Goal: Task Accomplishment & Management: Use online tool/utility

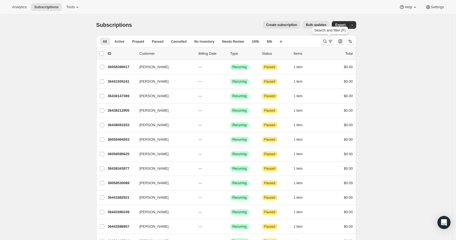
click at [330, 43] on icon "Search and filter results" at bounding box center [330, 41] width 5 height 5
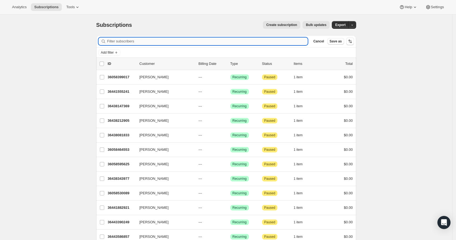
click at [214, 42] on input "Filter subscribers" at bounding box center [207, 41] width 201 height 8
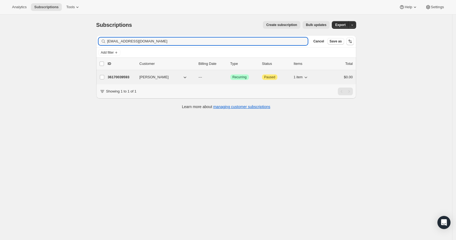
type input "[EMAIL_ADDRESS][DOMAIN_NAME]"
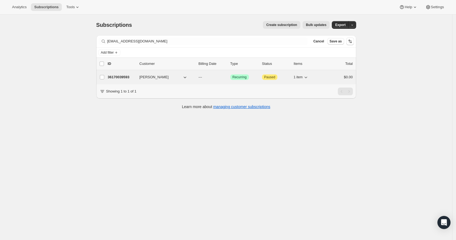
click at [120, 77] on p "36170039593" at bounding box center [121, 76] width 27 height 5
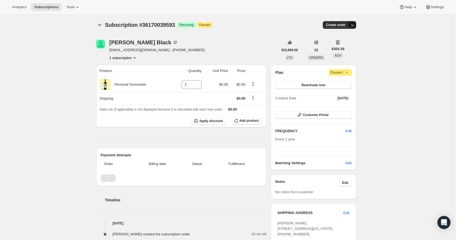
click at [356, 25] on button "button" at bounding box center [352, 25] width 8 height 8
click at [349, 46] on span "Create custom one-time order" at bounding box center [330, 45] width 47 height 4
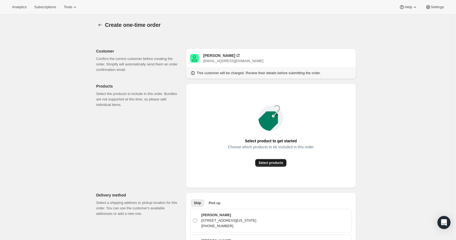
click at [273, 162] on span "Select products" at bounding box center [270, 163] width 25 height 4
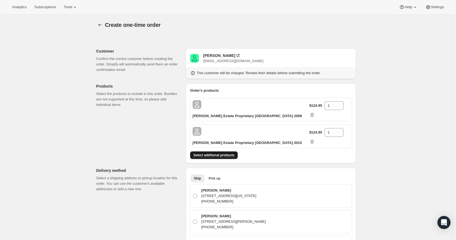
click at [233, 151] on button "Select additional products" at bounding box center [214, 155] width 48 height 8
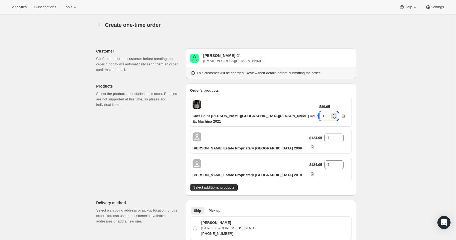
click at [330, 112] on input "1" at bounding box center [324, 116] width 11 height 9
type input "2"
click at [226, 185] on span "Select additional products" at bounding box center [213, 187] width 41 height 4
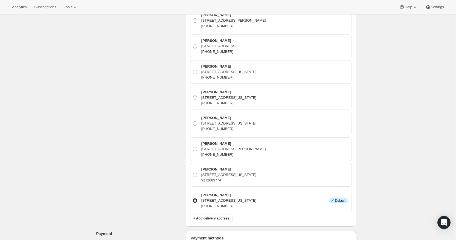
click at [391, 192] on div "Create one-time order. This page is ready Create one-time order Customer Confir…" at bounding box center [226, 102] width 452 height 676
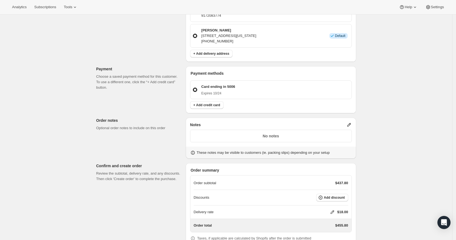
scroll to position [411, 0]
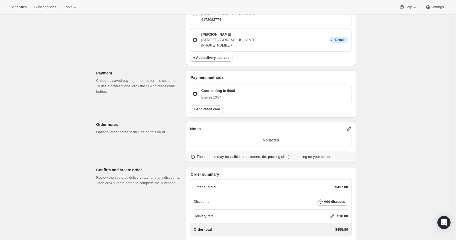
click at [332, 213] on icon at bounding box center [332, 215] width 5 height 5
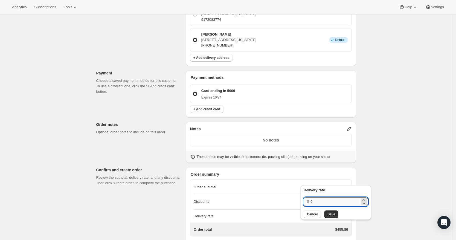
click at [325, 199] on input "0" at bounding box center [334, 201] width 49 height 9
type input "0"
click at [330, 212] on span "Save" at bounding box center [331, 214] width 8 height 4
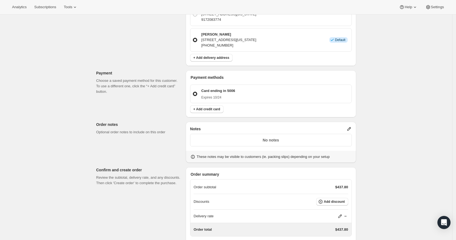
click at [351, 127] on icon at bounding box center [349, 129] width 4 height 4
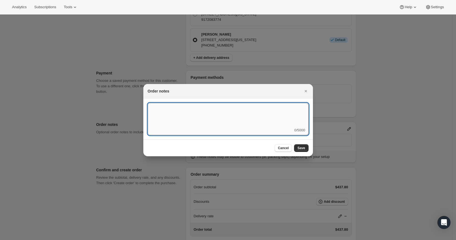
click at [266, 113] on textarea ":rd5:" at bounding box center [228, 115] width 161 height 25
type textarea "T"
type textarea "Temp Control"
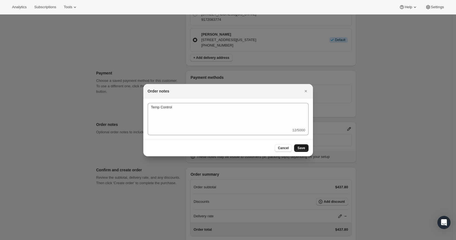
click at [303, 146] on span "Save" at bounding box center [301, 148] width 8 height 4
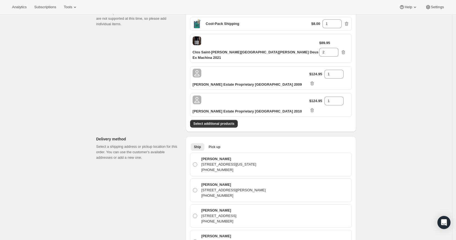
scroll to position [0, 0]
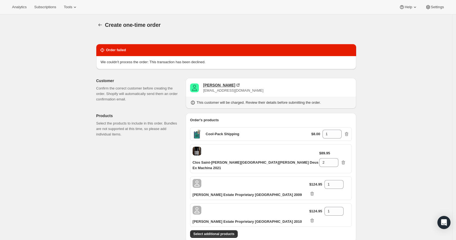
click at [216, 83] on div "[PERSON_NAME]" at bounding box center [219, 84] width 32 height 5
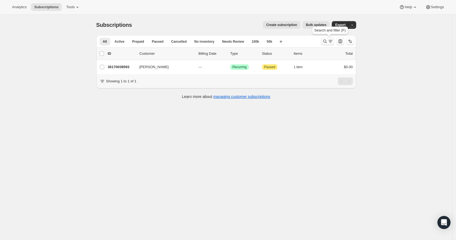
click at [327, 39] on icon "Search and filter results" at bounding box center [324, 41] width 5 height 5
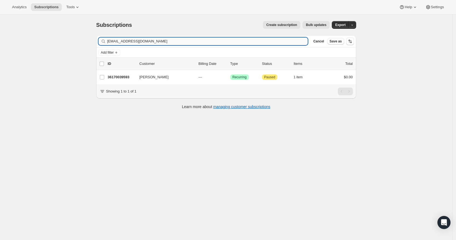
click at [258, 42] on input "nilesblack@aol.com" at bounding box center [207, 41] width 201 height 8
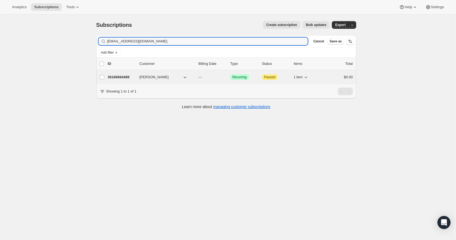
type input "gwg_14@icloud.com"
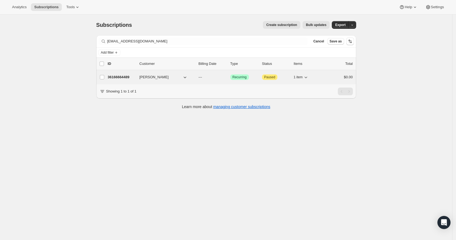
click at [148, 78] on span "George Greene" at bounding box center [153, 76] width 29 height 5
click at [123, 75] on p "36166664489" at bounding box center [121, 76] width 27 height 5
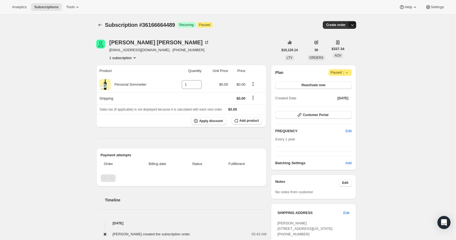
click at [355, 23] on icon "button" at bounding box center [351, 24] width 5 height 5
click at [335, 46] on span "Create custom one-time order" at bounding box center [330, 45] width 47 height 4
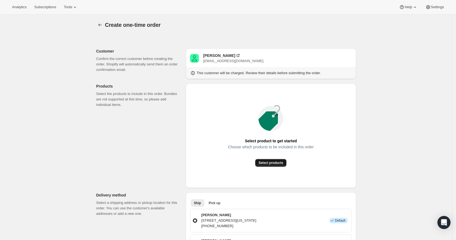
click at [272, 161] on span "Select products" at bounding box center [270, 163] width 25 height 4
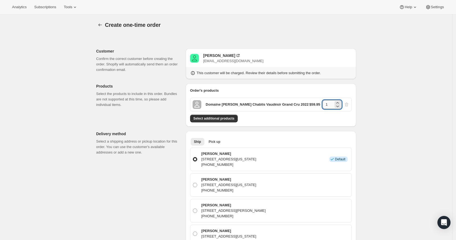
click at [330, 105] on input "1" at bounding box center [327, 104] width 11 height 9
type input "4"
click at [373, 116] on div "Create one-time order. This page is ready Create one-time order Customer Confir…" at bounding box center [226, 242] width 452 height 456
click at [224, 118] on span "Select additional products" at bounding box center [213, 118] width 41 height 4
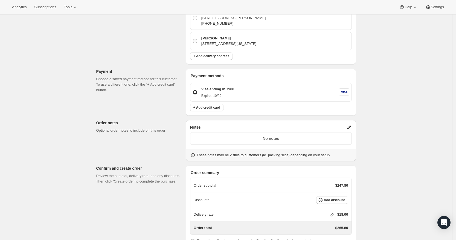
scroll to position [243, 0]
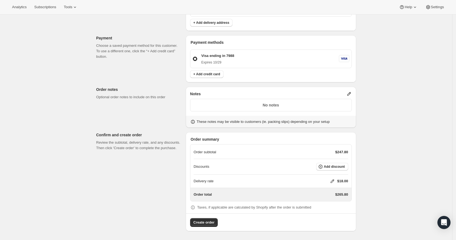
click at [333, 181] on icon at bounding box center [332, 181] width 4 height 4
click at [311, 102] on p "No notes" at bounding box center [271, 104] width 155 height 5
click at [352, 93] on icon at bounding box center [348, 93] width 5 height 5
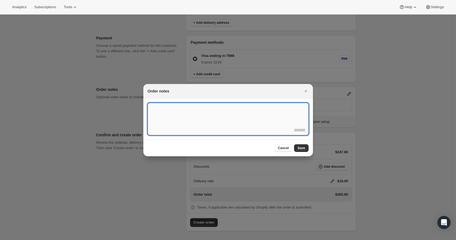
click at [279, 109] on textarea ":ri7:" at bounding box center [228, 115] width 161 height 25
type textarea "FedEx Ground"
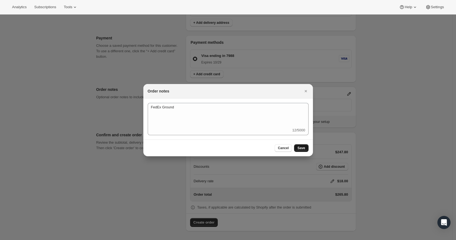
click at [305, 146] on button "Save" at bounding box center [301, 148] width 14 height 8
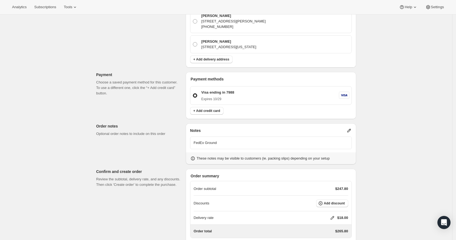
scroll to position [243, 0]
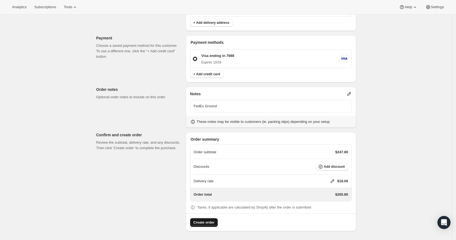
click at [209, 222] on span "Create order" at bounding box center [203, 222] width 21 height 5
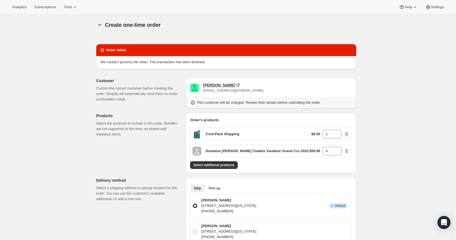
click at [218, 85] on div "George Greene" at bounding box center [219, 84] width 32 height 5
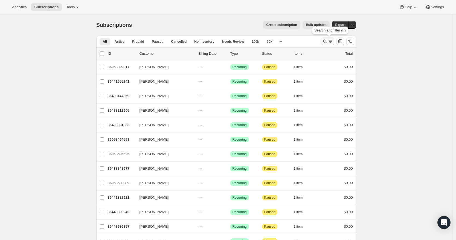
click at [328, 43] on icon "Search and filter results" at bounding box center [324, 41] width 5 height 5
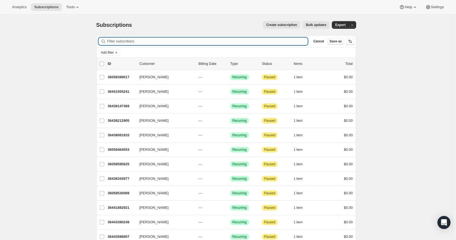
click at [257, 41] on input "Filter subscribers" at bounding box center [207, 41] width 201 height 8
paste input "nilesblack@aol.com"
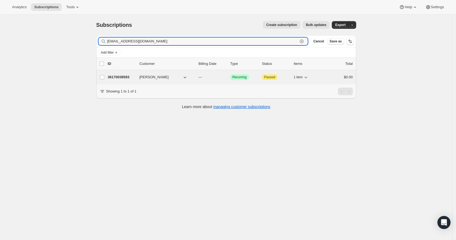
type input "nilesblack@aol.com"
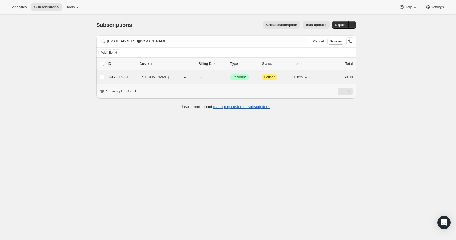
click at [149, 78] on span "Lewis Black" at bounding box center [153, 76] width 29 height 5
click at [118, 78] on p "36170039593" at bounding box center [121, 76] width 27 height 5
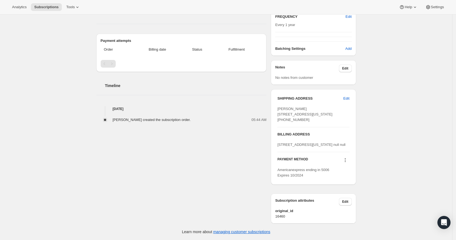
scroll to position [135, 0]
click at [347, 163] on icon at bounding box center [344, 159] width 5 height 5
click at [348, 190] on span "Send link to update card" at bounding box center [347, 192] width 38 height 5
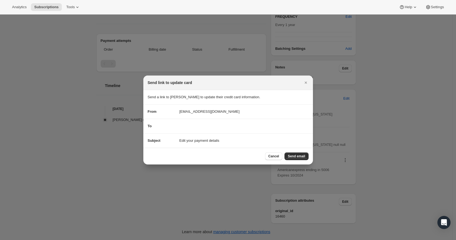
scroll to position [0, 0]
click at [297, 154] on span "Send email" at bounding box center [296, 156] width 17 height 4
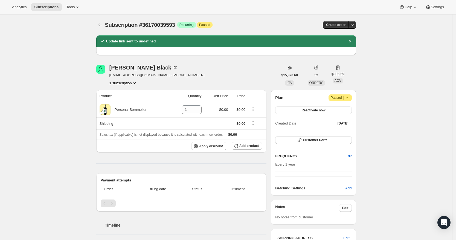
scroll to position [135, 0]
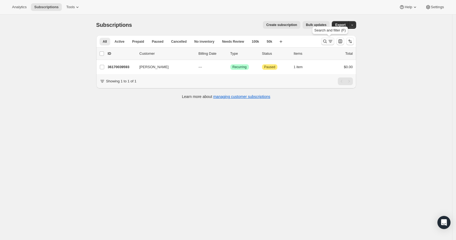
click at [326, 40] on icon "Search and filter results" at bounding box center [324, 41] width 5 height 5
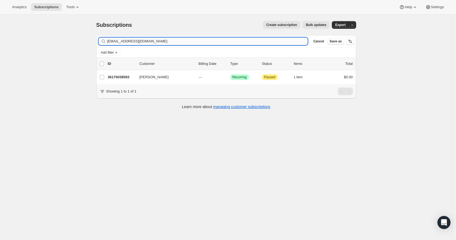
click at [250, 43] on input "[EMAIL_ADDRESS][DOMAIN_NAME]" at bounding box center [207, 41] width 201 height 8
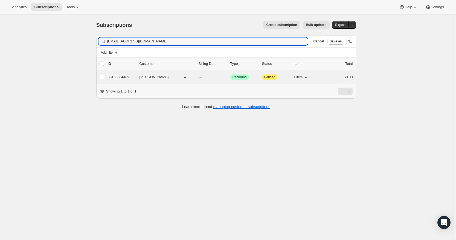
type input "gwg_14@icloud.com"
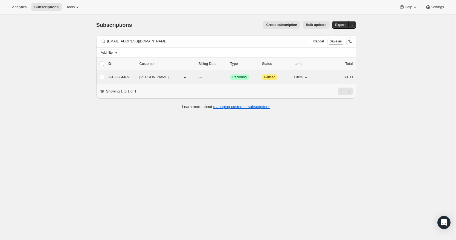
click at [116, 80] on p "36166664489" at bounding box center [121, 76] width 27 height 5
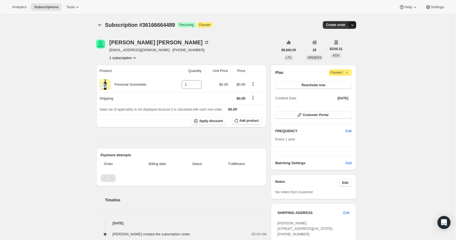
click at [354, 25] on icon "button" at bounding box center [352, 25] width 3 height 2
click at [334, 45] on span "Create custom one-time order" at bounding box center [330, 45] width 47 height 4
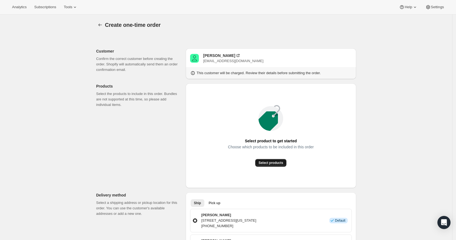
click at [269, 164] on span "Select products" at bounding box center [270, 163] width 25 height 4
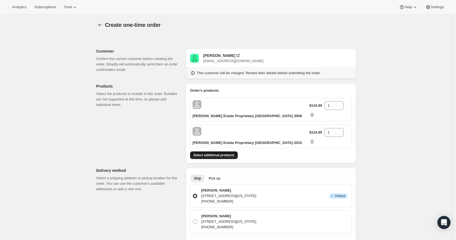
click at [223, 153] on span "Select additional products" at bounding box center [213, 155] width 41 height 4
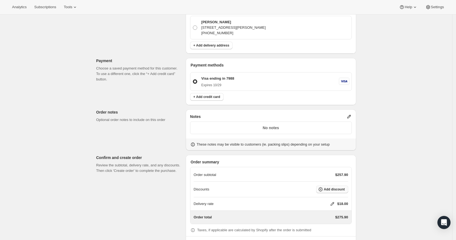
scroll to position [238, 0]
click at [334, 196] on div "Delivery rate $18.00" at bounding box center [271, 202] width 155 height 13
click at [334, 201] on icon at bounding box center [332, 203] width 4 height 4
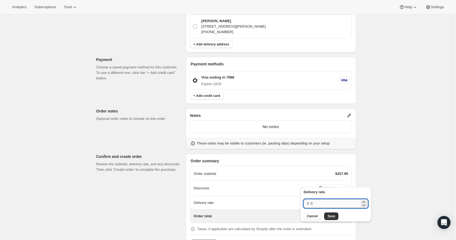
click at [325, 203] on input "0" at bounding box center [334, 203] width 49 height 9
type input "0"
click at [330, 213] on button "Save" at bounding box center [331, 216] width 14 height 8
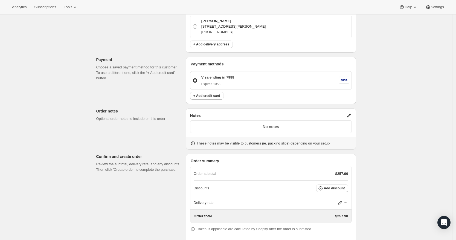
click at [350, 113] on icon at bounding box center [348, 115] width 5 height 5
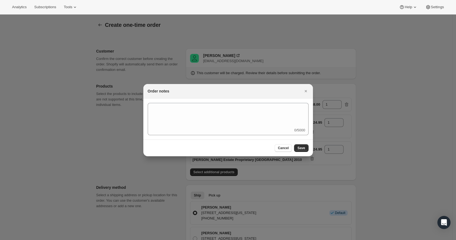
scroll to position [0, 0]
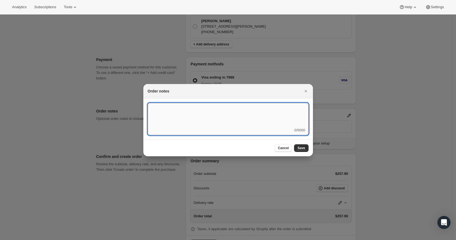
click at [248, 119] on textarea ":r5v:" at bounding box center [228, 115] width 161 height 25
type textarea "FedEx Ground"
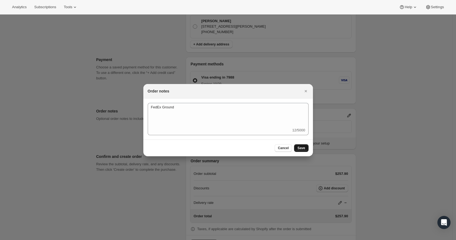
click at [302, 148] on span "Save" at bounding box center [301, 148] width 8 height 4
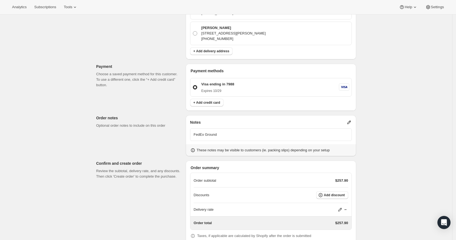
scroll to position [240, 0]
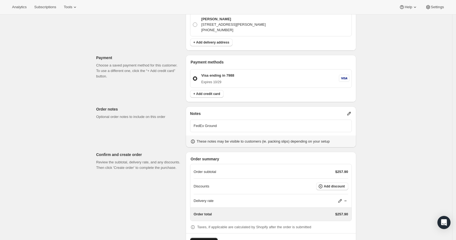
click at [206, 239] on span "Create order" at bounding box center [203, 241] width 21 height 5
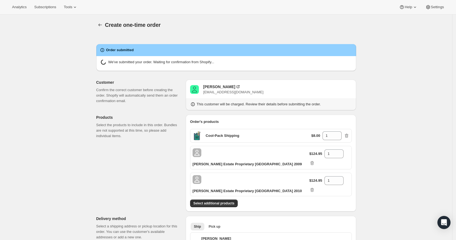
click at [161, 70] on div "We've submitted your order. Waiting for confirmation from Shopify..." at bounding box center [226, 63] width 260 height 15
radio input "true"
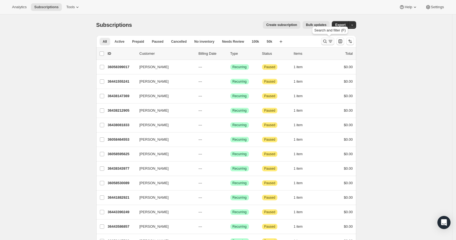
click at [328, 38] on button "Search and filter results" at bounding box center [327, 41] width 13 height 8
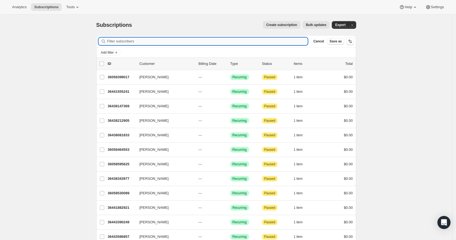
click at [165, 41] on input "Filter subscribers" at bounding box center [207, 41] width 201 height 8
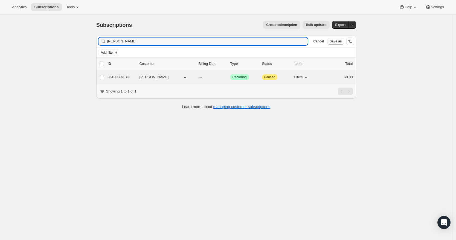
type input "Scott Brighton"
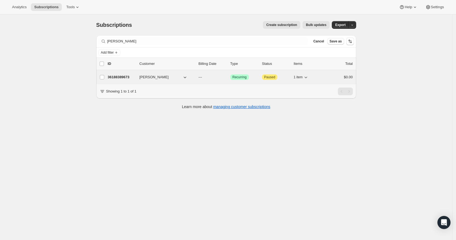
click at [117, 76] on p "36188389673" at bounding box center [121, 76] width 27 height 5
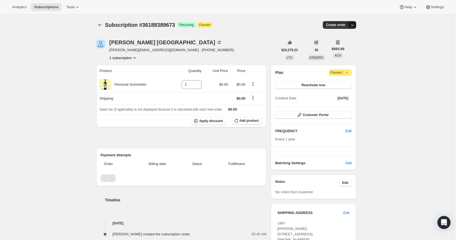
click at [356, 21] on button "button" at bounding box center [352, 25] width 8 height 8
click at [350, 45] on span "Create custom one-time order" at bounding box center [330, 45] width 47 height 4
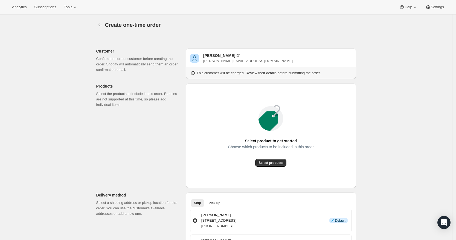
click at [272, 168] on div "Select product to get started Choose which products to be included in this orde…" at bounding box center [271, 136] width 162 height 96
click at [273, 163] on span "Select products" at bounding box center [270, 163] width 25 height 4
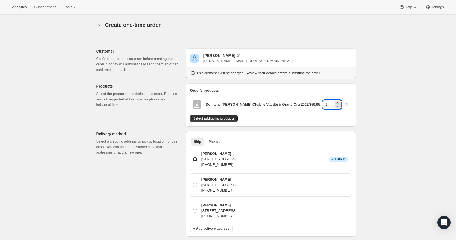
click at [329, 104] on input "1" at bounding box center [327, 104] width 11 height 9
type input "4"
click at [227, 118] on span "Select additional products" at bounding box center [213, 118] width 41 height 4
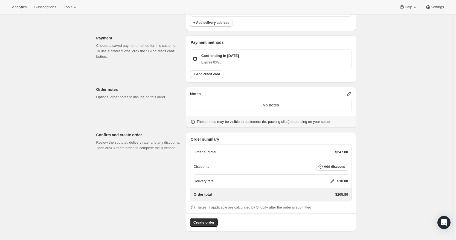
scroll to position [223, 0]
drag, startPoint x: 348, startPoint y: 96, endPoint x: 349, endPoint y: 93, distance: 3.1
click at [349, 93] on icon at bounding box center [348, 93] width 5 height 5
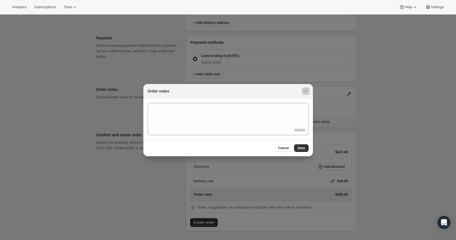
click at [349, 93] on div at bounding box center [228, 120] width 456 height 240
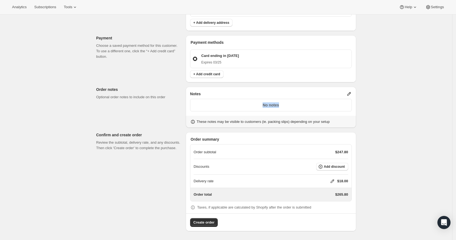
drag, startPoint x: 349, startPoint y: 93, endPoint x: 282, endPoint y: 111, distance: 69.7
click at [282, 111] on div "Notes No notes These notes may be visible to customers (ie. packing slips) depe…" at bounding box center [271, 107] width 170 height 41
click at [282, 111] on div "No notes" at bounding box center [271, 106] width 162 height 19
click at [350, 92] on icon at bounding box center [348, 93] width 5 height 5
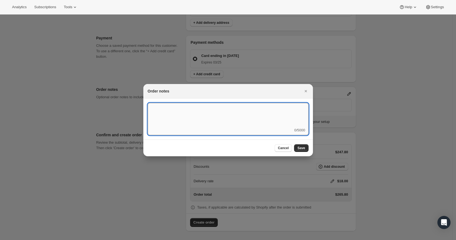
click at [256, 113] on textarea ":rd5:" at bounding box center [228, 115] width 161 height 25
type textarea "Temp Control"
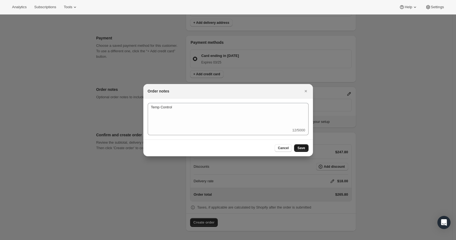
click at [297, 147] on button "Save" at bounding box center [301, 148] width 14 height 8
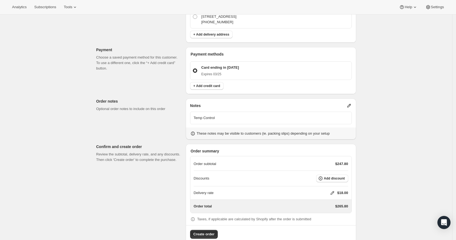
scroll to position [223, 0]
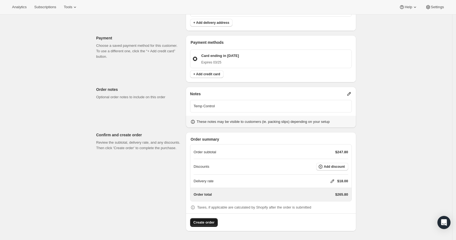
click at [205, 226] on button "Create order" at bounding box center [204, 222] width 28 height 9
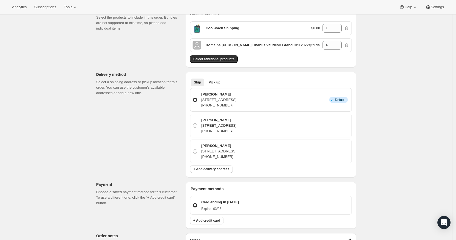
scroll to position [11, 0]
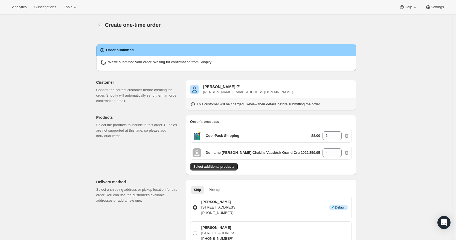
radio input "true"
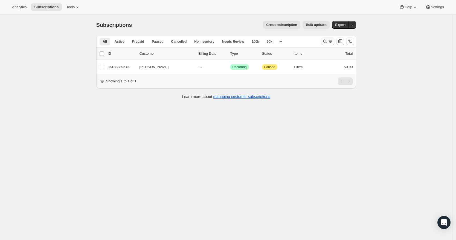
click at [325, 42] on icon "Search and filter results" at bounding box center [325, 42] width 4 height 4
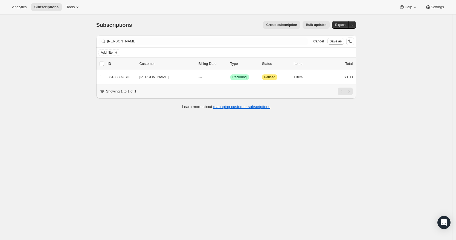
click at [324, 42] on span "Cancel" at bounding box center [318, 41] width 11 height 4
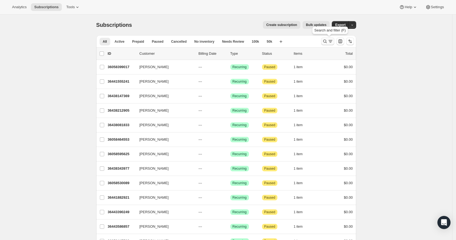
click at [330, 41] on icon "Search and filter results" at bounding box center [330, 41] width 5 height 5
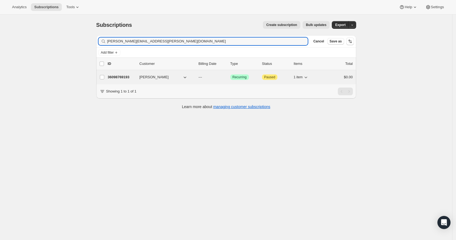
type input "james.d.campbell@earthlink.net"
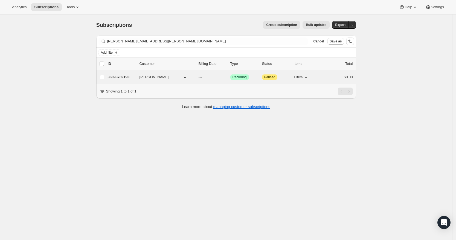
click at [123, 77] on p "36098769193" at bounding box center [121, 76] width 27 height 5
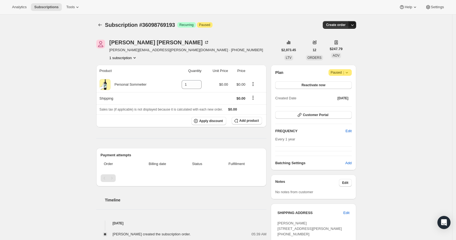
click at [352, 22] on icon "button" at bounding box center [351, 24] width 5 height 5
click at [340, 45] on span "Create custom one-time order" at bounding box center [330, 45] width 47 height 4
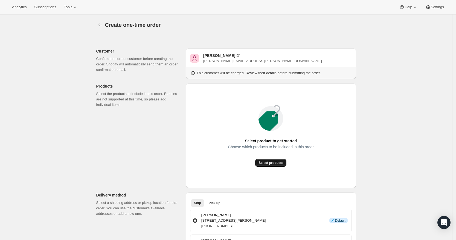
click at [279, 163] on span "Select products" at bounding box center [270, 163] width 25 height 4
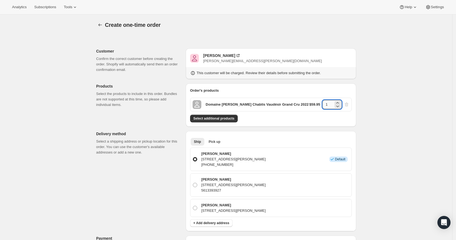
click at [331, 104] on input "1" at bounding box center [327, 104] width 11 height 9
type input "3"
click at [386, 96] on div "Create one-time order. This page is ready Create one-time order Customer Confir…" at bounding box center [226, 229] width 452 height 430
click at [216, 55] on div "James Campbell" at bounding box center [219, 55] width 32 height 5
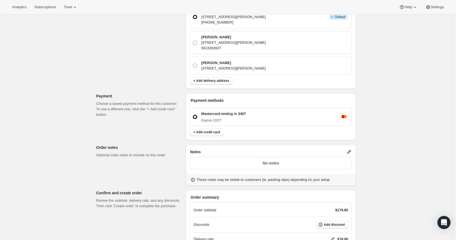
scroll to position [167, 0]
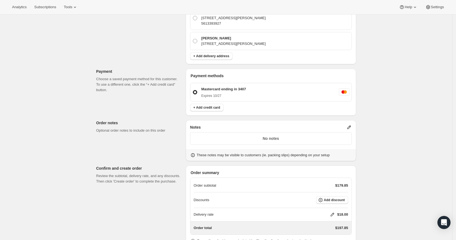
click at [349, 126] on icon at bounding box center [348, 126] width 5 height 5
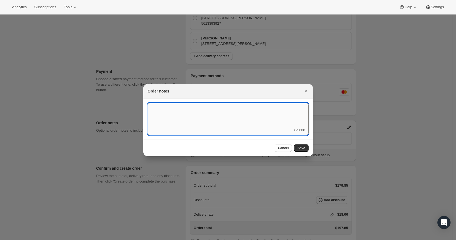
click at [263, 119] on textarea ":rel:" at bounding box center [228, 115] width 161 height 25
type textarea "Weather HOLD"
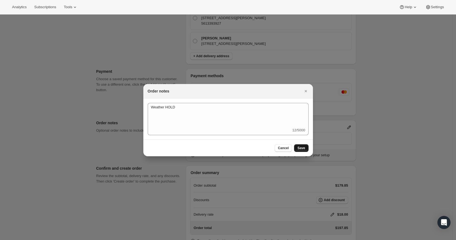
click at [305, 149] on span "Save" at bounding box center [301, 148] width 8 height 4
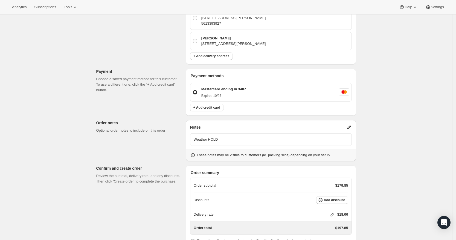
scroll to position [200, 0]
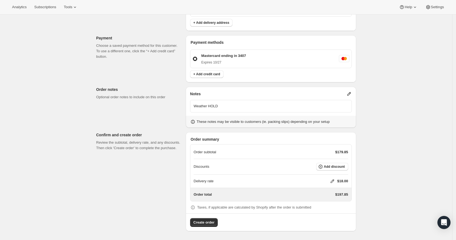
click at [333, 181] on icon at bounding box center [332, 180] width 5 height 5
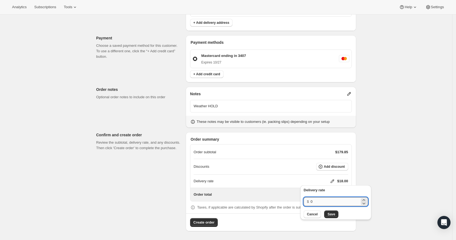
click at [329, 203] on input "0" at bounding box center [334, 201] width 49 height 9
type input "0"
click at [332, 217] on button "Save" at bounding box center [331, 214] width 14 height 8
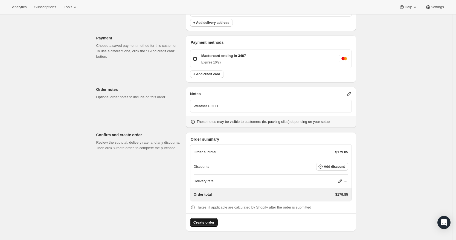
click at [215, 225] on button "Create order" at bounding box center [204, 222] width 28 height 9
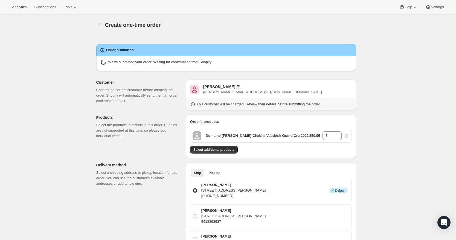
radio input "true"
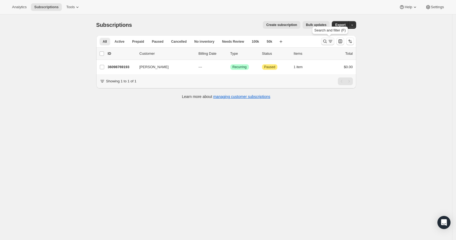
click at [324, 39] on icon "Search and filter results" at bounding box center [324, 41] width 5 height 5
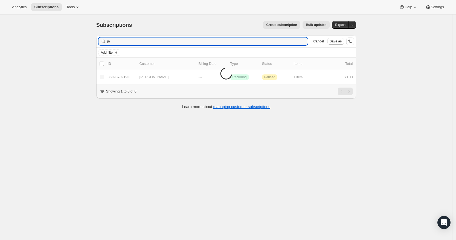
type input "j"
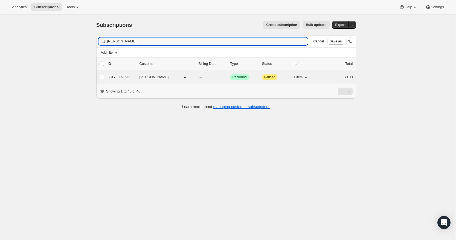
type input "[PERSON_NAME]"
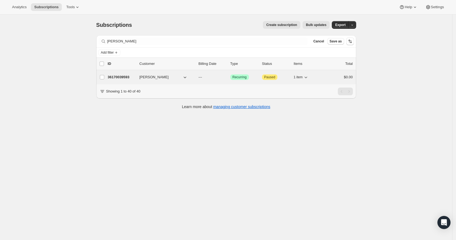
click at [124, 75] on p "36170039593" at bounding box center [121, 76] width 27 height 5
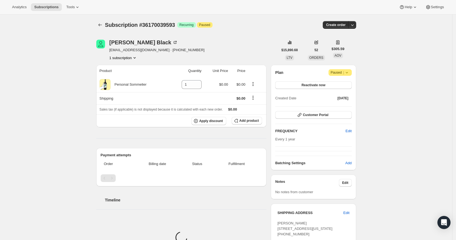
click at [408, 124] on div "Subscription #36170039593. This page is ready Subscription #36170039593 Success…" at bounding box center [226, 184] width 452 height 340
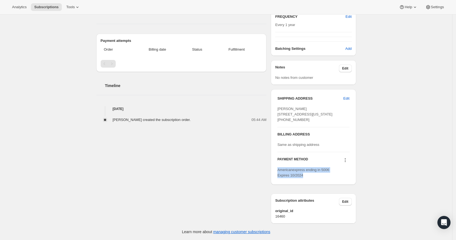
drag, startPoint x: 306, startPoint y: 174, endPoint x: 273, endPoint y: 169, distance: 33.1
click at [273, 169] on div "SHIPPING ADDRESS Edit [PERSON_NAME] [STREET_ADDRESS][US_STATE] [PHONE_NUMBER] B…" at bounding box center [313, 136] width 85 height 95
copy span "Americanexpress ending in 5006 Expires 10/2024"
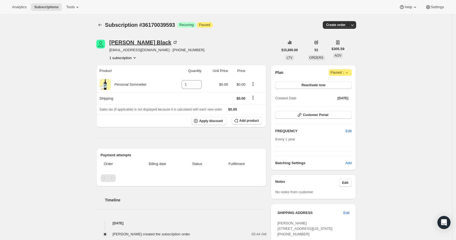
click at [127, 43] on div "[PERSON_NAME]" at bounding box center [143, 42] width 69 height 5
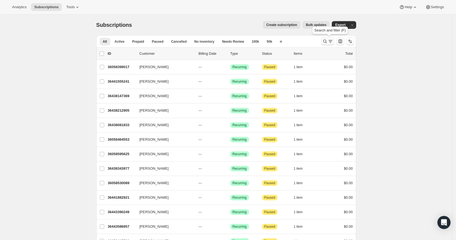
click at [326, 41] on icon "Search and filter results" at bounding box center [324, 41] width 5 height 5
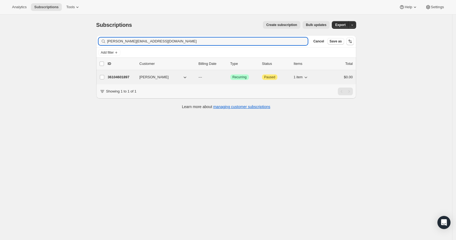
type input "[PERSON_NAME][EMAIL_ADDRESS][DOMAIN_NAME]"
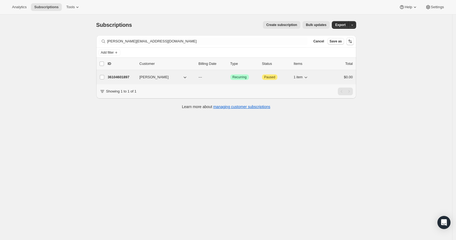
click at [124, 78] on p "36104601897" at bounding box center [121, 76] width 27 height 5
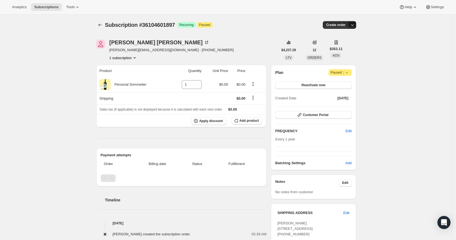
click at [355, 23] on icon "button" at bounding box center [351, 24] width 5 height 5
click at [343, 42] on button "Create custom one-time order" at bounding box center [327, 45] width 58 height 9
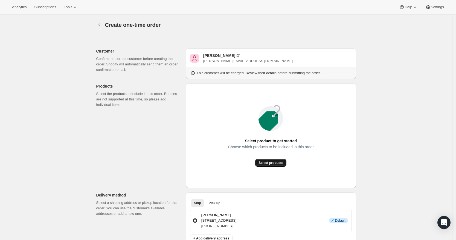
click at [266, 163] on span "Select products" at bounding box center [270, 163] width 25 height 4
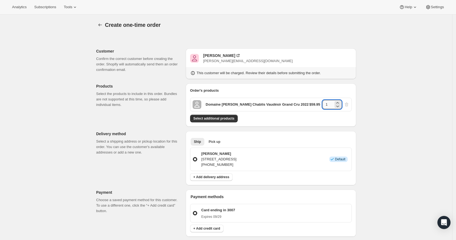
click at [331, 106] on input "1" at bounding box center [327, 104] width 11 height 9
type input "6"
click at [377, 120] on div "Create one-time order. This page is ready Create one-time order Customer Confir…" at bounding box center [226, 206] width 452 height 384
click at [228, 117] on span "Select additional products" at bounding box center [213, 118] width 41 height 4
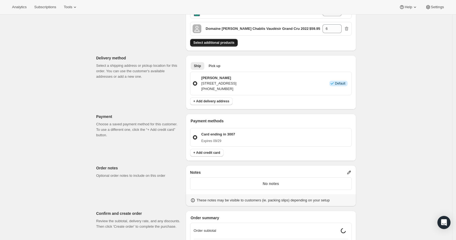
scroll to position [93, 0]
click at [349, 170] on icon at bounding box center [348, 171] width 5 height 5
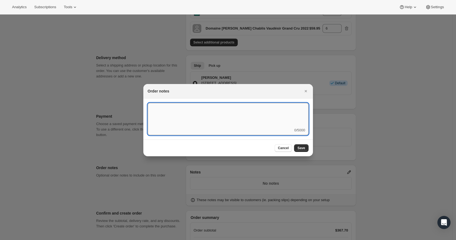
click at [220, 116] on textarea ":rd5:" at bounding box center [228, 115] width 161 height 25
type textarea "FedEx Ground"
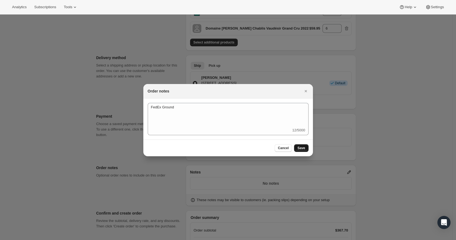
click at [303, 148] on span "Save" at bounding box center [301, 148] width 8 height 4
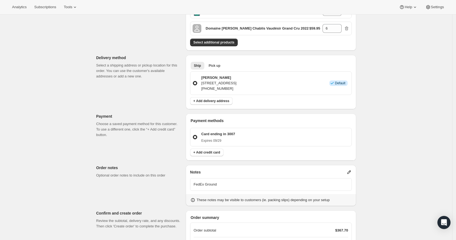
scroll to position [171, 0]
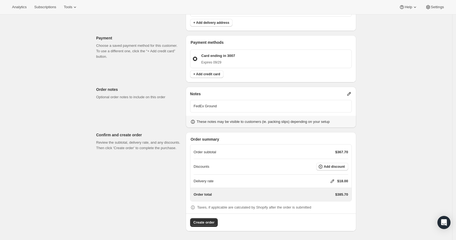
click at [333, 180] on icon at bounding box center [332, 180] width 5 height 5
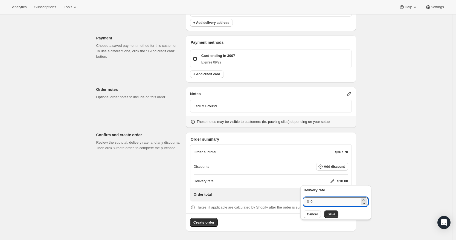
click at [331, 203] on input "0" at bounding box center [334, 201] width 49 height 9
type input "0"
click at [330, 213] on span "Save" at bounding box center [331, 214] width 8 height 4
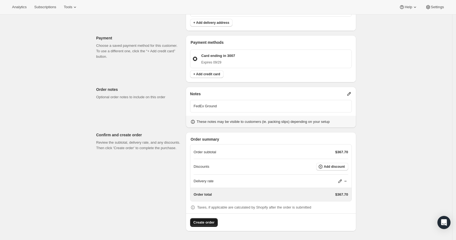
click at [205, 222] on span "Create order" at bounding box center [203, 222] width 21 height 5
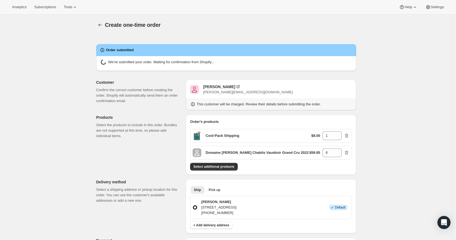
radio input "true"
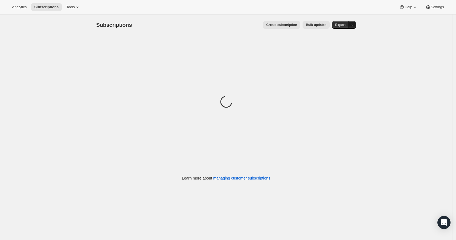
click at [354, 25] on icon "button" at bounding box center [352, 25] width 4 height 4
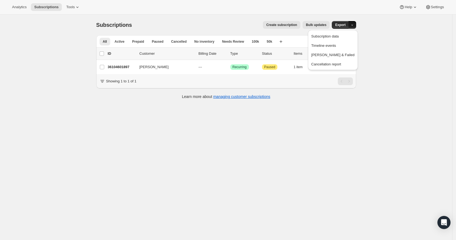
click at [284, 121] on div "Subscriptions. This page is ready Subscriptions Create subscription Bulk update…" at bounding box center [226, 134] width 452 height 240
click at [327, 42] on icon "Search and filter results" at bounding box center [325, 42] width 4 height 4
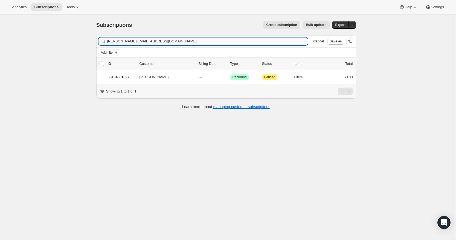
click at [228, 40] on input "jonathan@kayo.com" at bounding box center [207, 41] width 201 height 8
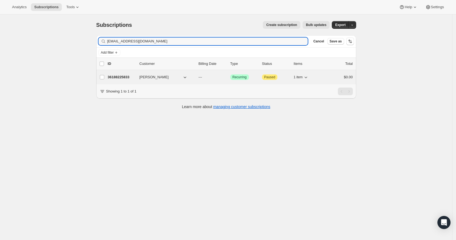
type input "[EMAIL_ADDRESS][DOMAIN_NAME]"
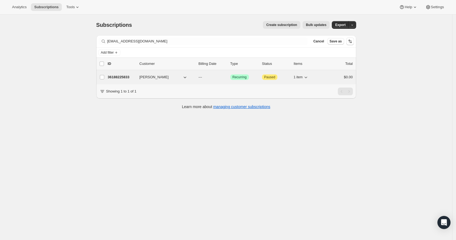
click at [120, 78] on p "36188225833" at bounding box center [121, 76] width 27 height 5
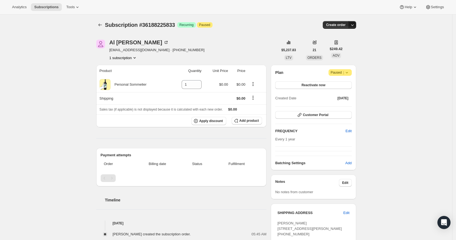
click at [354, 26] on icon "button" at bounding box center [351, 24] width 5 height 5
click at [347, 43] on span "Create custom one-time order" at bounding box center [330, 45] width 47 height 4
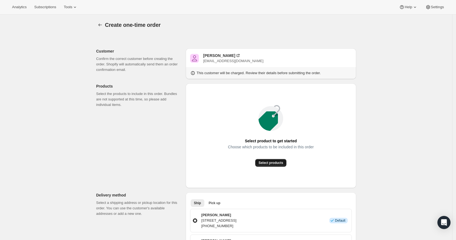
click at [277, 165] on span "Select products" at bounding box center [270, 163] width 25 height 4
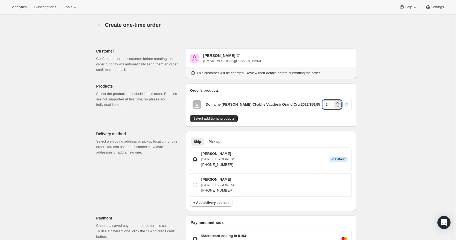
click at [331, 107] on input "1" at bounding box center [327, 104] width 11 height 9
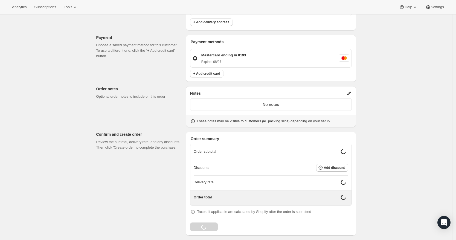
scroll to position [184, 0]
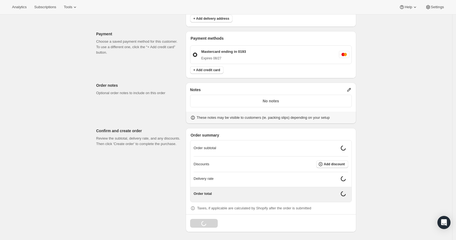
type input "3"
click at [351, 88] on icon at bounding box center [349, 90] width 4 height 4
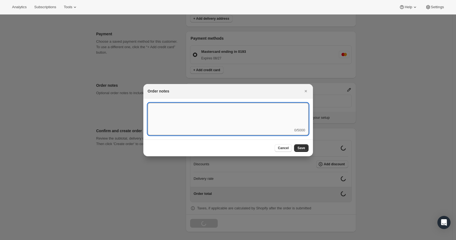
click at [195, 118] on textarea ":r3v:" at bounding box center [228, 115] width 161 height 25
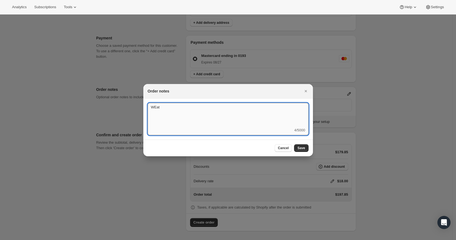
scroll to position [180, 0]
type textarea "Weather HOLD"
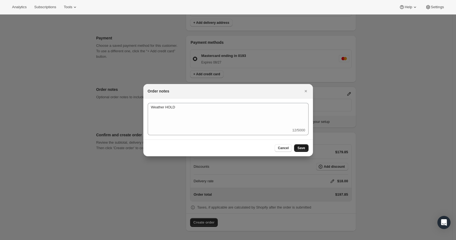
click at [302, 147] on span "Save" at bounding box center [301, 148] width 8 height 4
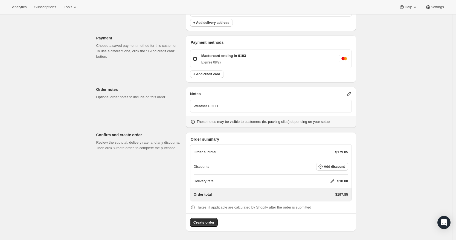
click at [333, 180] on icon at bounding box center [332, 180] width 5 height 5
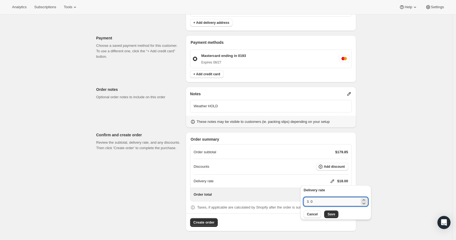
click at [323, 199] on input "0" at bounding box center [334, 201] width 49 height 9
type input "0"
click at [330, 213] on span "Save" at bounding box center [331, 214] width 8 height 4
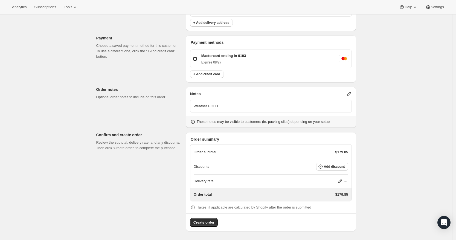
scroll to position [180, 0]
click at [205, 222] on span "Create order" at bounding box center [203, 222] width 21 height 5
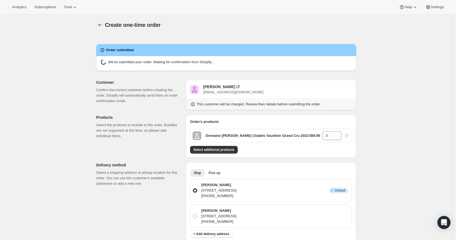
radio input "true"
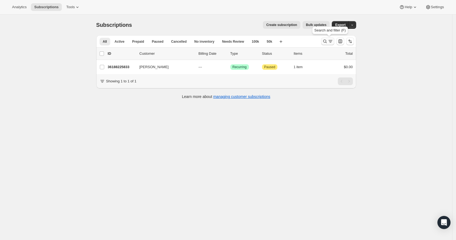
click at [326, 40] on icon "Search and filter results" at bounding box center [324, 41] width 5 height 5
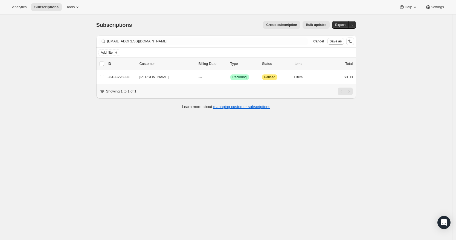
click at [242, 45] on div "Filter subscribers [EMAIL_ADDRESS][DOMAIN_NAME] Clear Cancel Save as" at bounding box center [226, 41] width 260 height 12
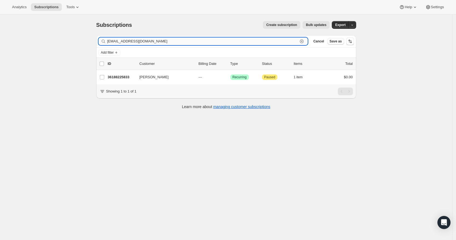
click at [241, 42] on input "[EMAIL_ADDRESS][DOMAIN_NAME]" at bounding box center [202, 41] width 191 height 8
paste input "mgsiegel63@me"
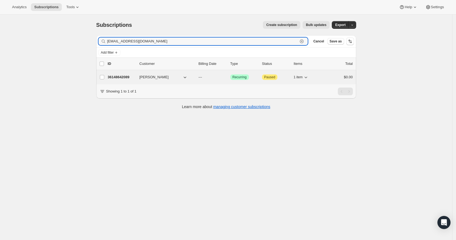
type input "[EMAIL_ADDRESS][DOMAIN_NAME]"
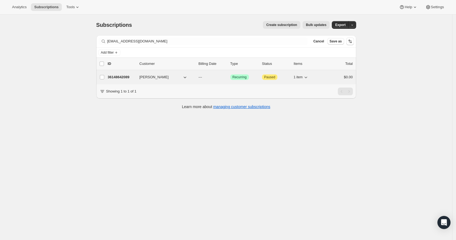
click at [128, 77] on p "36148642089" at bounding box center [121, 76] width 27 height 5
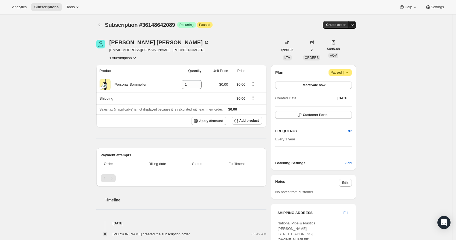
click at [354, 24] on icon "button" at bounding box center [351, 24] width 5 height 5
click at [347, 47] on span "Create custom one-time order" at bounding box center [330, 45] width 47 height 4
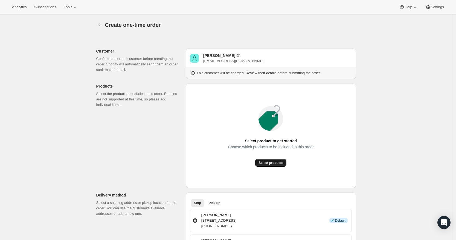
click at [270, 165] on button "Select products" at bounding box center [270, 163] width 31 height 8
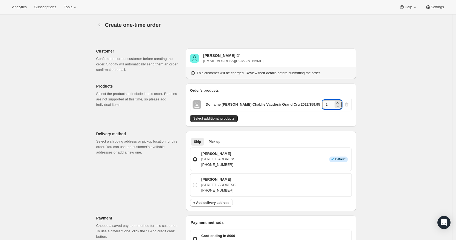
click at [333, 105] on input "1" at bounding box center [327, 104] width 11 height 9
type input "6"
click at [378, 106] on div "Create one-time order. This page is ready Create one-time order Customer Confir…" at bounding box center [226, 219] width 452 height 410
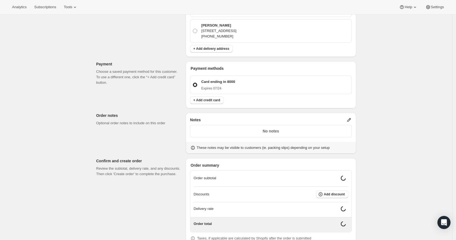
scroll to position [154, 0]
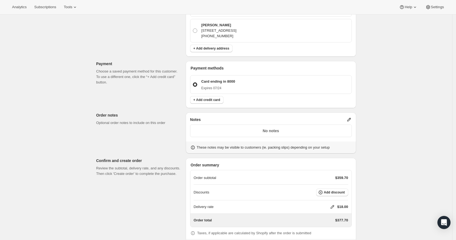
click at [352, 118] on icon at bounding box center [348, 119] width 5 height 5
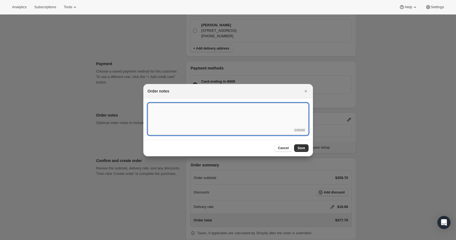
click at [268, 120] on textarea ":r3v:" at bounding box center [228, 115] width 161 height 25
type textarea "FedEx Ground"
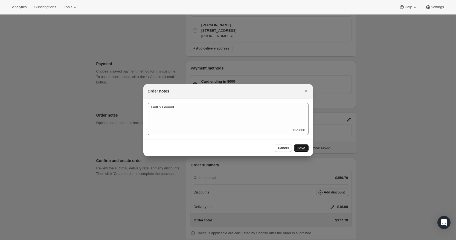
click at [301, 146] on span "Save" at bounding box center [301, 148] width 8 height 4
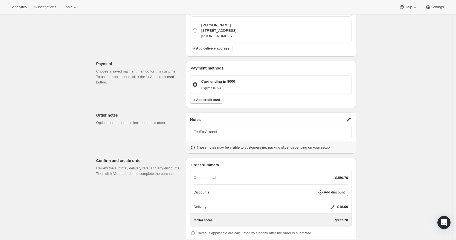
click at [331, 208] on div "Delivery rate $18.00" at bounding box center [271, 206] width 155 height 5
click at [332, 207] on icon at bounding box center [332, 207] width 4 height 4
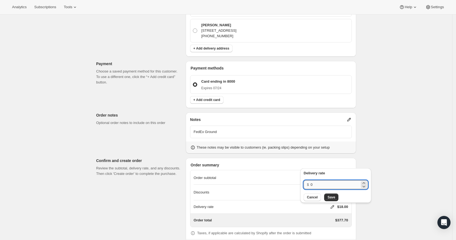
click at [324, 184] on input "0" at bounding box center [334, 184] width 49 height 9
type input "0"
click at [331, 196] on span "Save" at bounding box center [331, 197] width 8 height 4
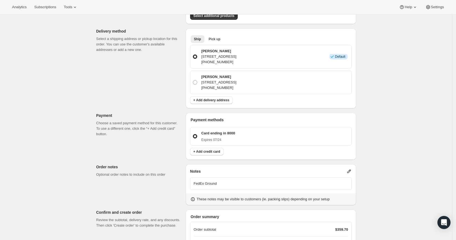
scroll to position [180, 0]
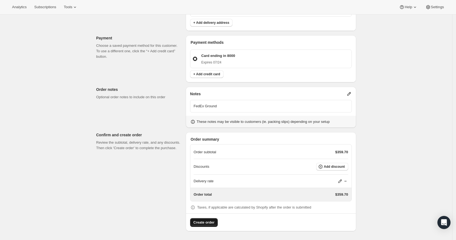
click at [207, 220] on span "Create order" at bounding box center [203, 222] width 21 height 5
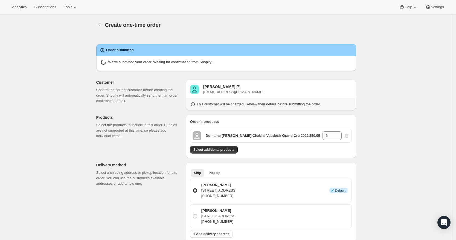
radio input "true"
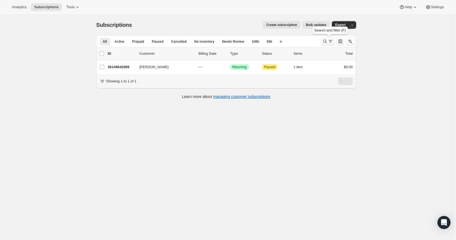
click at [325, 42] on icon "Search and filter results" at bounding box center [324, 41] width 5 height 5
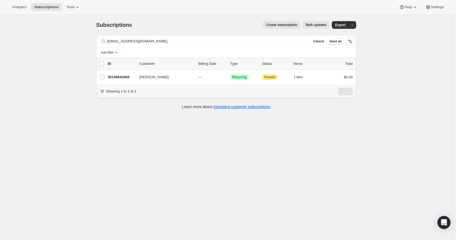
click at [324, 42] on span "Cancel" at bounding box center [318, 41] width 11 height 4
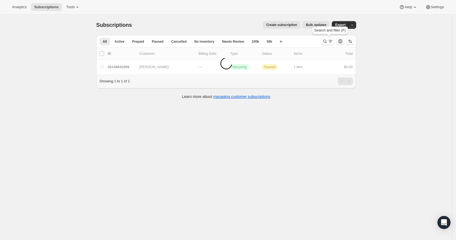
click at [325, 42] on icon "Search and filter results" at bounding box center [324, 41] width 5 height 5
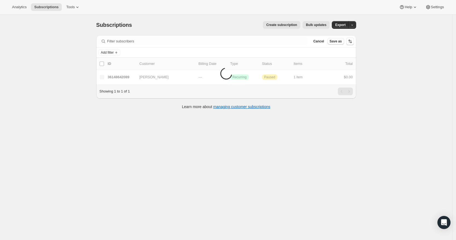
click at [324, 42] on span "Cancel" at bounding box center [318, 41] width 11 height 4
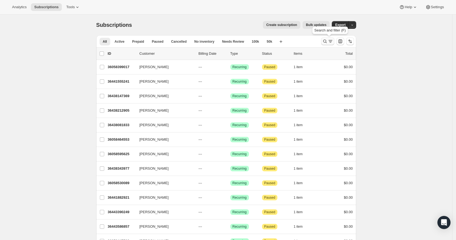
click at [327, 42] on icon "Search and filter results" at bounding box center [324, 41] width 5 height 5
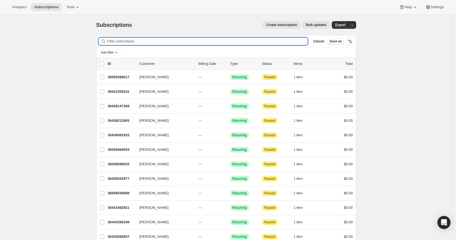
click at [240, 41] on input "Filter subscribers" at bounding box center [207, 41] width 201 height 8
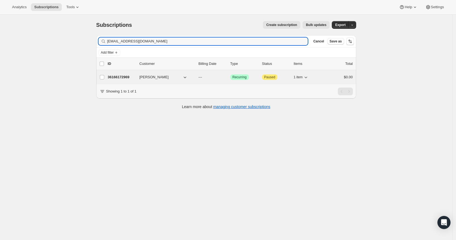
type input "browningnagle@gmail.com"
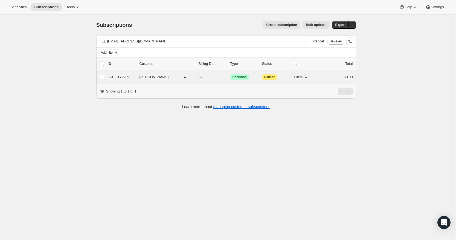
click at [114, 76] on p "36166172969" at bounding box center [121, 76] width 27 height 5
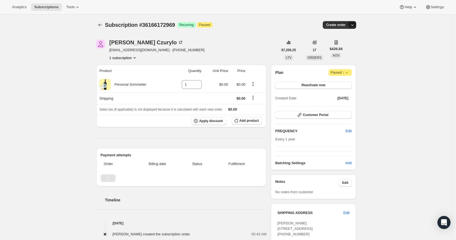
click at [354, 24] on icon "button" at bounding box center [351, 24] width 5 height 5
click at [347, 48] on button "Create custom one-time order" at bounding box center [327, 45] width 58 height 9
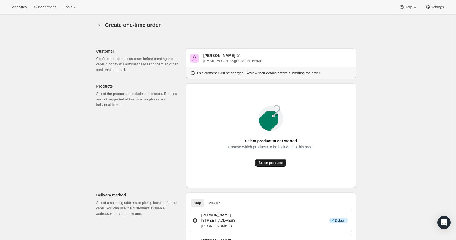
click at [283, 163] on span "Select products" at bounding box center [270, 163] width 25 height 4
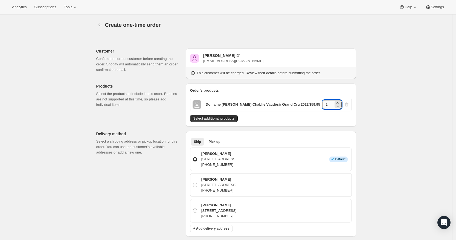
click at [329, 106] on input "1" at bounding box center [327, 104] width 11 height 9
type input "6"
click at [231, 116] on span "Select additional products" at bounding box center [213, 118] width 41 height 4
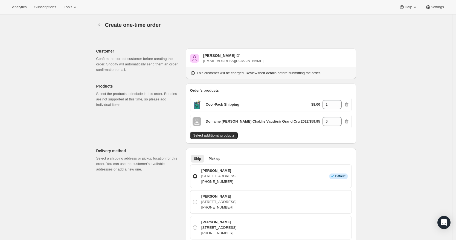
click at [356, 176] on div "Ship Pick up More views Ship Pick up More views Alex Czurylo 805 Lake St # 211,…" at bounding box center [271, 201] width 170 height 106
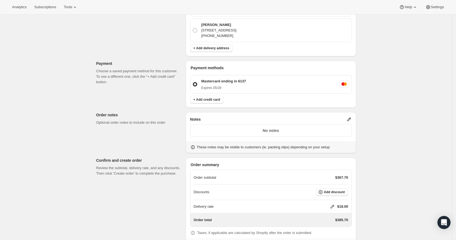
scroll to position [196, 0]
click at [351, 123] on icon at bounding box center [348, 119] width 5 height 5
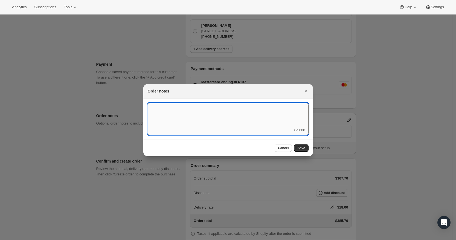
click at [284, 117] on textarea ":rel:" at bounding box center [228, 115] width 161 height 25
type textarea "Temp Control"
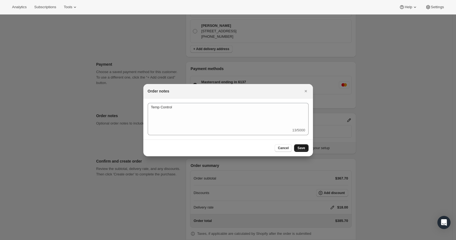
click at [300, 147] on span "Save" at bounding box center [301, 148] width 8 height 4
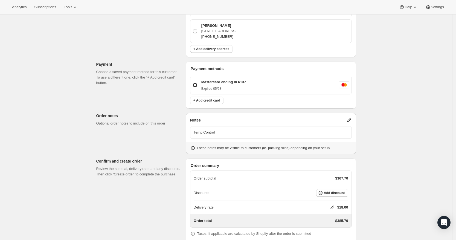
click at [333, 208] on icon at bounding box center [332, 207] width 5 height 5
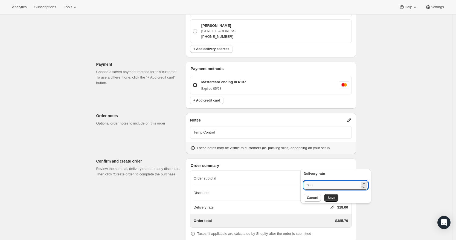
click at [326, 184] on input "0" at bounding box center [334, 185] width 49 height 9
type input "0"
click at [330, 197] on span "Save" at bounding box center [331, 198] width 8 height 4
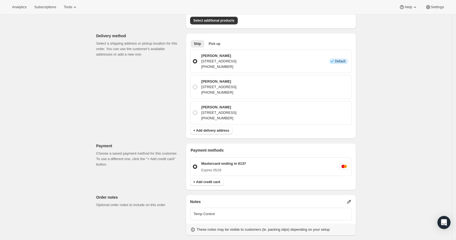
scroll to position [223, 0]
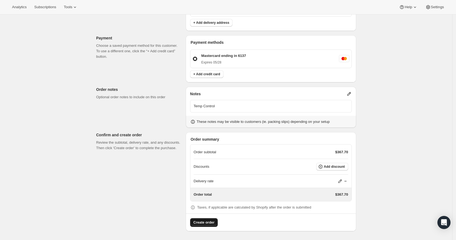
click at [206, 222] on span "Create order" at bounding box center [203, 222] width 21 height 5
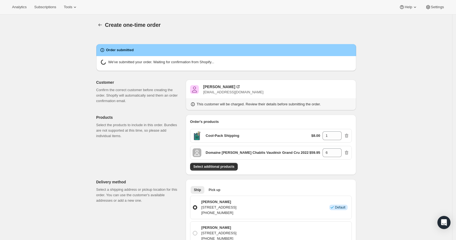
radio input "true"
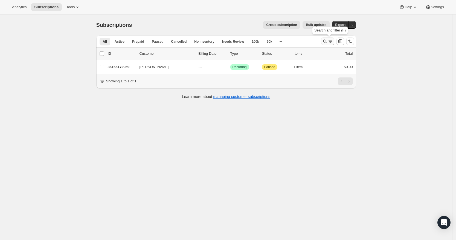
click at [327, 39] on icon "Search and filter results" at bounding box center [324, 41] width 5 height 5
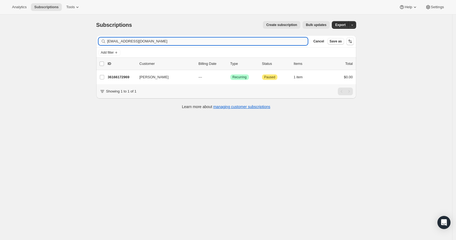
click at [195, 42] on input "browningnagle@gmail.com" at bounding box center [207, 41] width 201 height 8
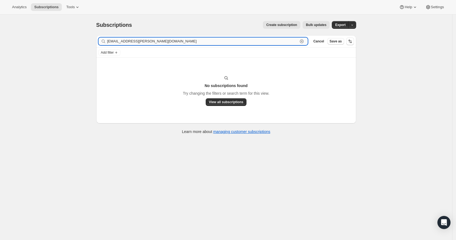
click at [298, 43] on input "secenia@rutledge-ecenia.com" at bounding box center [202, 41] width 191 height 8
paste input "[PERSON_NAME]"
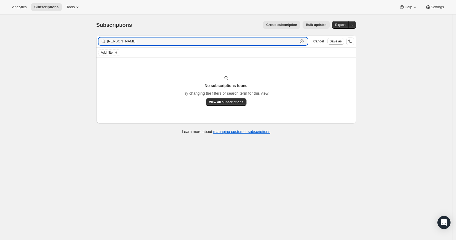
type input "[PERSON_NAME]"
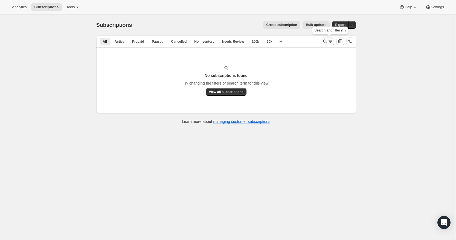
click at [327, 42] on icon "Search and filter results" at bounding box center [324, 41] width 5 height 5
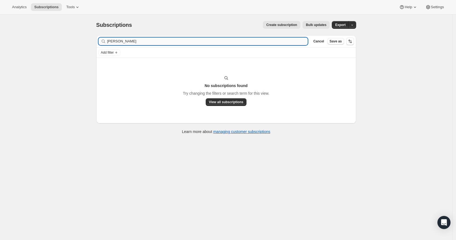
click at [212, 41] on input "[PERSON_NAME]" at bounding box center [207, 41] width 201 height 8
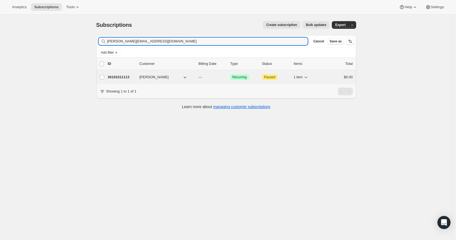
type input "[PERSON_NAME][EMAIL_ADDRESS][DOMAIN_NAME]"
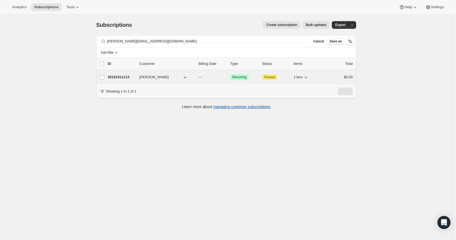
click at [122, 79] on p "36191011113" at bounding box center [121, 76] width 27 height 5
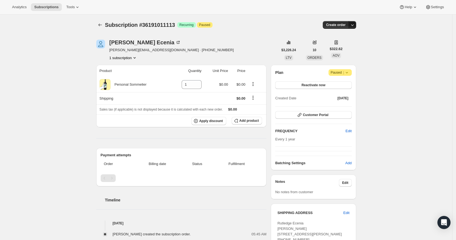
click at [354, 24] on icon "button" at bounding box center [351, 24] width 5 height 5
click at [353, 47] on span "Create custom one-time order" at bounding box center [330, 45] width 47 height 4
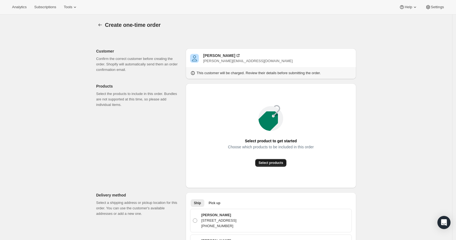
click at [277, 161] on span "Select products" at bounding box center [270, 163] width 25 height 4
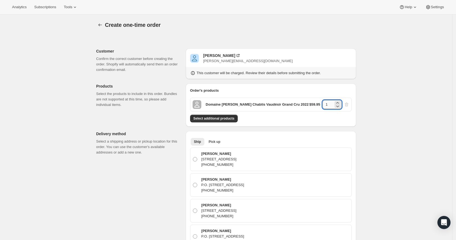
click at [331, 106] on input "1" at bounding box center [327, 104] width 11 height 9
type input "6"
click at [222, 120] on span "Select additional products" at bounding box center [213, 118] width 41 height 4
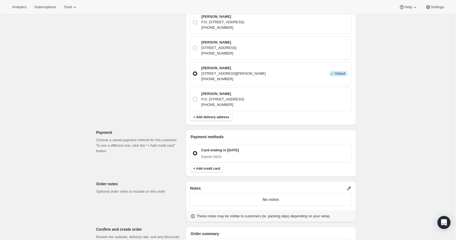
scroll to position [325, 0]
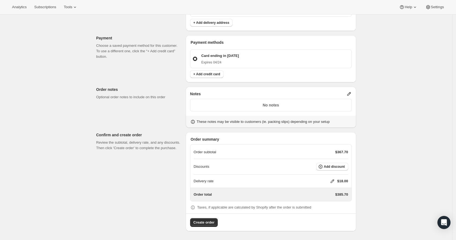
click at [351, 92] on icon at bounding box center [348, 93] width 5 height 5
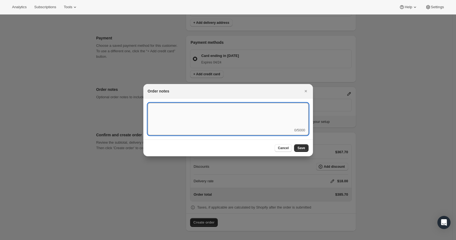
click at [253, 118] on textarea ":r3v:" at bounding box center [228, 115] width 161 height 25
type textarea "Temp Control"
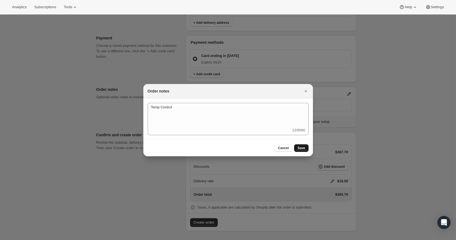
click at [303, 146] on span "Save" at bounding box center [301, 148] width 8 height 4
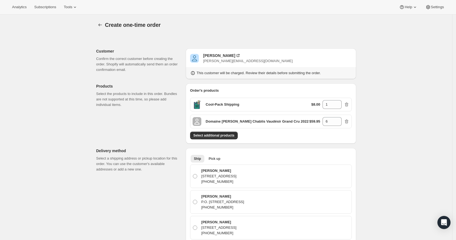
scroll to position [325, 0]
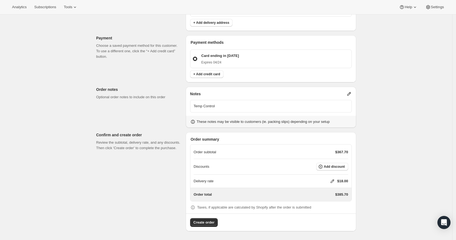
click at [334, 181] on icon at bounding box center [332, 180] width 5 height 5
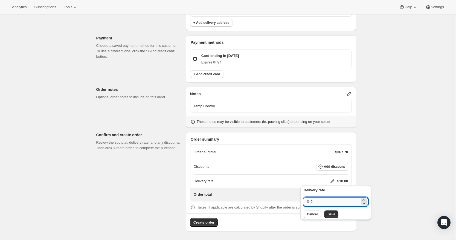
click at [326, 201] on input "0" at bounding box center [334, 201] width 49 height 9
click at [331, 212] on span "Save" at bounding box center [331, 214] width 8 height 4
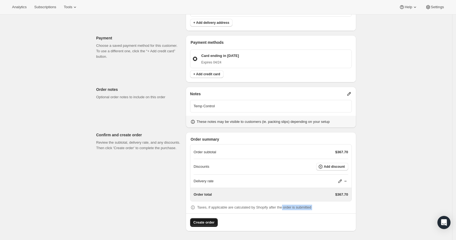
drag, startPoint x: 282, startPoint y: 208, endPoint x: 209, endPoint y: 222, distance: 73.8
click at [209, 222] on div "Order summary Order subtotal $367.70 Discounts Add discount Delivery rate Order…" at bounding box center [271, 181] width 170 height 99
click at [209, 222] on span "Create order" at bounding box center [203, 222] width 21 height 5
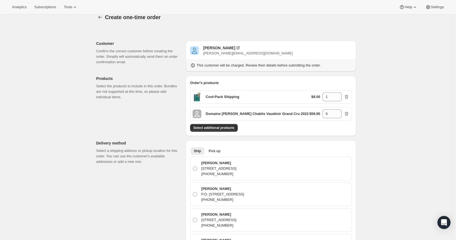
scroll to position [0, 0]
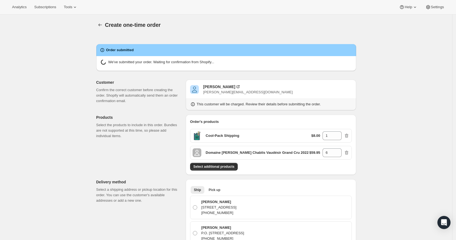
radio input "true"
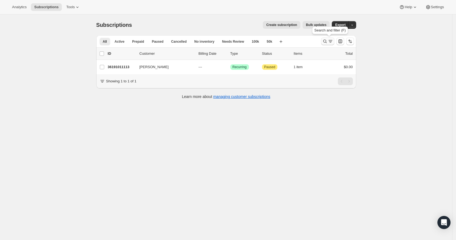
click at [328, 42] on icon "Search and filter results" at bounding box center [324, 41] width 5 height 5
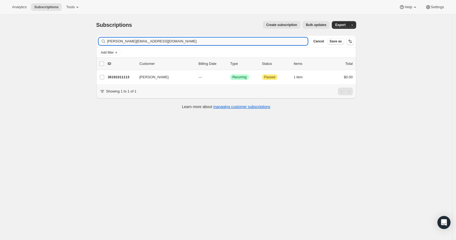
click at [254, 40] on input "[PERSON_NAME][EMAIL_ADDRESS][DOMAIN_NAME]" at bounding box center [207, 41] width 201 height 8
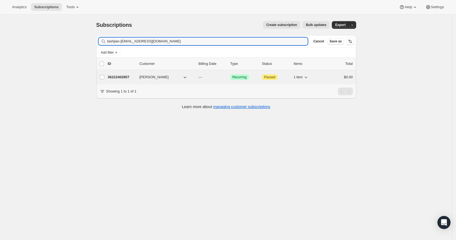
type input "tashjian-brown@comcast.net"
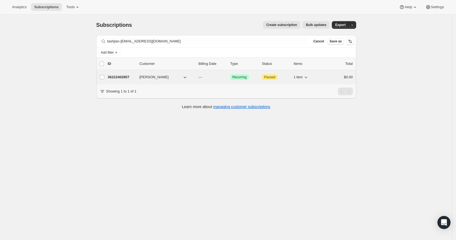
click at [121, 73] on div "36222402857 James Tashjian-Brown --- Success Recurring Attention Paused 1 item …" at bounding box center [230, 77] width 245 height 8
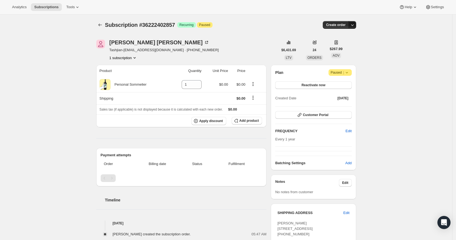
click at [354, 23] on icon "button" at bounding box center [351, 24] width 5 height 5
click at [346, 47] on span "Create custom one-time order" at bounding box center [330, 45] width 47 height 4
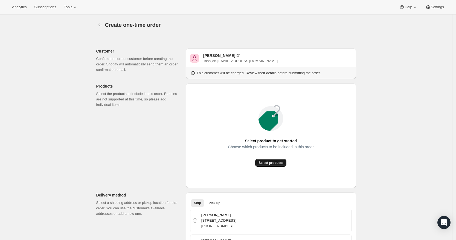
click at [280, 162] on span "Select products" at bounding box center [270, 163] width 25 height 4
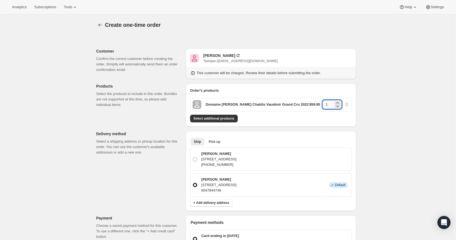
click at [330, 104] on input "1" at bounding box center [327, 104] width 11 height 9
type input "6"
click at [396, 120] on div "Create one-time order. This page is ready Create one-time order Customer Confir…" at bounding box center [226, 219] width 452 height 410
click at [222, 121] on button "Select additional products" at bounding box center [214, 119] width 48 height 8
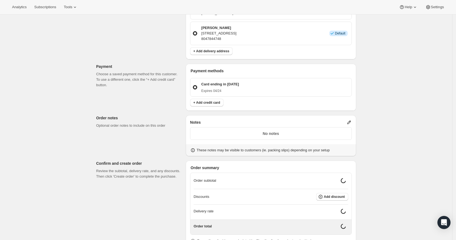
scroll to position [169, 0]
click at [354, 123] on div "Notes No notes These notes may be visible to customers (ie. packing slips) depe…" at bounding box center [271, 134] width 170 height 41
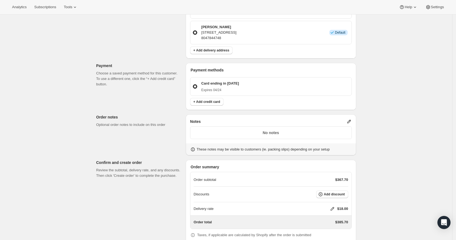
click at [351, 120] on icon at bounding box center [348, 121] width 5 height 5
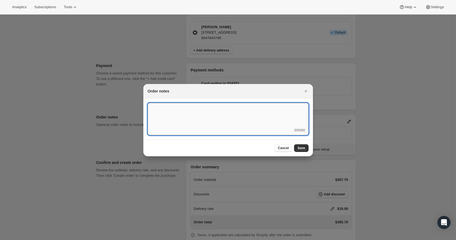
click at [250, 119] on textarea ":r3v:" at bounding box center [228, 115] width 161 height 25
type textarea "Temp Control"
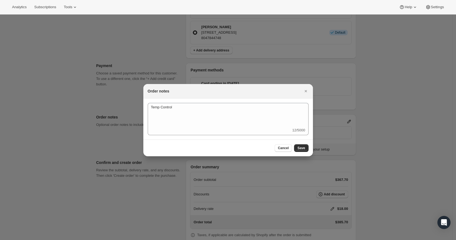
click at [303, 144] on button "Save" at bounding box center [301, 148] width 14 height 8
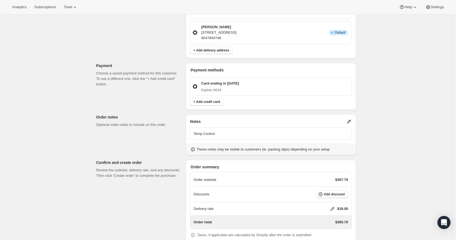
click at [331, 208] on div "Delivery rate $18.00" at bounding box center [271, 208] width 155 height 5
click at [335, 208] on icon at bounding box center [332, 208] width 5 height 5
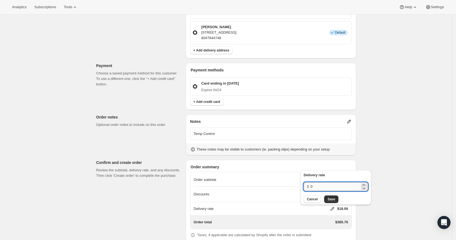
click at [331, 186] on input "0" at bounding box center [334, 186] width 49 height 9
type input "0"
click at [331, 196] on button "Save" at bounding box center [331, 199] width 14 height 8
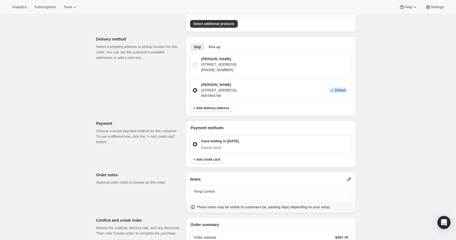
scroll to position [197, 0]
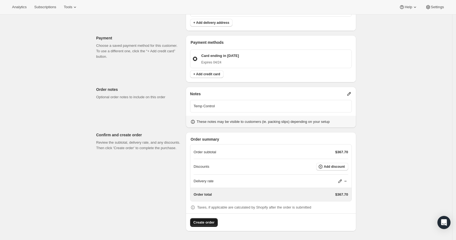
click at [204, 225] on button "Create order" at bounding box center [204, 222] width 28 height 9
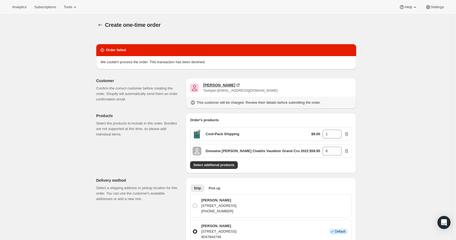
click at [222, 83] on div "James Tashjian-Brown" at bounding box center [219, 84] width 32 height 5
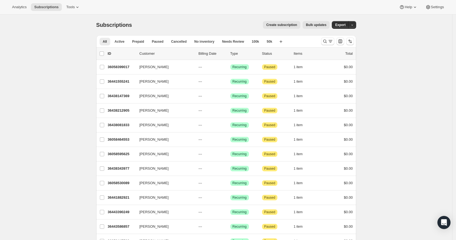
click at [326, 37] on div at bounding box center [337, 41] width 37 height 11
click at [326, 41] on icon "Search and filter results" at bounding box center [324, 41] width 5 height 5
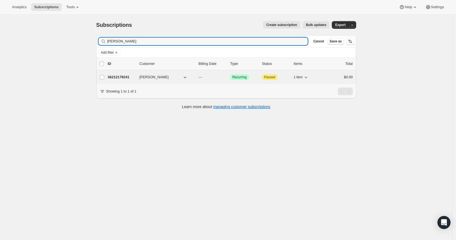
type input "[PERSON_NAME]"
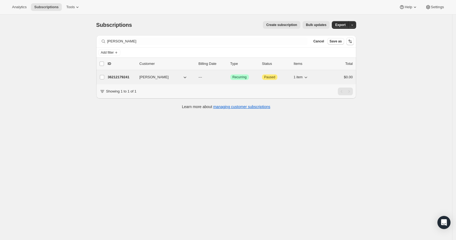
click at [118, 77] on p "36212179241" at bounding box center [121, 76] width 27 height 5
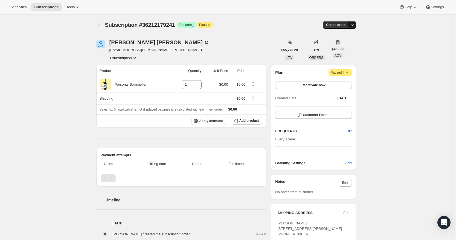
click at [352, 24] on icon "button" at bounding box center [351, 24] width 5 height 5
click at [349, 46] on span "Create custom one-time order" at bounding box center [330, 45] width 47 height 4
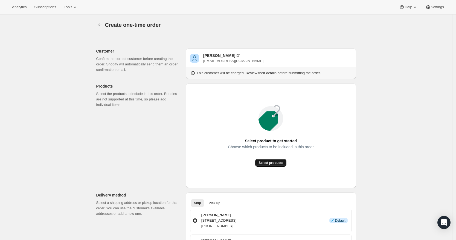
click at [280, 161] on span "Select products" at bounding box center [270, 163] width 25 height 4
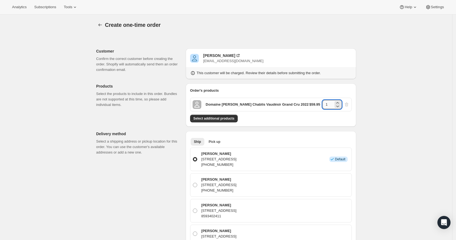
click at [330, 106] on input "1" at bounding box center [327, 104] width 11 height 9
type input "6"
click at [406, 107] on div "Create one-time order. This page is ready Create one-time order Customer Confir…" at bounding box center [226, 242] width 452 height 456
click at [227, 119] on span "Select additional products" at bounding box center [213, 118] width 41 height 4
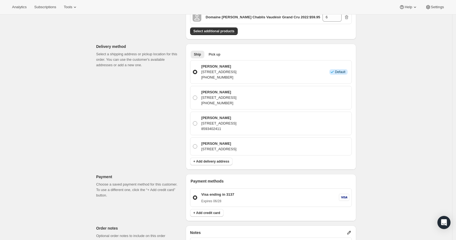
scroll to position [191, 0]
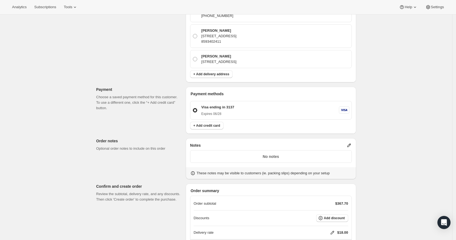
click at [351, 145] on icon at bounding box center [349, 146] width 4 height 4
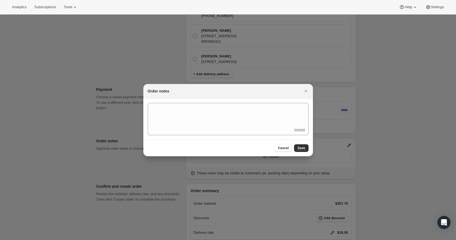
click at [267, 133] on div "0/5000" at bounding box center [228, 119] width 161 height 32
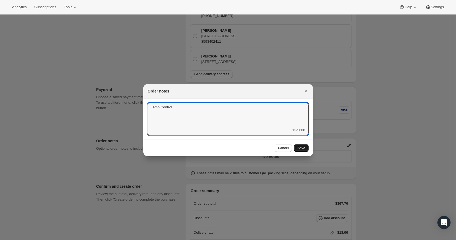
type textarea "Temp Control"
click at [298, 147] on button "Save" at bounding box center [301, 148] width 14 height 8
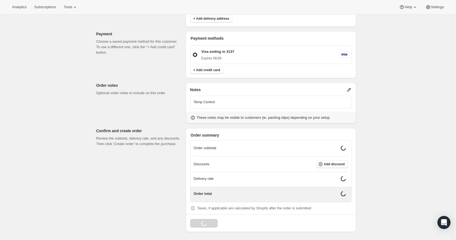
scroll to position [243, 0]
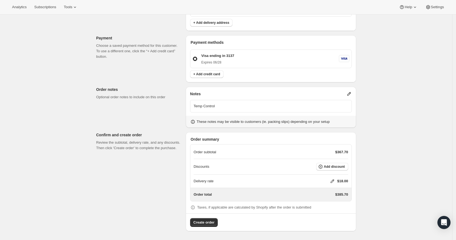
click at [332, 180] on icon at bounding box center [332, 180] width 5 height 5
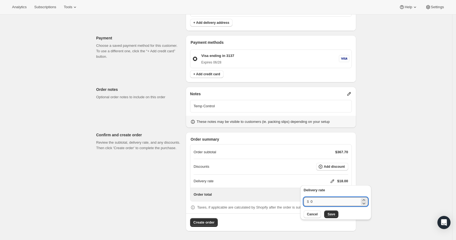
click at [316, 201] on input "0" at bounding box center [334, 201] width 49 height 9
type input "0"
click at [333, 214] on span "Save" at bounding box center [331, 214] width 8 height 4
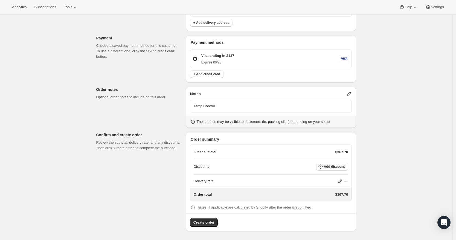
click at [376, 138] on div "Create one-time order. This page is ready Create one-time order Customer Confir…" at bounding box center [226, 6] width 452 height 468
click at [212, 224] on span "Create order" at bounding box center [203, 222] width 21 height 5
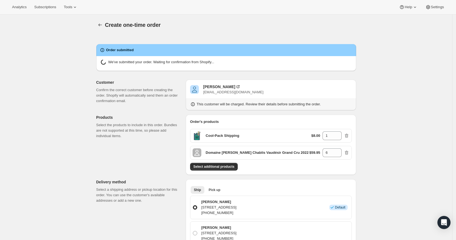
radio input "true"
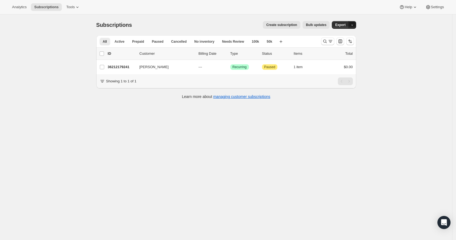
click at [354, 25] on icon "button" at bounding box center [352, 25] width 4 height 4
click at [384, 34] on div "Subscriptions. This page is ready Subscriptions Create subscription Bulk update…" at bounding box center [226, 134] width 452 height 240
click at [327, 41] on icon "Search and filter results" at bounding box center [324, 41] width 5 height 5
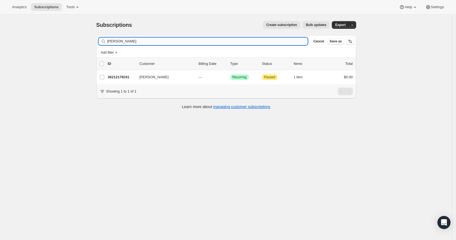
click at [198, 40] on input "[PERSON_NAME]" at bounding box center [207, 41] width 201 height 8
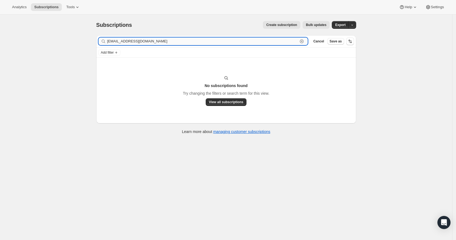
click at [170, 45] on input "[EMAIL_ADDRESS][DOMAIN_NAME]" at bounding box center [202, 41] width 191 height 8
click at [170, 45] on input "seant@austin.utexas.edu" at bounding box center [202, 41] width 191 height 8
paste input "Theriault, Sean M"
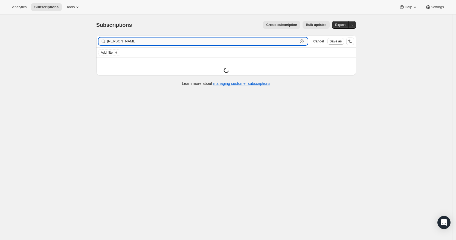
click at [111, 40] on input "Theriault" at bounding box center [202, 41] width 191 height 8
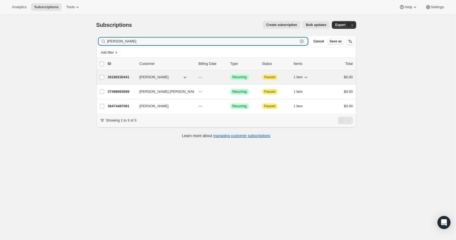
type input "Theriault"
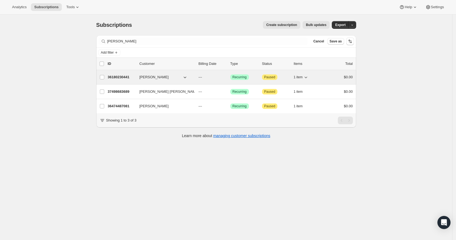
click at [116, 76] on p "36180230441" at bounding box center [121, 76] width 27 height 5
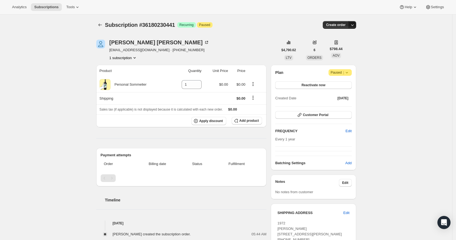
click at [355, 25] on icon "button" at bounding box center [351, 24] width 5 height 5
click at [352, 43] on span "Create custom one-time order" at bounding box center [330, 45] width 47 height 4
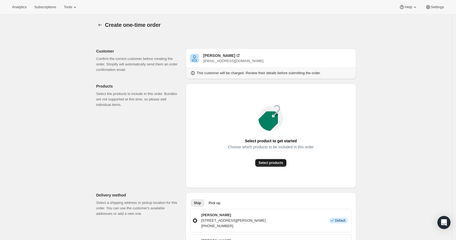
click at [263, 163] on span "Select products" at bounding box center [270, 163] width 25 height 4
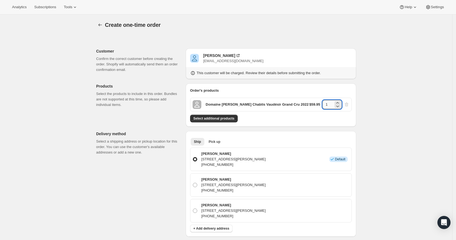
click at [331, 104] on input "1" at bounding box center [327, 104] width 11 height 9
type input "6"
click at [226, 120] on span "Select additional products" at bounding box center [213, 118] width 41 height 4
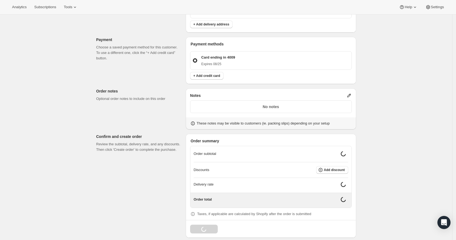
scroll to position [223, 0]
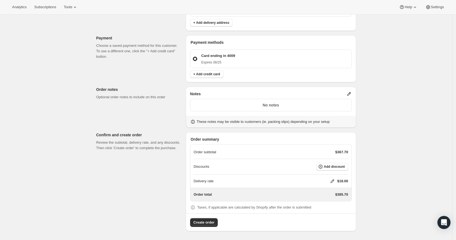
click at [351, 93] on icon at bounding box center [349, 94] width 4 height 4
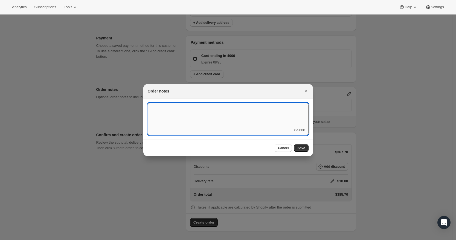
click at [261, 107] on textarea ":r4o:" at bounding box center [228, 115] width 161 height 25
type textarea "Temp Contorl"
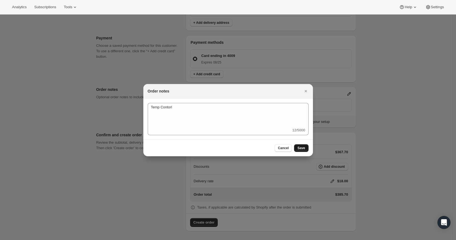
click at [304, 148] on span "Save" at bounding box center [301, 148] width 8 height 4
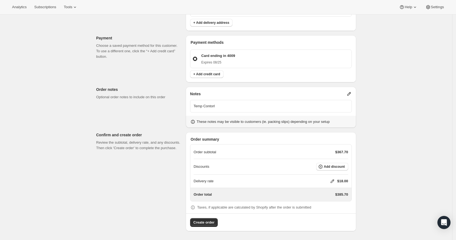
click at [331, 181] on icon at bounding box center [332, 180] width 5 height 5
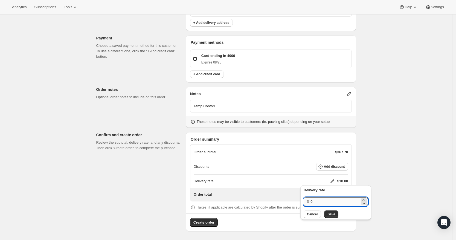
click at [327, 199] on input "0" at bounding box center [334, 201] width 49 height 9
type input "0"
click at [333, 212] on button "Save" at bounding box center [331, 214] width 14 height 8
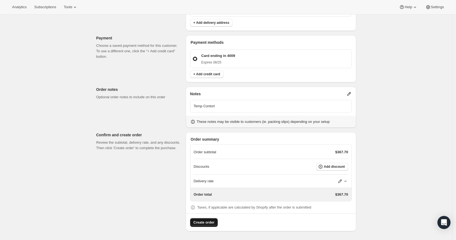
click at [206, 223] on span "Create order" at bounding box center [203, 222] width 21 height 5
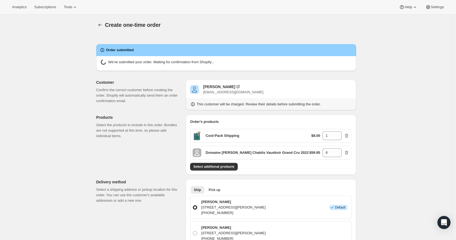
radio input "true"
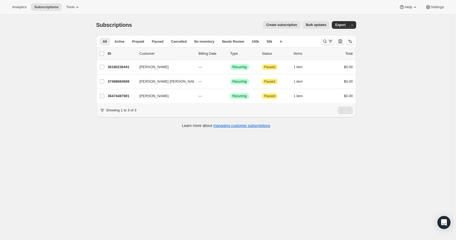
click at [327, 40] on icon "Search and filter results" at bounding box center [324, 41] width 5 height 5
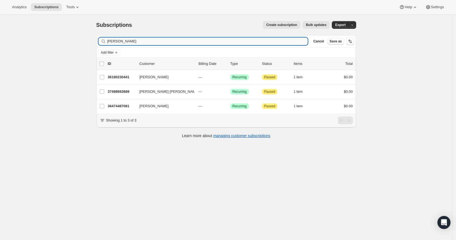
click at [198, 41] on input "Theriault" at bounding box center [207, 41] width 201 height 8
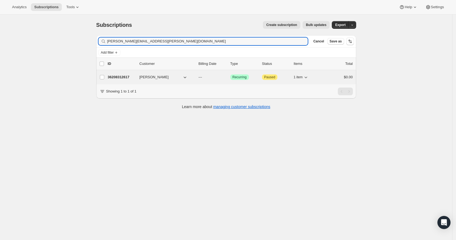
type input "aaron.skrivan@gmail.com"
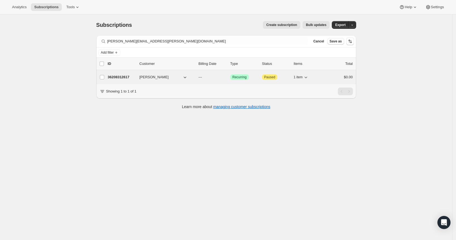
click at [121, 79] on p "36208312617" at bounding box center [121, 76] width 27 height 5
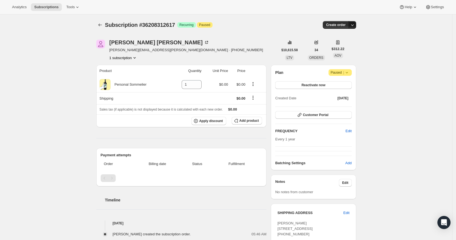
click at [353, 25] on icon "button" at bounding box center [352, 25] width 3 height 2
click at [337, 41] on button "Create custom one-time order" at bounding box center [327, 45] width 58 height 9
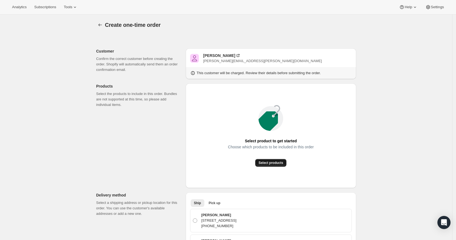
click at [275, 164] on span "Select products" at bounding box center [270, 163] width 25 height 4
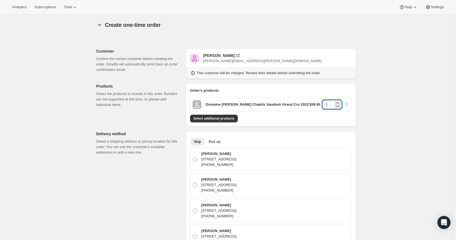
click at [329, 102] on input "1" at bounding box center [327, 104] width 11 height 9
type input "3"
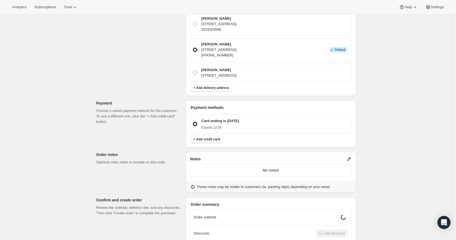
scroll to position [213, 0]
click at [351, 156] on icon at bounding box center [349, 158] width 4 height 4
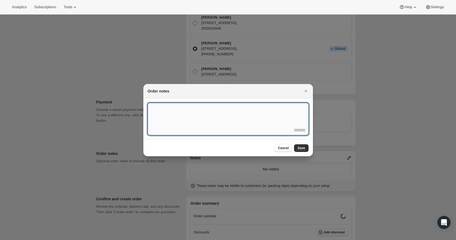
click at [269, 127] on textarea ":r4b:" at bounding box center [228, 115] width 161 height 25
type textarea "Weather HOLD"
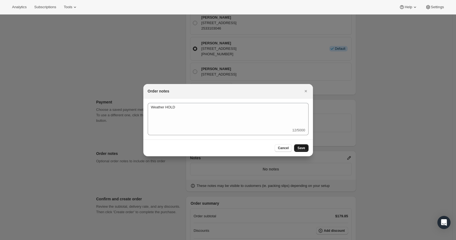
click at [304, 148] on span "Save" at bounding box center [301, 148] width 8 height 4
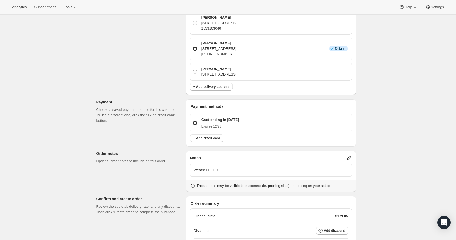
scroll to position [277, 0]
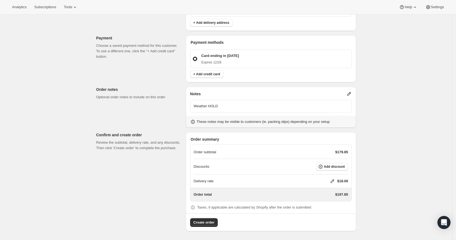
click at [334, 180] on icon at bounding box center [332, 181] width 4 height 4
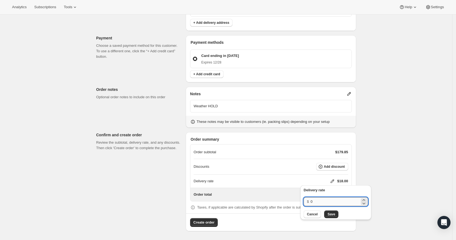
click at [327, 202] on input "0" at bounding box center [334, 201] width 49 height 9
type input "0"
click at [328, 212] on span "Save" at bounding box center [331, 214] width 8 height 4
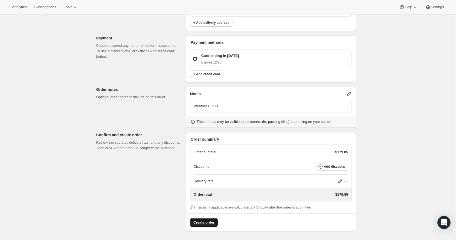
click at [207, 225] on button "Create order" at bounding box center [204, 222] width 28 height 9
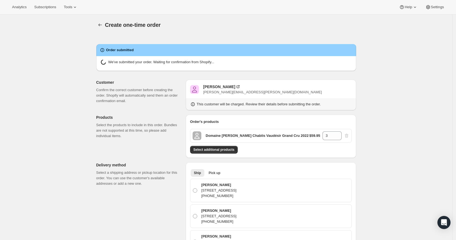
radio input "true"
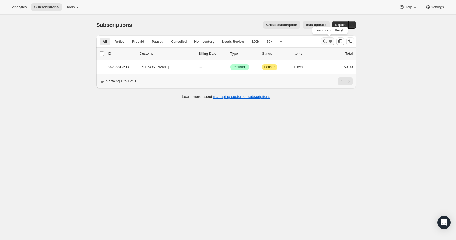
click at [328, 42] on icon "Search and filter results" at bounding box center [324, 41] width 5 height 5
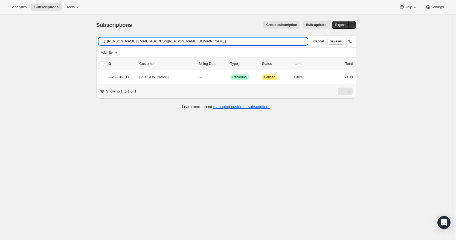
click at [199, 40] on input "[PERSON_NAME][EMAIL_ADDRESS][PERSON_NAME][DOMAIN_NAME]" at bounding box center [207, 41] width 201 height 8
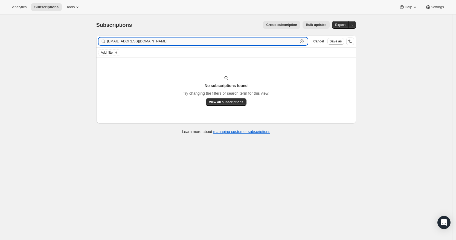
click at [133, 44] on input "[EMAIL_ADDRESS][DOMAIN_NAME]" at bounding box center [202, 41] width 191 height 8
click at [133, 44] on input "jwoodward@practicallawyer.com" at bounding box center [202, 41] width 191 height 8
paste input "John Woodward"
click at [109, 39] on input "John Woodward" at bounding box center [202, 41] width 191 height 8
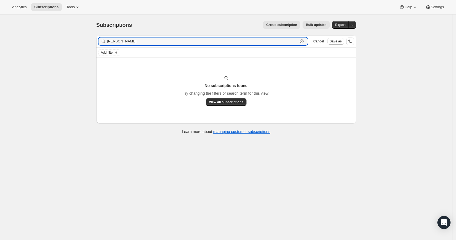
type input "John Woodward"
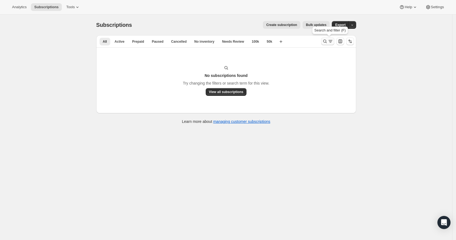
click at [329, 42] on icon "Search and filter results" at bounding box center [330, 41] width 5 height 5
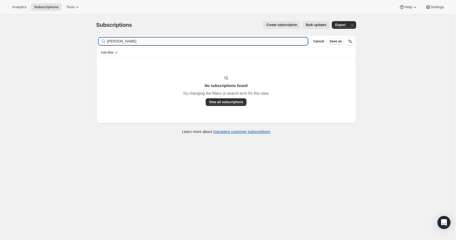
click at [186, 43] on input "[PERSON_NAME]" at bounding box center [207, 41] width 201 height 8
type input "[EMAIL_ADDRESS][DOMAIN_NAME]"
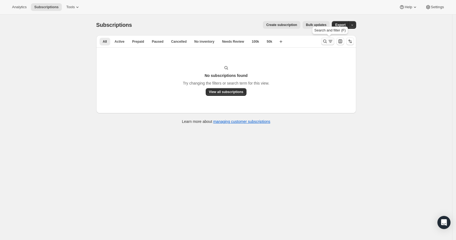
click at [327, 41] on icon "Search and filter results" at bounding box center [324, 41] width 5 height 5
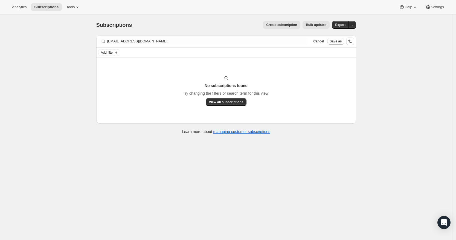
click at [197, 36] on div "Filter subscribers Jwoodward@practicallawyer.com Clear Cancel Save as" at bounding box center [226, 41] width 260 height 12
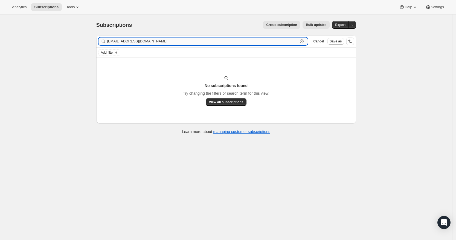
click at [194, 39] on input "Jwoodward@practicallawyer.com" at bounding box center [202, 41] width 191 height 8
paste input "lowprofil@aol"
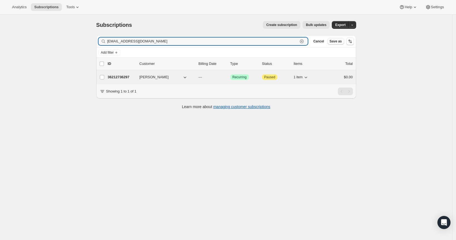
type input "lowprofil@aol.com"
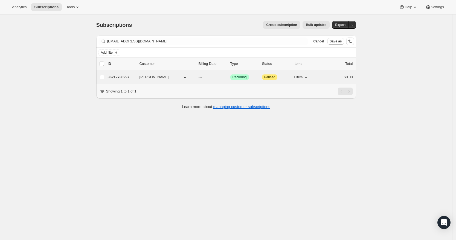
click at [120, 78] on p "36212736297" at bounding box center [121, 76] width 27 height 5
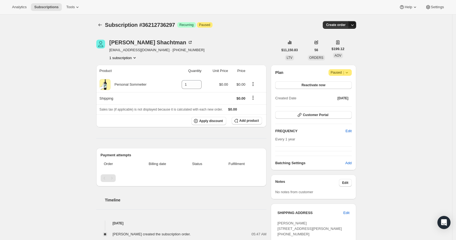
click at [355, 23] on icon "button" at bounding box center [351, 24] width 5 height 5
click at [351, 45] on span "Create custom one-time order" at bounding box center [330, 45] width 47 height 4
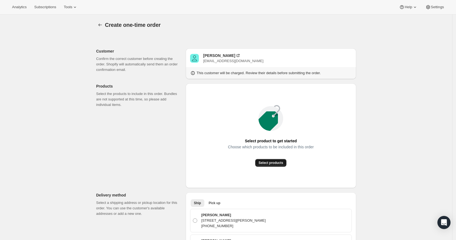
click at [278, 164] on span "Select products" at bounding box center [270, 163] width 25 height 4
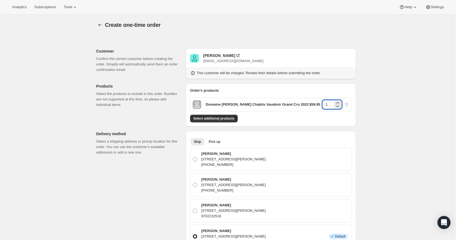
click at [330, 103] on input "1" at bounding box center [327, 104] width 11 height 9
type input "3"
click at [233, 56] on div "William Shachtman" at bounding box center [219, 55] width 32 height 5
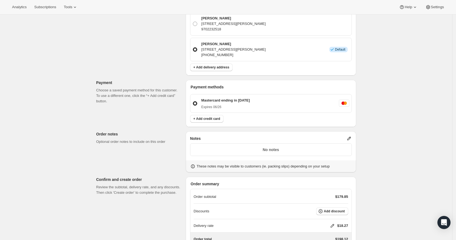
scroll to position [187, 0]
click at [348, 136] on icon at bounding box center [348, 137] width 5 height 5
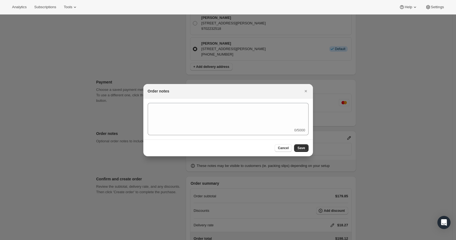
click at [252, 127] on div "0/5000" at bounding box center [228, 119] width 161 height 32
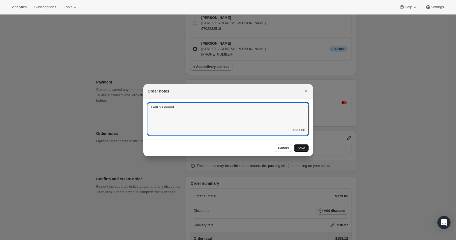
type textarea "FedEx Ground"
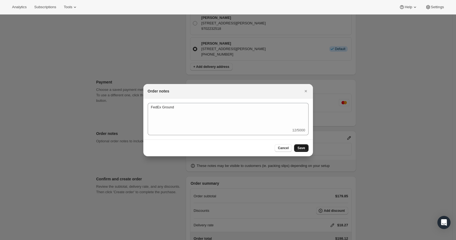
click at [300, 148] on span "Save" at bounding box center [301, 148] width 8 height 4
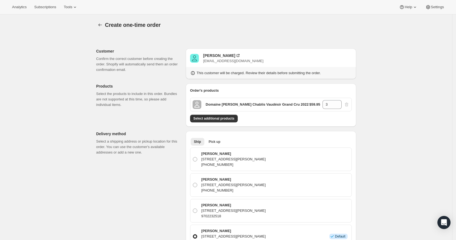
scroll to position [231, 0]
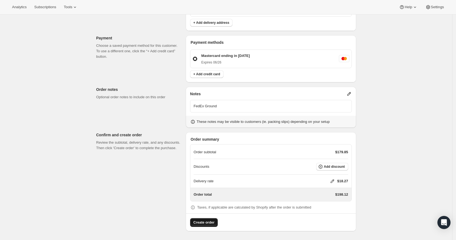
click at [206, 220] on span "Create order" at bounding box center [203, 222] width 21 height 5
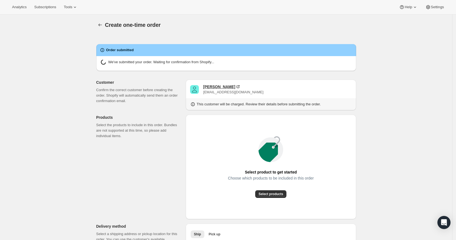
click at [219, 87] on div "[PERSON_NAME]" at bounding box center [219, 86] width 32 height 5
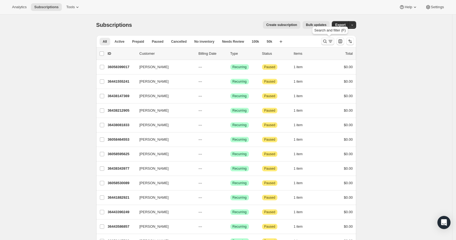
click at [328, 40] on icon "Search and filter results" at bounding box center [324, 41] width 5 height 5
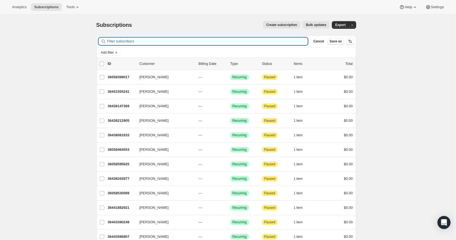
click at [271, 44] on input "Filter subscribers" at bounding box center [207, 41] width 201 height 8
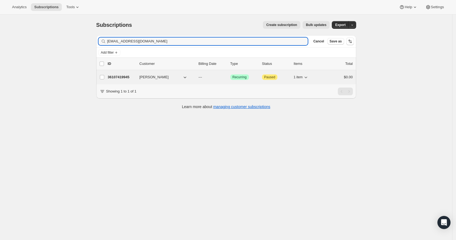
type input "[EMAIL_ADDRESS][DOMAIN_NAME]"
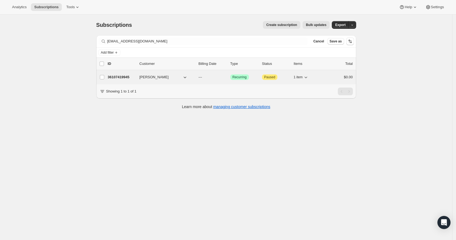
click at [126, 77] on p "36107419945" at bounding box center [121, 76] width 27 height 5
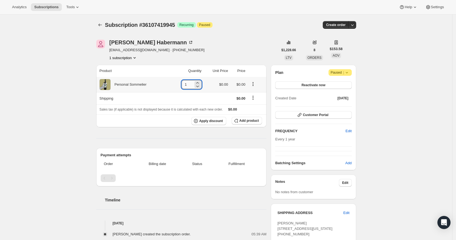
click at [188, 84] on input "1" at bounding box center [188, 84] width 12 height 9
click at [353, 28] on button "button" at bounding box center [352, 25] width 8 height 8
click at [346, 47] on span "Create custom one-time order" at bounding box center [330, 45] width 47 height 4
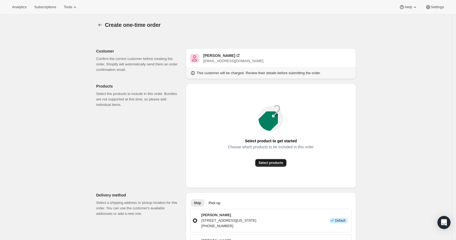
click at [278, 163] on span "Select products" at bounding box center [270, 163] width 25 height 4
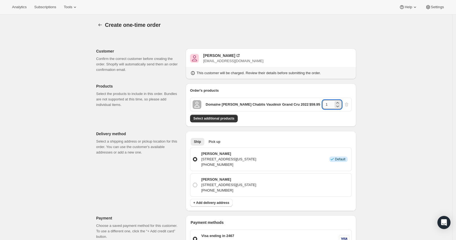
click at [330, 105] on input "1" at bounding box center [327, 104] width 11 height 9
type input "6"
click at [383, 108] on div "Create one-time order. This page is ready Create one-time order Customer Confir…" at bounding box center [226, 219] width 452 height 410
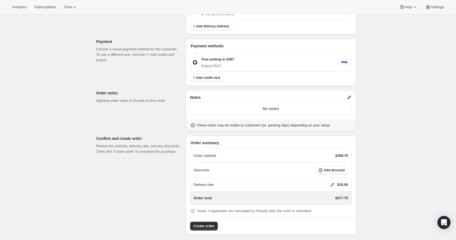
scroll to position [180, 0]
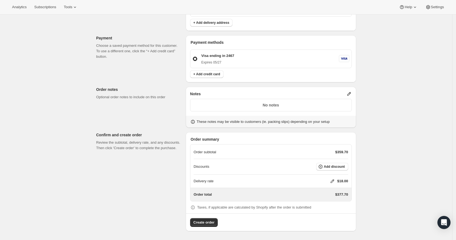
click at [351, 94] on icon at bounding box center [349, 94] width 4 height 4
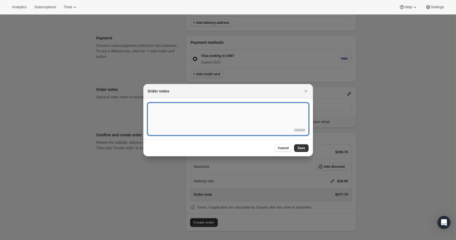
click at [246, 115] on textarea ":rd5:" at bounding box center [228, 115] width 161 height 25
type textarea "U"
type textarea "SHIP UPS GROUND"
click at [303, 148] on span "Save" at bounding box center [301, 148] width 8 height 4
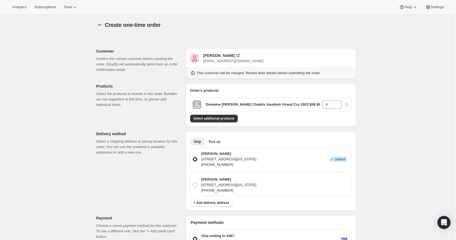
scroll to position [180, 0]
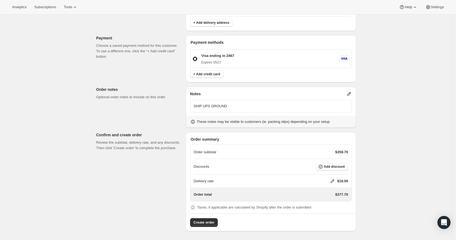
click at [334, 180] on icon at bounding box center [332, 180] width 5 height 5
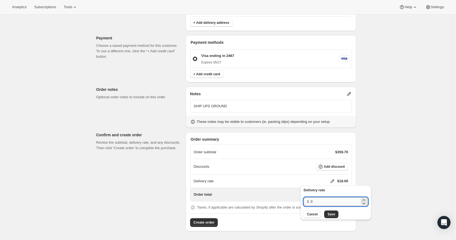
click at [328, 199] on input "0" at bounding box center [334, 201] width 49 height 9
click at [327, 211] on button "Save" at bounding box center [331, 214] width 14 height 8
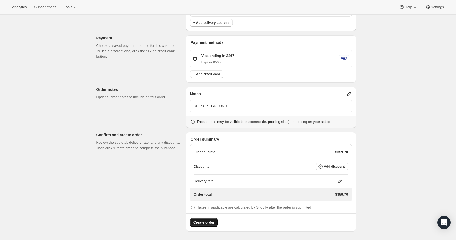
click at [198, 223] on span "Create order" at bounding box center [203, 222] width 21 height 5
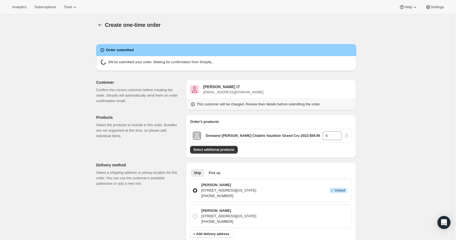
radio input "true"
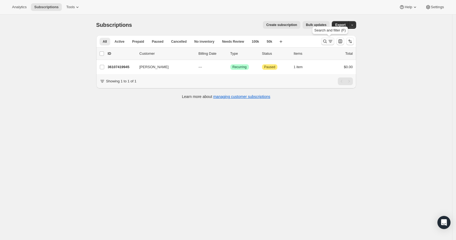
click at [328, 39] on icon "Search and filter results" at bounding box center [324, 41] width 5 height 5
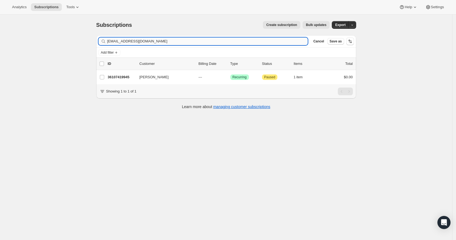
click at [199, 41] on input "[EMAIL_ADDRESS][DOMAIN_NAME]" at bounding box center [207, 41] width 201 height 8
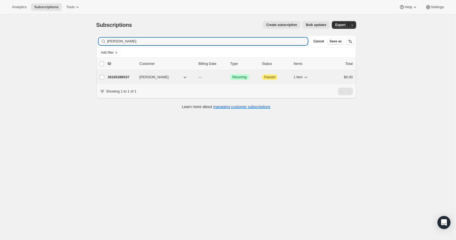
type input "[PERSON_NAME]"
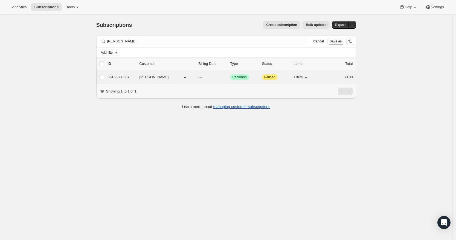
click at [116, 77] on p "36165386537" at bounding box center [121, 76] width 27 height 5
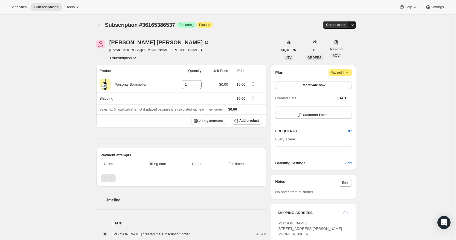
click at [355, 24] on icon "button" at bounding box center [351, 24] width 5 height 5
click at [348, 46] on span "Create custom one-time order" at bounding box center [330, 45] width 47 height 4
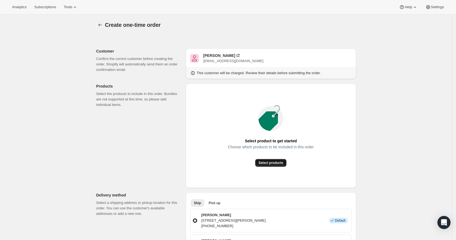
click at [266, 165] on button "Select products" at bounding box center [270, 163] width 31 height 8
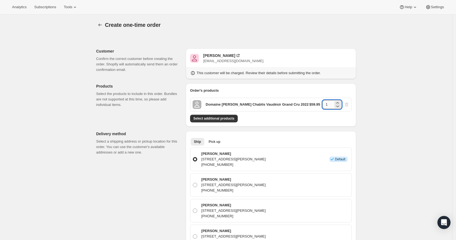
click at [330, 104] on input "1" at bounding box center [327, 104] width 11 height 9
type input "6"
click at [224, 119] on span "Select additional products" at bounding box center [213, 118] width 41 height 4
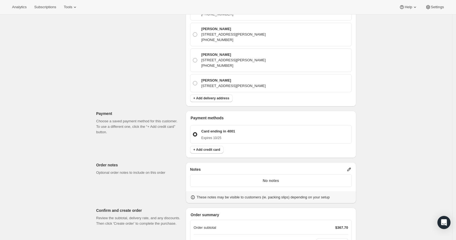
scroll to position [269, 0]
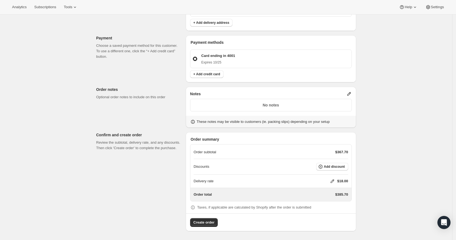
click at [351, 94] on icon at bounding box center [349, 94] width 4 height 4
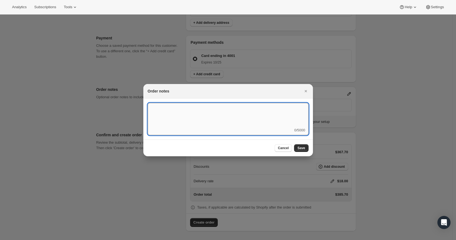
click at [293, 107] on textarea ":r3v:" at bounding box center [228, 115] width 161 height 25
type textarea "Temp Control"
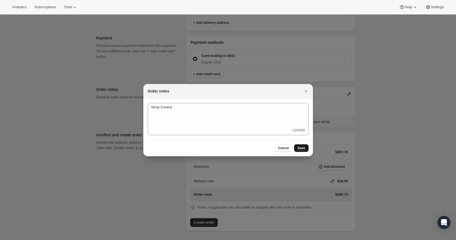
click at [303, 147] on span "Save" at bounding box center [301, 148] width 8 height 4
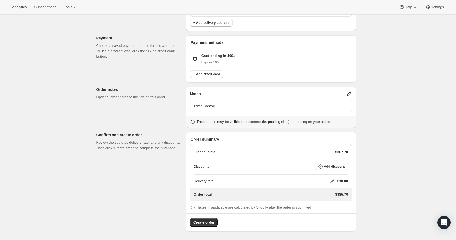
click at [332, 180] on icon at bounding box center [332, 180] width 5 height 5
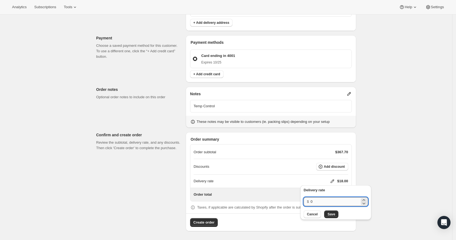
click at [331, 199] on input "0" at bounding box center [334, 201] width 49 height 9
type input "0"
click at [330, 214] on span "Save" at bounding box center [331, 214] width 8 height 4
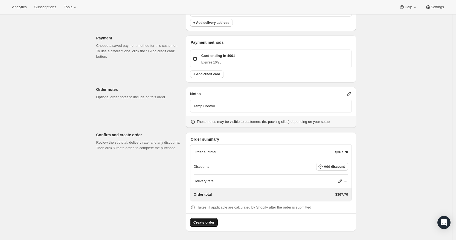
click at [206, 223] on span "Create order" at bounding box center [203, 222] width 21 height 5
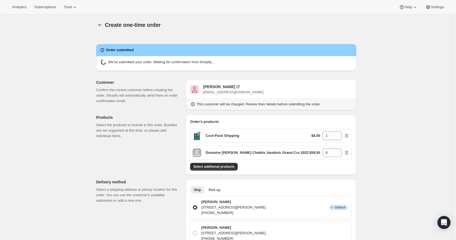
radio input "true"
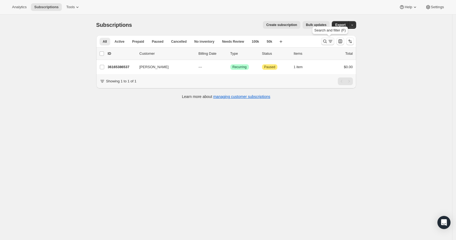
click at [330, 40] on icon "Search and filter results" at bounding box center [330, 41] width 5 height 5
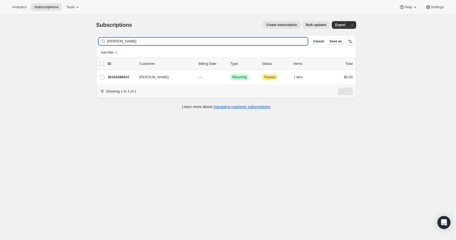
click at [255, 42] on input "[PERSON_NAME]" at bounding box center [207, 41] width 201 height 8
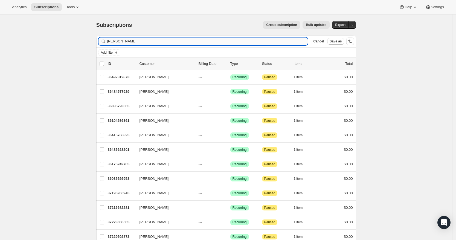
click at [126, 41] on input "[PERSON_NAME]" at bounding box center [207, 41] width 201 height 8
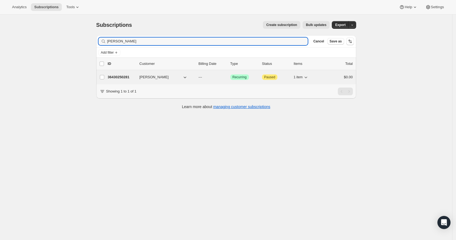
type input "[PERSON_NAME]"
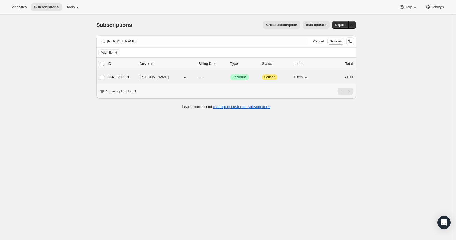
click at [115, 75] on p "36430250281" at bounding box center [121, 76] width 27 height 5
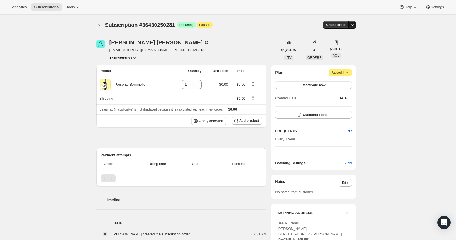
click at [353, 25] on icon "button" at bounding box center [351, 24] width 5 height 5
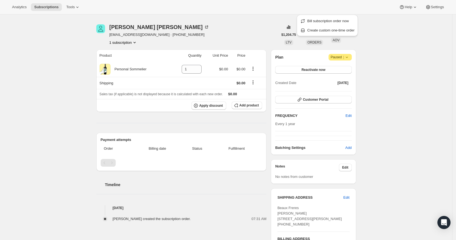
scroll to position [16, 0]
click at [350, 29] on span "Create custom one-time order" at bounding box center [330, 30] width 47 height 4
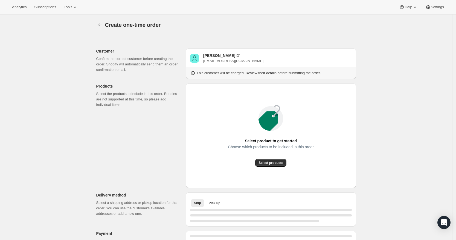
scroll to position [0, 0]
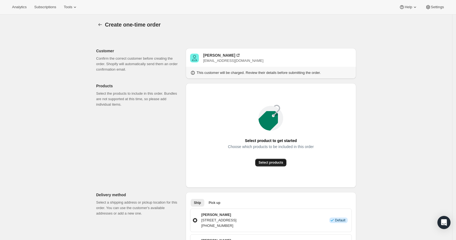
click at [276, 161] on span "Select products" at bounding box center [270, 162] width 25 height 4
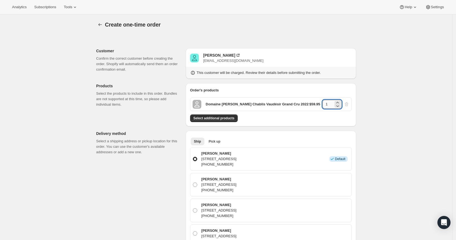
click at [330, 107] on input "1" at bounding box center [327, 104] width 11 height 9
type input "6"
click at [386, 98] on div "Create one-time order. This page is ready Create one-time order Customer Confir…" at bounding box center [226, 242] width 452 height 456
click at [413, 121] on div "Create one-time order. This page is ready Create one-time order Customer Confir…" at bounding box center [226, 239] width 452 height 451
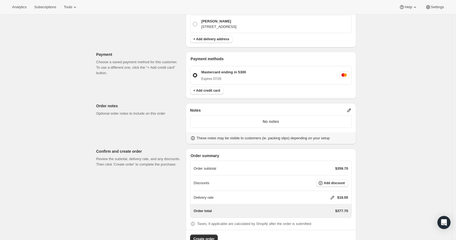
scroll to position [226, 0]
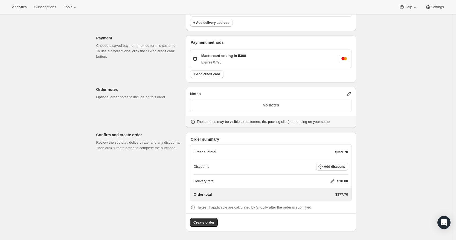
click at [334, 181] on icon at bounding box center [332, 180] width 5 height 5
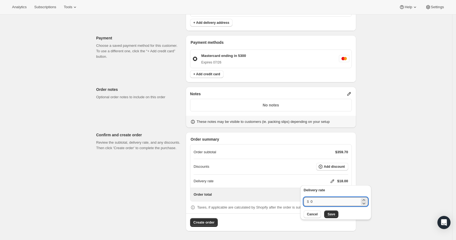
click at [322, 206] on input "0" at bounding box center [334, 201] width 49 height 9
type input "0"
click at [329, 216] on span "Save" at bounding box center [331, 214] width 8 height 4
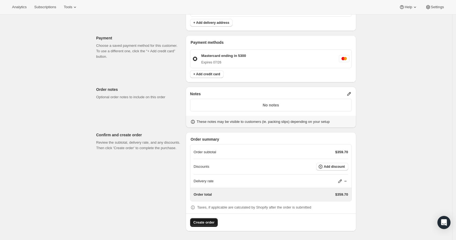
click at [211, 224] on span "Create order" at bounding box center [203, 222] width 21 height 5
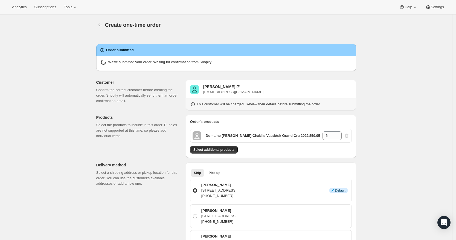
radio input "true"
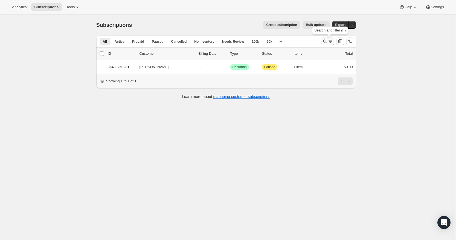
click at [325, 42] on icon "Search and filter results" at bounding box center [324, 41] width 5 height 5
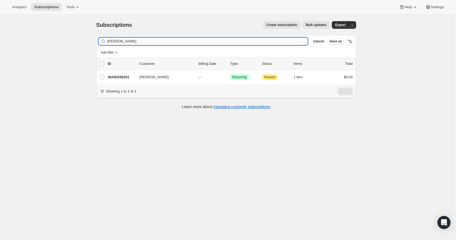
click at [209, 40] on input "[PERSON_NAME]" at bounding box center [207, 41] width 201 height 8
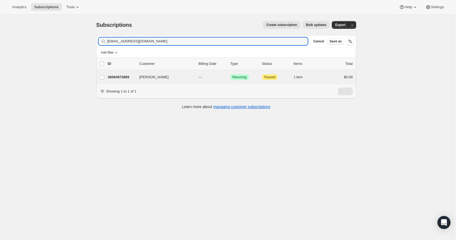
type input "[EMAIL_ADDRESS][DOMAIN_NAME]"
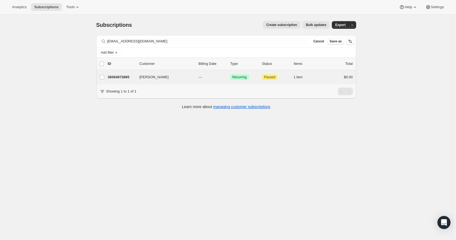
click at [120, 71] on div "[PERSON_NAME] 36084973865 [PERSON_NAME] --- Success Recurring Attention Paused …" at bounding box center [226, 77] width 260 height 14
click at [121, 76] on p "36084973865" at bounding box center [121, 76] width 27 height 5
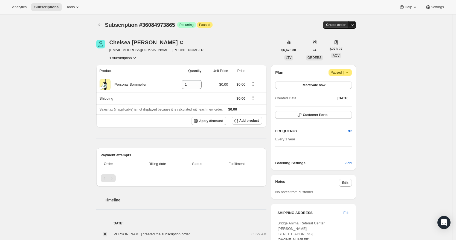
click at [353, 24] on icon "button" at bounding box center [351, 24] width 5 height 5
click at [344, 42] on button "Create custom one-time order" at bounding box center [327, 45] width 58 height 9
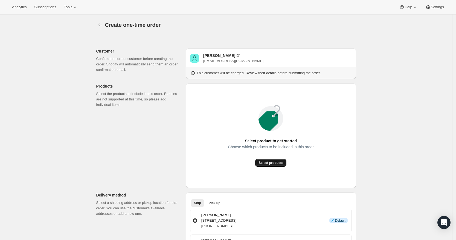
click at [268, 162] on span "Select products" at bounding box center [270, 163] width 25 height 4
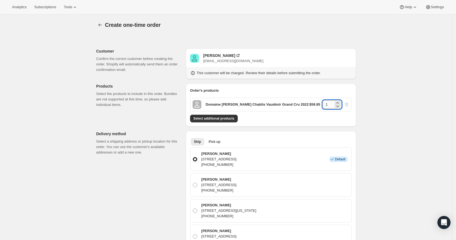
click at [330, 108] on input "1" at bounding box center [327, 104] width 11 height 9
type input "4"
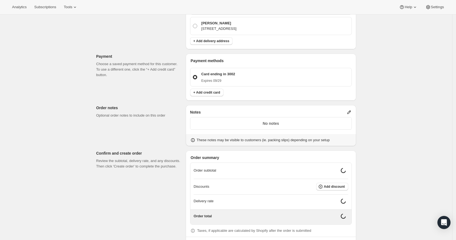
scroll to position [234, 0]
click at [351, 112] on icon at bounding box center [349, 112] width 4 height 4
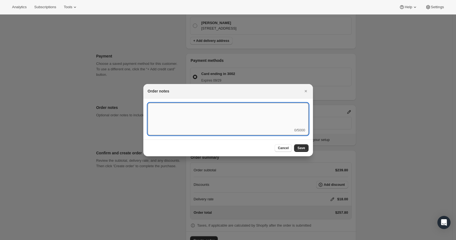
click at [268, 115] on textarea ":r3v:" at bounding box center [228, 115] width 161 height 25
type textarea "FedEx Ground"
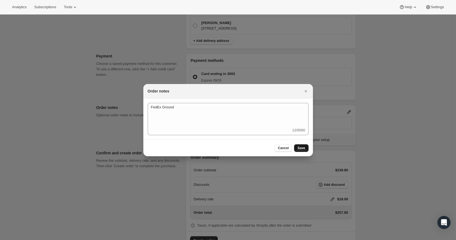
click at [302, 147] on span "Save" at bounding box center [301, 148] width 8 height 4
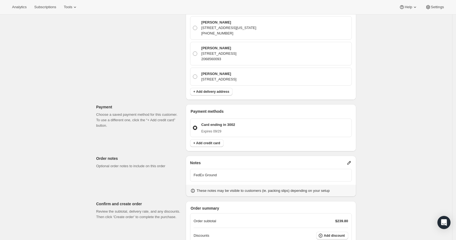
scroll to position [252, 0]
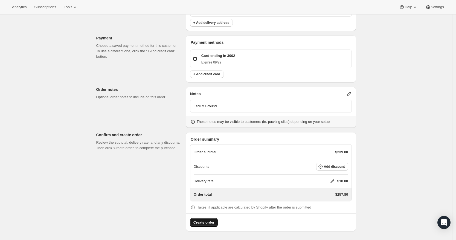
click at [204, 220] on span "Create order" at bounding box center [203, 222] width 21 height 5
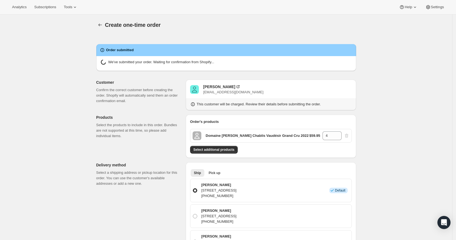
radio input "true"
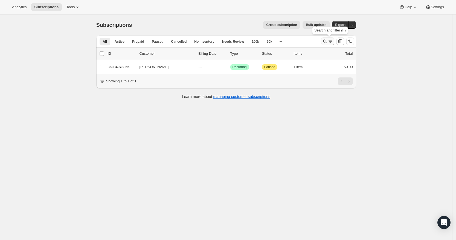
click at [331, 41] on icon "Search and filter results" at bounding box center [330, 41] width 5 height 5
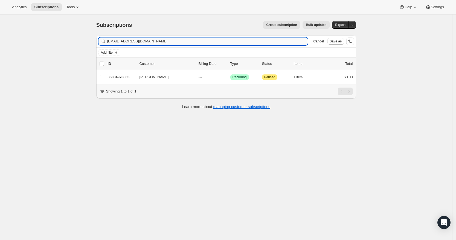
click at [172, 42] on input "[EMAIL_ADDRESS][DOMAIN_NAME]" at bounding box center [207, 41] width 201 height 8
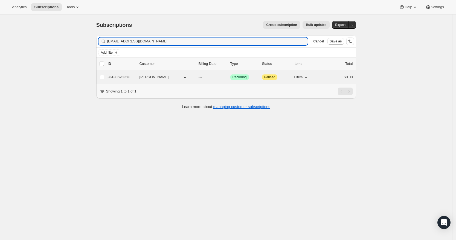
type input "ricbohl@yahoo.com"
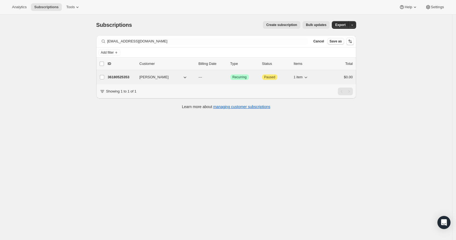
click at [120, 78] on p "36180525353" at bounding box center [121, 76] width 27 height 5
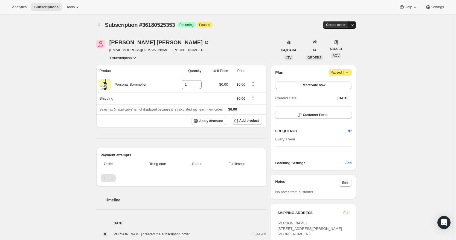
click at [352, 23] on icon "button" at bounding box center [351, 24] width 5 height 5
click at [339, 45] on span "Create custom one-time order" at bounding box center [330, 45] width 47 height 4
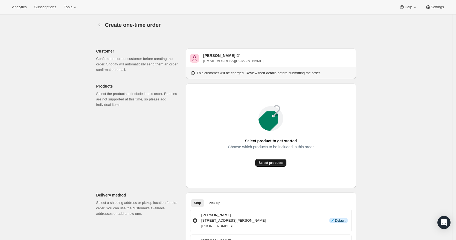
click at [270, 160] on button "Select products" at bounding box center [270, 163] width 31 height 8
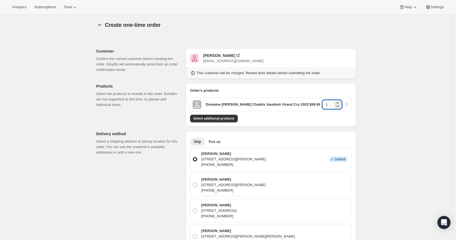
click at [333, 106] on input "1" at bounding box center [327, 104] width 11 height 9
type input "2"
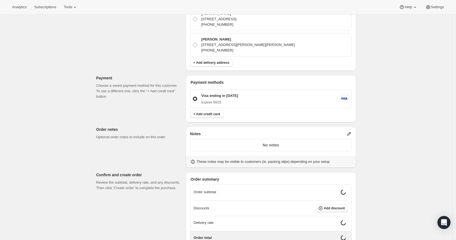
scroll to position [194, 0]
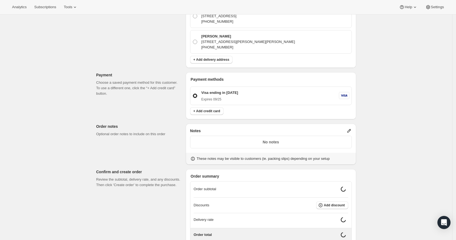
click at [349, 130] on icon at bounding box center [348, 130] width 5 height 5
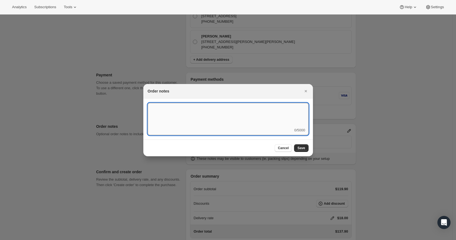
click at [247, 118] on textarea ":r3v:" at bounding box center [228, 115] width 161 height 25
type textarea "FedEx Ground"
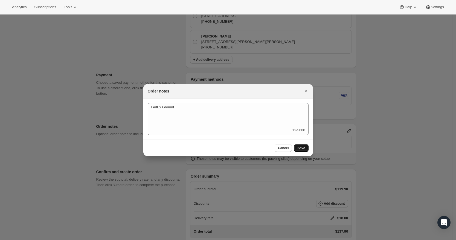
click at [302, 148] on span "Save" at bounding box center [301, 148] width 8 height 4
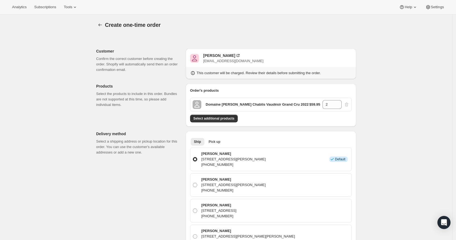
scroll to position [231, 0]
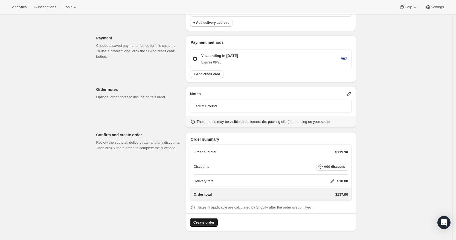
click at [202, 224] on span "Create order" at bounding box center [203, 222] width 21 height 5
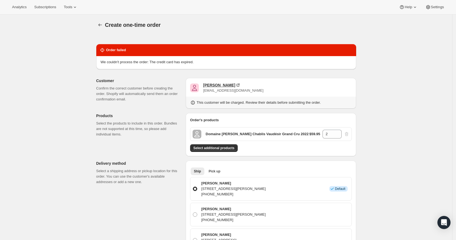
click at [213, 83] on div "Eric Bohl" at bounding box center [219, 84] width 32 height 5
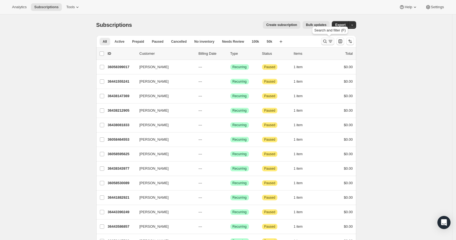
click at [327, 39] on icon "Search and filter results" at bounding box center [324, 41] width 5 height 5
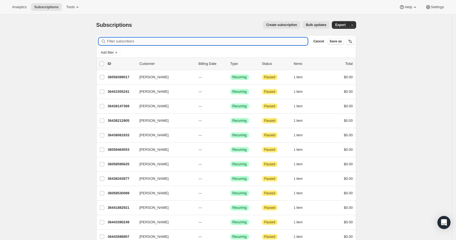
click at [206, 41] on input "Filter subscribers" at bounding box center [207, 41] width 201 height 8
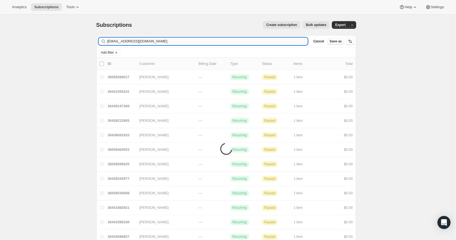
type input "[EMAIL_ADDRESS][DOMAIN_NAME]"
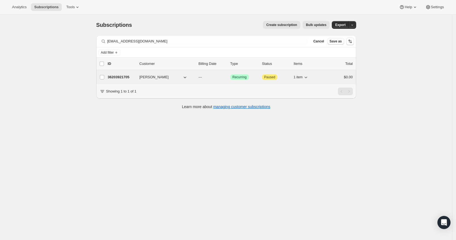
click at [128, 77] on p "36203921705" at bounding box center [121, 76] width 27 height 5
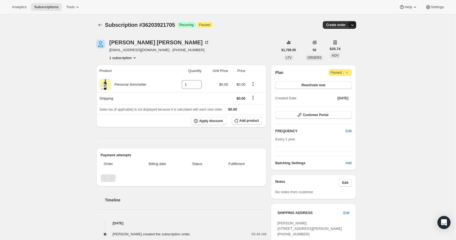
click at [353, 25] on icon "button" at bounding box center [351, 24] width 5 height 5
click at [339, 46] on span "Create custom one-time order" at bounding box center [330, 45] width 47 height 4
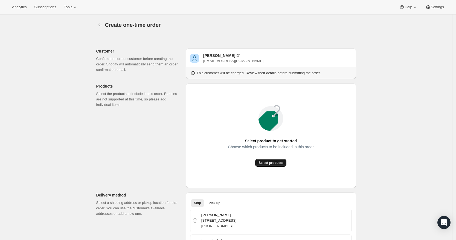
click at [272, 162] on span "Select products" at bounding box center [270, 163] width 25 height 4
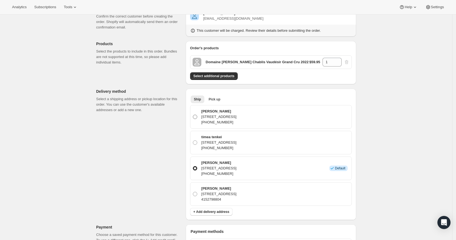
scroll to position [42, 0]
click at [217, 100] on span "Pick up" at bounding box center [215, 99] width 12 height 4
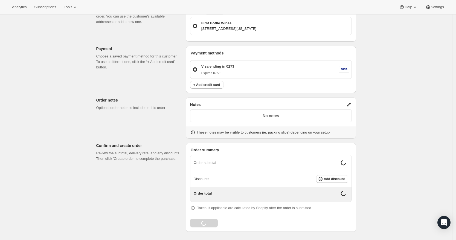
scroll to position [128, 0]
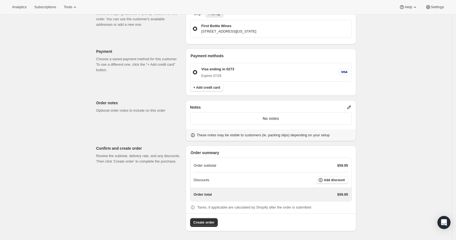
click at [347, 107] on div "Notes" at bounding box center [271, 106] width 162 height 5
drag, startPoint x: 350, startPoint y: 109, endPoint x: 351, endPoint y: 105, distance: 3.6
click at [351, 105] on icon at bounding box center [348, 106] width 5 height 5
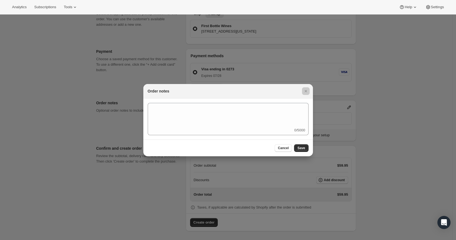
click at [351, 105] on div at bounding box center [228, 120] width 456 height 240
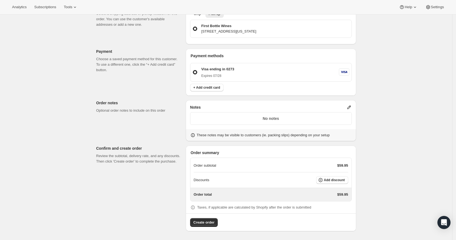
click at [351, 107] on icon at bounding box center [349, 108] width 4 height 4
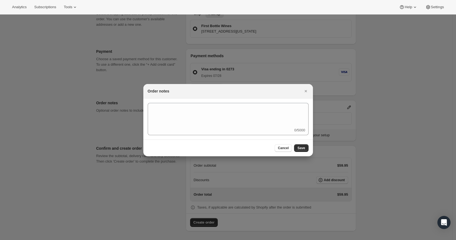
scroll to position [0, 0]
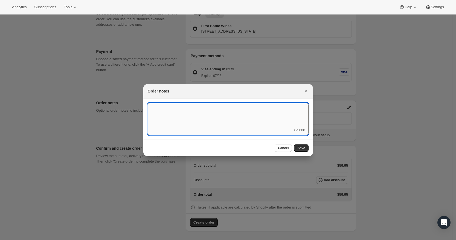
click at [250, 117] on textarea ":rd5:" at bounding box center [228, 115] width 161 height 25
type textarea "Warehouse Will-Call"
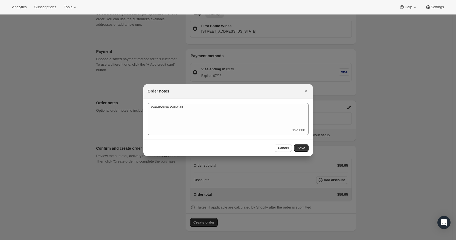
click at [309, 145] on div "Cancel Save" at bounding box center [228, 147] width 170 height 17
click at [306, 146] on button "Save" at bounding box center [301, 148] width 14 height 8
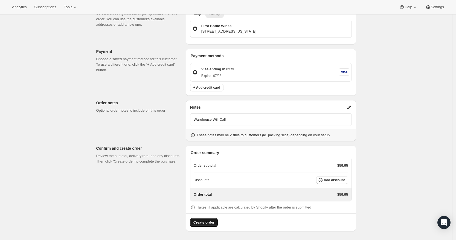
click at [208, 221] on span "Create order" at bounding box center [203, 222] width 21 height 5
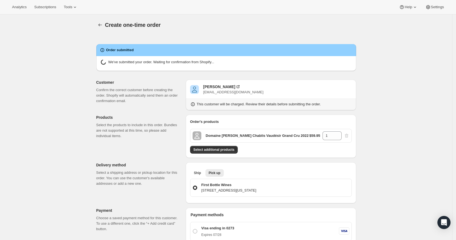
radio input "true"
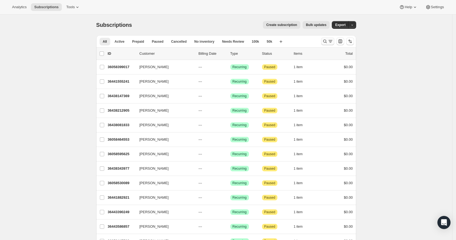
click at [324, 38] on button "Search and filter results" at bounding box center [327, 41] width 13 height 8
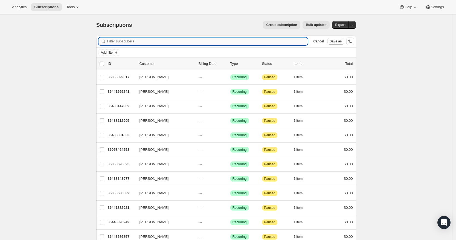
click at [143, 38] on input "Filter subscribers" at bounding box center [207, 41] width 201 height 8
paste input "Joe Beninati"
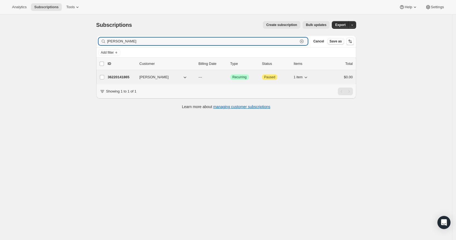
type input "Joe Beninati"
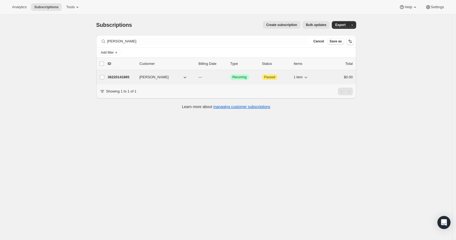
click at [117, 76] on p "36220141865" at bounding box center [121, 76] width 27 height 5
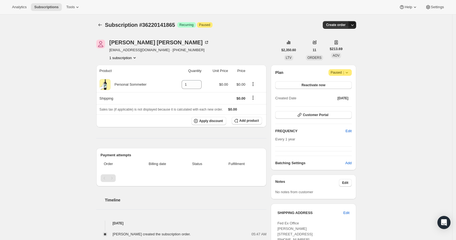
click at [355, 24] on icon "button" at bounding box center [351, 24] width 5 height 5
click at [349, 45] on span "Create custom one-time order" at bounding box center [330, 45] width 47 height 4
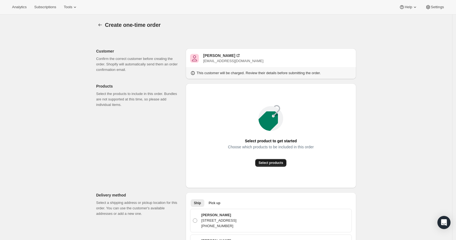
click at [279, 162] on span "Select products" at bounding box center [270, 163] width 25 height 4
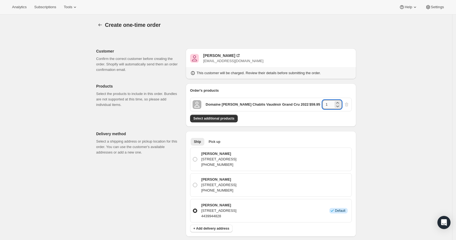
click at [329, 105] on input "1" at bounding box center [327, 104] width 11 height 9
type input "3"
click at [365, 102] on div "Create one-time order. This page is ready Create one-time order Customer Confir…" at bounding box center [226, 232] width 452 height 436
click at [228, 119] on span "Select additional products" at bounding box center [213, 118] width 41 height 4
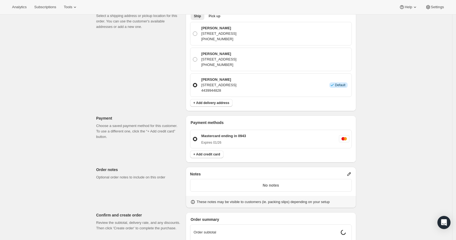
scroll to position [147, 0]
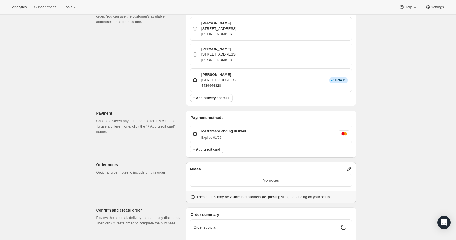
click at [302, 182] on p "No notes" at bounding box center [271, 179] width 155 height 5
click at [351, 170] on icon at bounding box center [349, 169] width 4 height 4
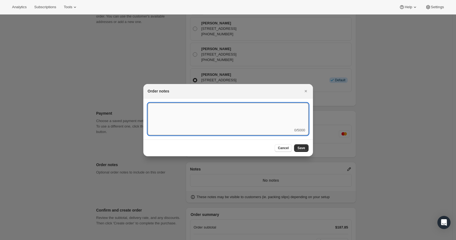
click at [248, 122] on textarea ":rd7:" at bounding box center [228, 115] width 161 height 25
type textarea "t"
type textarea "Temp Control"
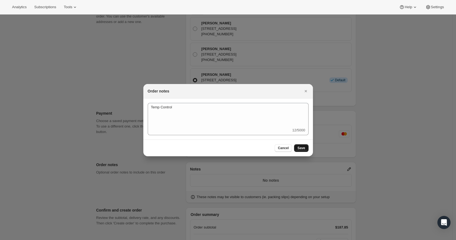
click at [301, 147] on span "Save" at bounding box center [301, 148] width 8 height 4
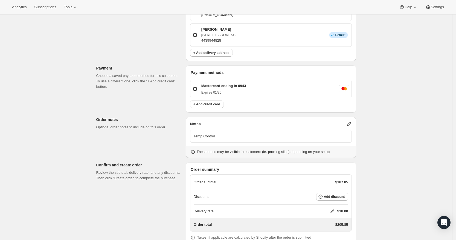
scroll to position [223, 0]
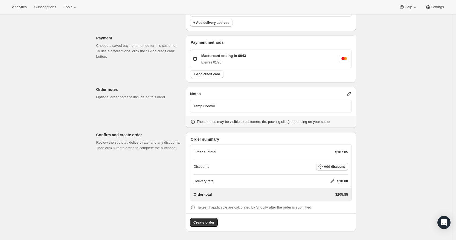
click at [334, 180] on icon at bounding box center [332, 181] width 4 height 4
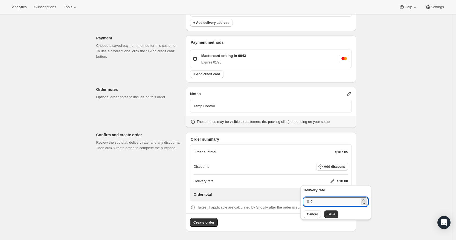
click at [322, 199] on input "0" at bounding box center [334, 201] width 49 height 9
type input "0"
click at [330, 212] on span "Save" at bounding box center [331, 214] width 8 height 4
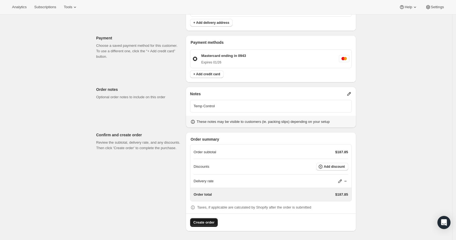
click at [205, 223] on span "Create order" at bounding box center [203, 222] width 21 height 5
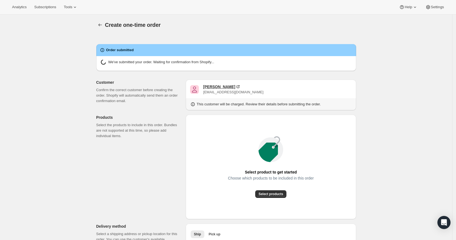
click at [222, 86] on div "[PERSON_NAME]" at bounding box center [219, 86] width 32 height 5
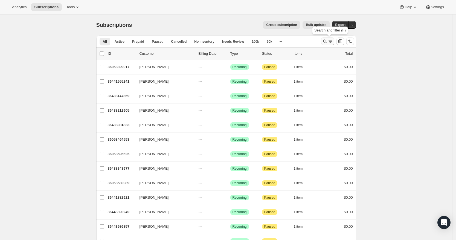
click at [328, 42] on icon "Search and filter results" at bounding box center [324, 41] width 5 height 5
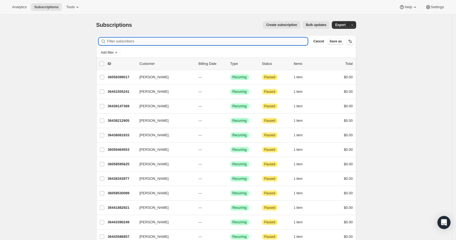
click at [212, 40] on input "Filter subscribers" at bounding box center [207, 41] width 201 height 8
paste input "[EMAIL_ADDRESS][DOMAIN_NAME]"
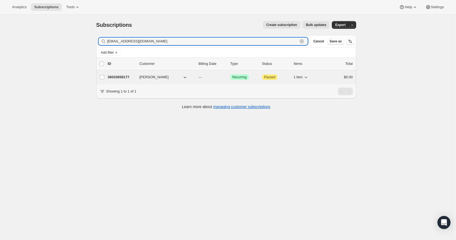
type input "[EMAIL_ADDRESS][DOMAIN_NAME]"
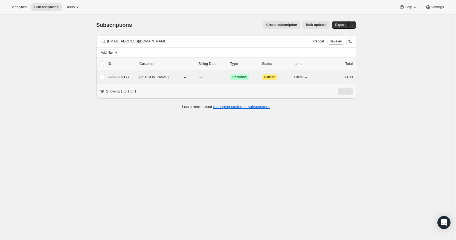
click at [125, 77] on p "36033659177" at bounding box center [121, 76] width 27 height 5
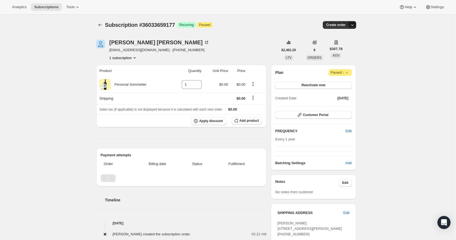
click at [353, 26] on icon "button" at bounding box center [351, 24] width 5 height 5
click at [346, 45] on span "Create custom one-time order" at bounding box center [330, 45] width 47 height 4
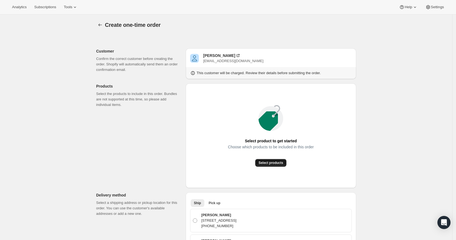
click at [272, 162] on span "Select products" at bounding box center [270, 163] width 25 height 4
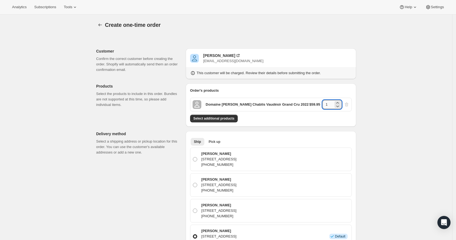
click at [331, 106] on input "1" at bounding box center [327, 104] width 11 height 9
type input "2"
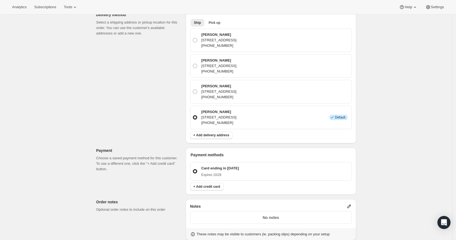
scroll to position [30, 0]
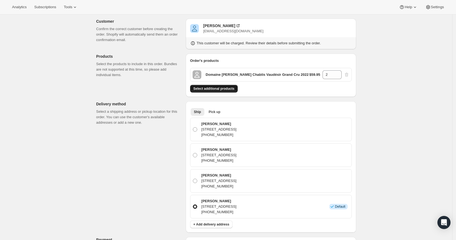
click at [231, 86] on span "Select additional products" at bounding box center [213, 88] width 41 height 4
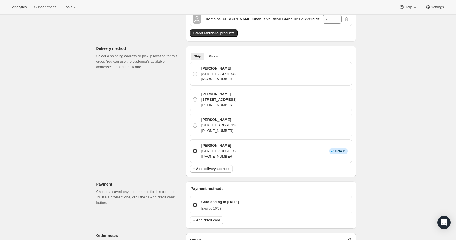
scroll to position [254, 0]
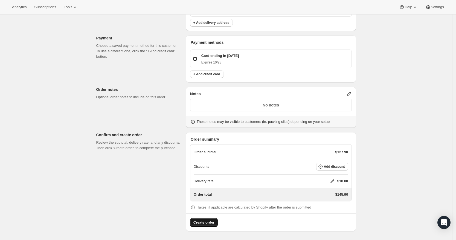
click at [210, 224] on span "Create order" at bounding box center [203, 222] width 21 height 5
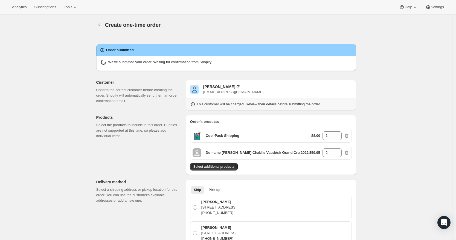
radio input "true"
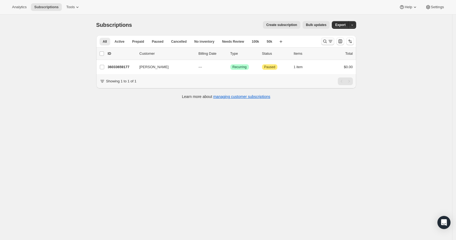
drag, startPoint x: 322, startPoint y: 41, endPoint x: 326, endPoint y: 41, distance: 4.1
click at [326, 41] on div at bounding box center [337, 41] width 37 height 11
click at [326, 41] on icon "Search and filter results" at bounding box center [324, 41] width 5 height 5
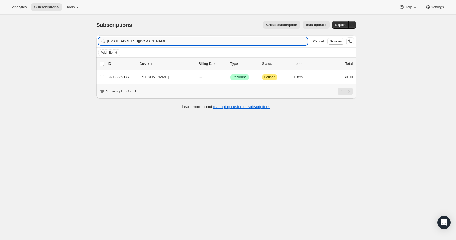
click at [228, 39] on input "[EMAIL_ADDRESS][DOMAIN_NAME]" at bounding box center [207, 41] width 201 height 8
click at [228, 39] on input "dthomas@untitledent.com" at bounding box center [207, 41] width 201 height 8
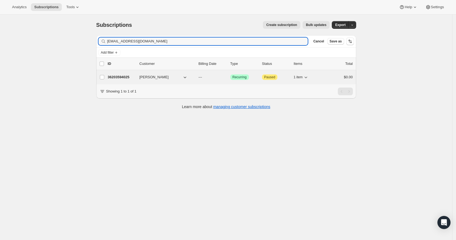
type input "tda@tdaenv.com"
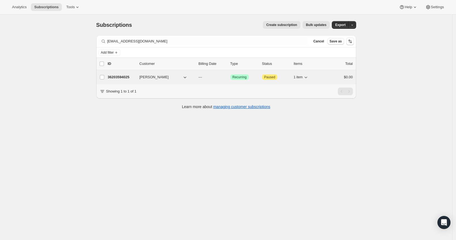
click at [123, 78] on p "36203594025" at bounding box center [121, 76] width 27 height 5
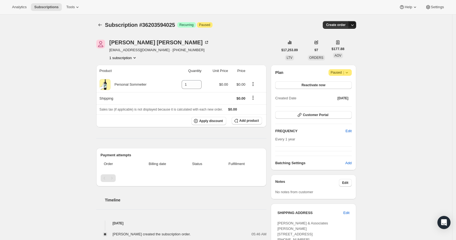
click at [355, 24] on icon "button" at bounding box center [351, 24] width 5 height 5
click at [343, 44] on span "Create custom one-time order" at bounding box center [330, 45] width 47 height 4
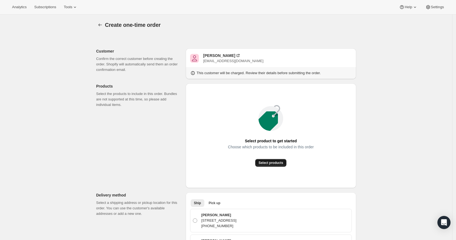
click at [272, 162] on span "Select products" at bounding box center [270, 163] width 25 height 4
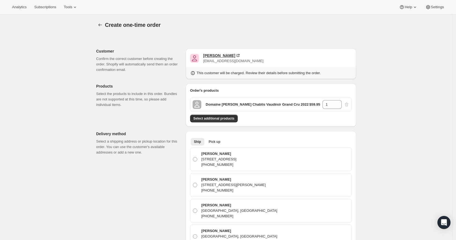
click at [225, 56] on div "Thomas Dodson" at bounding box center [219, 55] width 32 height 5
click at [332, 103] on input "1" at bounding box center [327, 104] width 11 height 9
type input "3"
click at [220, 54] on div "Thomas Dodson" at bounding box center [219, 55] width 32 height 5
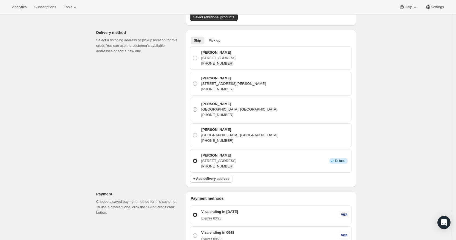
scroll to position [224, 0]
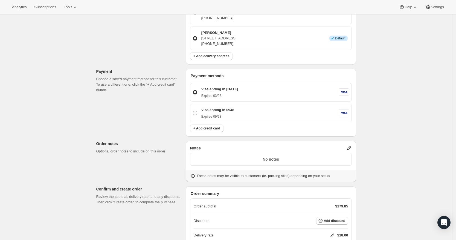
click at [349, 148] on icon at bounding box center [348, 147] width 5 height 5
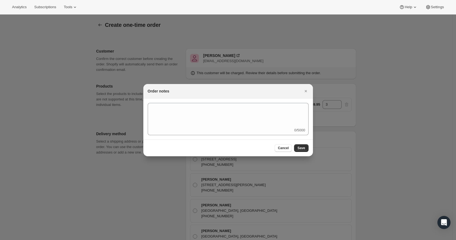
scroll to position [0, 0]
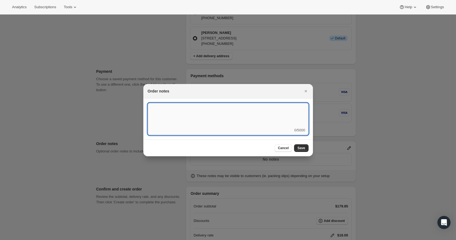
click at [268, 122] on textarea ":r3v:" at bounding box center [228, 115] width 161 height 25
type textarea "FedEx Ground"
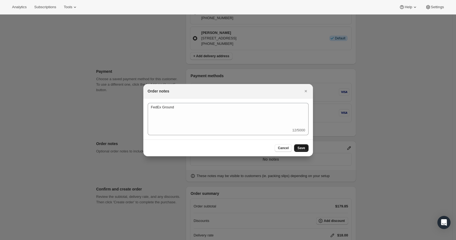
click at [301, 146] on span "Save" at bounding box center [301, 148] width 8 height 4
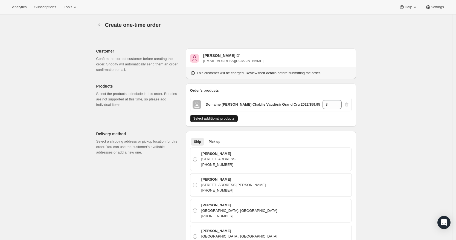
click at [226, 119] on span "Select additional products" at bounding box center [213, 118] width 41 height 4
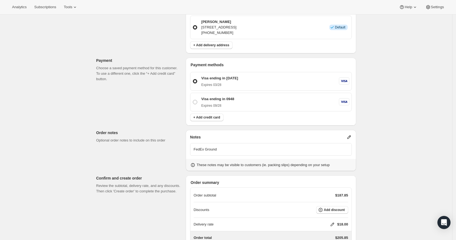
scroll to position [295, 0]
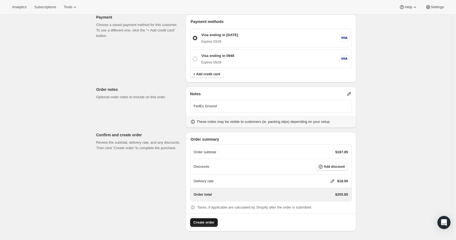
click at [211, 222] on span "Create order" at bounding box center [203, 222] width 21 height 5
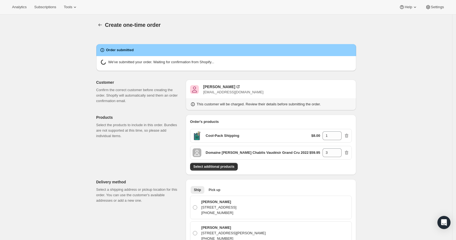
radio input "true"
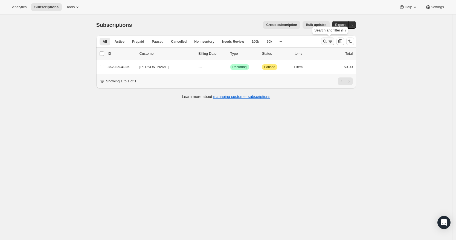
click at [324, 40] on icon "Search and filter results" at bounding box center [324, 41] width 5 height 5
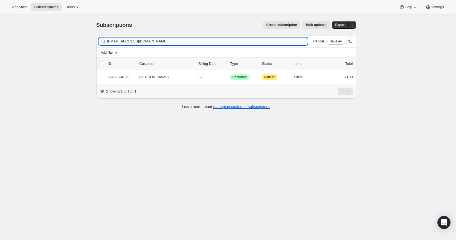
click at [163, 41] on input "tda@tdaenv.com" at bounding box center [207, 41] width 201 height 8
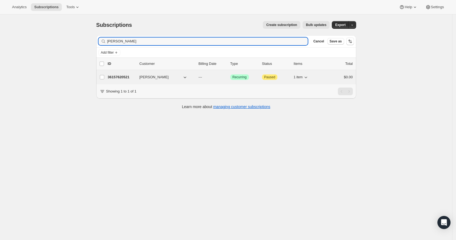
type input "MARIPHIL ROMANOW-COLE"
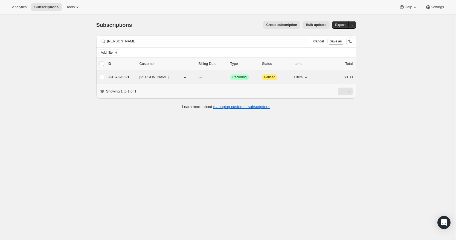
click at [126, 76] on p "36157620521" at bounding box center [121, 76] width 27 height 5
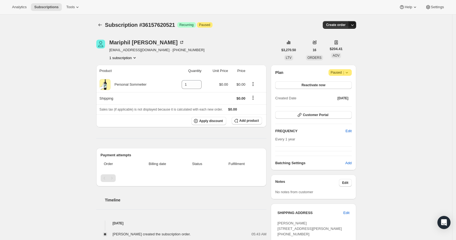
click at [352, 25] on icon "button" at bounding box center [351, 24] width 5 height 5
click at [349, 45] on span "Create custom one-time order" at bounding box center [330, 45] width 47 height 4
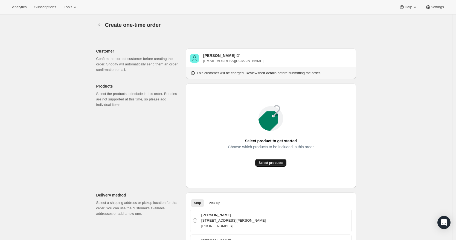
click at [281, 161] on span "Select products" at bounding box center [270, 163] width 25 height 4
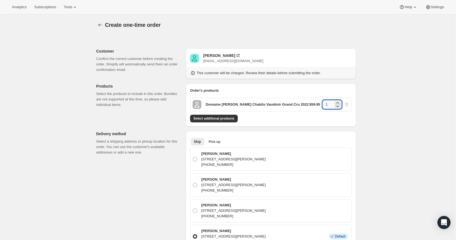
click at [332, 104] on input "1" at bounding box center [327, 104] width 11 height 9
type input "6"
click at [227, 116] on span "Select additional products" at bounding box center [213, 118] width 41 height 4
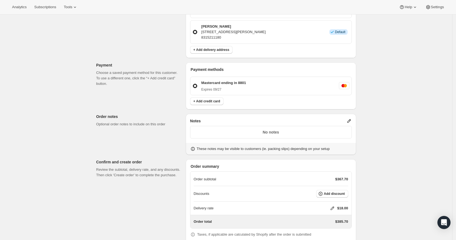
scroll to position [222, 0]
click at [352, 118] on icon at bounding box center [348, 120] width 5 height 5
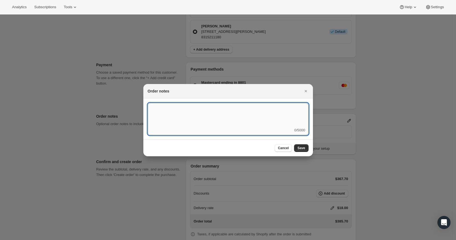
click at [287, 127] on textarea ":r3v:" at bounding box center [228, 115] width 161 height 25
type textarea "FedEx Ground"
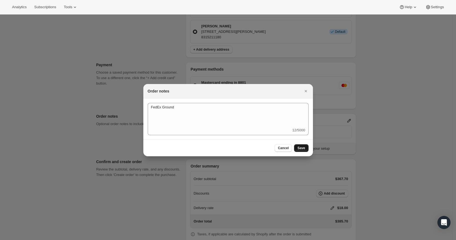
click at [302, 148] on span "Save" at bounding box center [301, 148] width 8 height 4
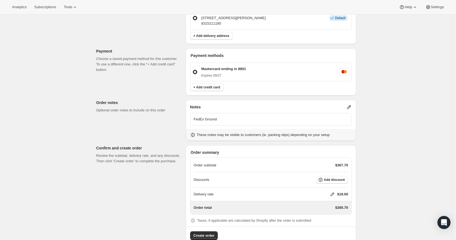
scroll to position [236, 0]
click at [333, 192] on icon at bounding box center [332, 193] width 5 height 5
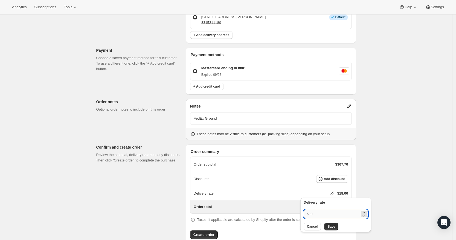
click at [327, 212] on input "0" at bounding box center [334, 213] width 49 height 9
type input "0"
click at [330, 225] on span "Save" at bounding box center [331, 226] width 8 height 4
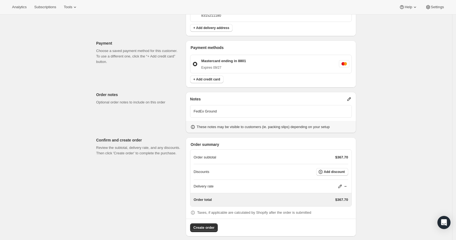
scroll to position [248, 0]
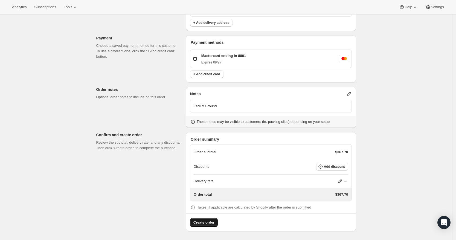
click at [208, 222] on span "Create order" at bounding box center [203, 222] width 21 height 5
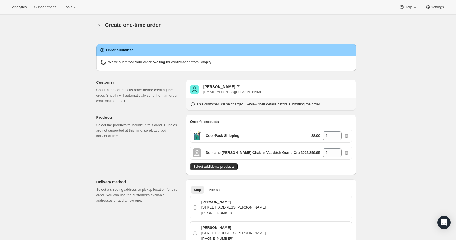
radio input "true"
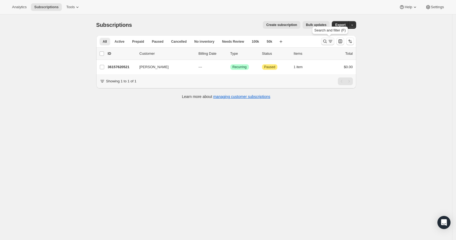
click at [331, 41] on icon "Search and filter results" at bounding box center [330, 41] width 5 height 5
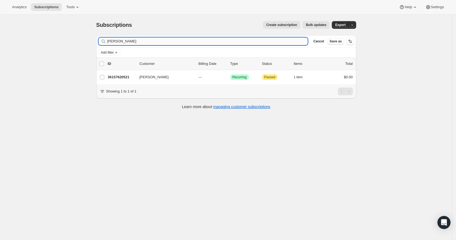
click at [206, 38] on input "MARIPHIL ROMANOW-COLE" at bounding box center [207, 41] width 201 height 8
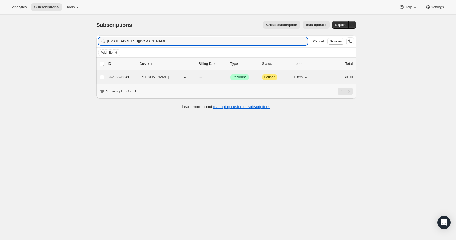
type input "recook619@aol.com"
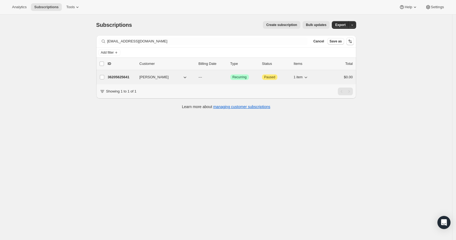
click at [120, 76] on p "36205625641" at bounding box center [121, 76] width 27 height 5
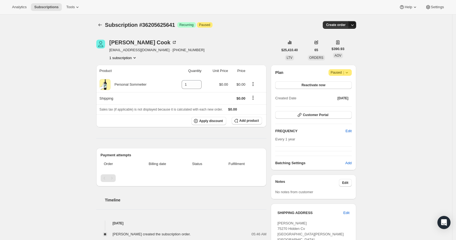
click at [353, 22] on button "button" at bounding box center [352, 25] width 8 height 8
click at [343, 48] on span "Create custom one-time order" at bounding box center [330, 45] width 47 height 4
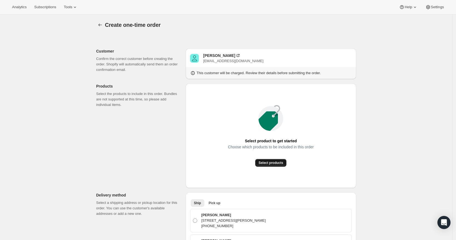
click at [278, 159] on button "Select products" at bounding box center [270, 163] width 31 height 8
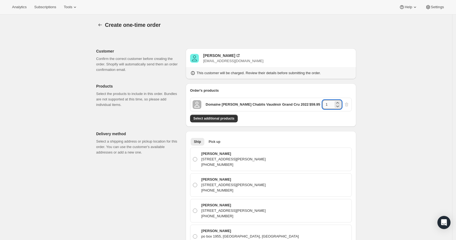
click at [331, 103] on input "1" at bounding box center [327, 104] width 11 height 9
type input "6"
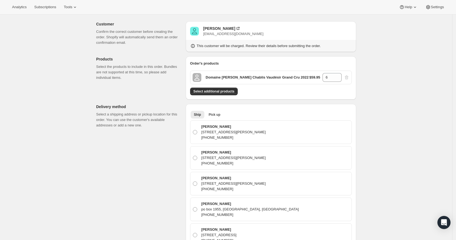
scroll to position [23, 0]
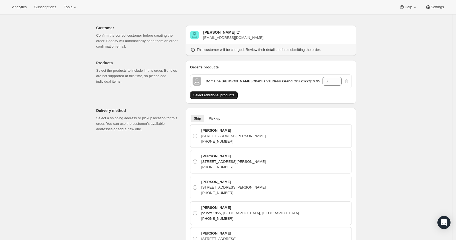
click at [214, 92] on button "Select additional products" at bounding box center [214, 95] width 48 height 8
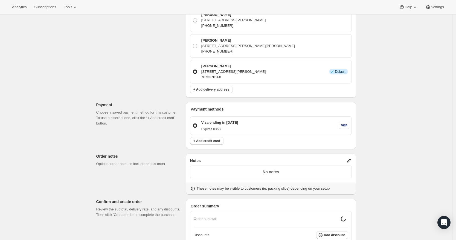
scroll to position [388, 0]
click at [351, 159] on icon at bounding box center [349, 160] width 4 height 4
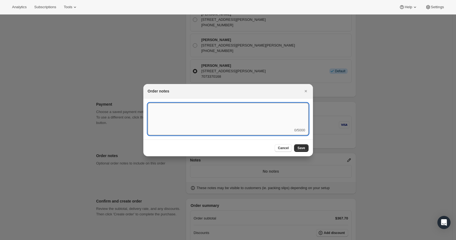
click at [252, 127] on textarea ":r3v:" at bounding box center [228, 115] width 161 height 25
type textarea "F"
type textarea "Ship Oct. 27th - FedEx Ground"
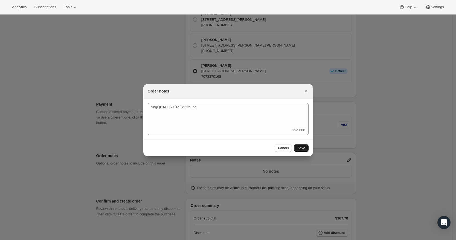
click at [301, 148] on span "Save" at bounding box center [301, 148] width 8 height 4
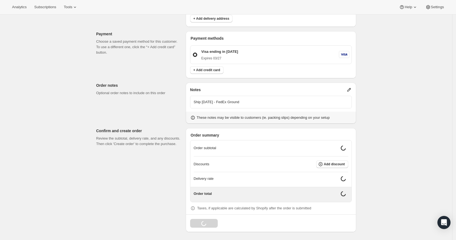
scroll to position [454, 0]
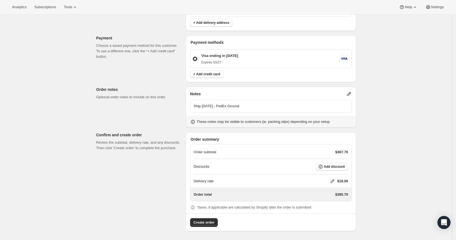
click at [333, 181] on icon at bounding box center [332, 180] width 5 height 5
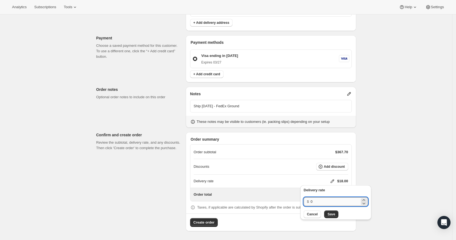
click at [325, 201] on input "0" at bounding box center [334, 201] width 49 height 9
type input "0"
click at [332, 214] on span "Save" at bounding box center [331, 214] width 8 height 4
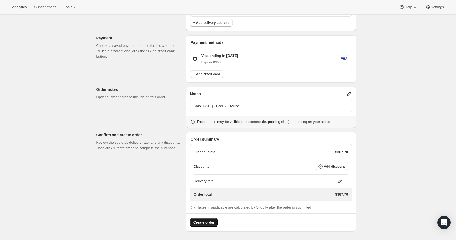
click at [208, 221] on span "Create order" at bounding box center [203, 222] width 21 height 5
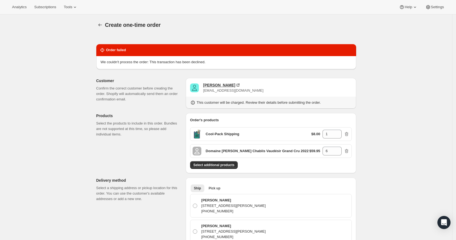
click at [213, 85] on div "Robert Cook" at bounding box center [219, 84] width 32 height 5
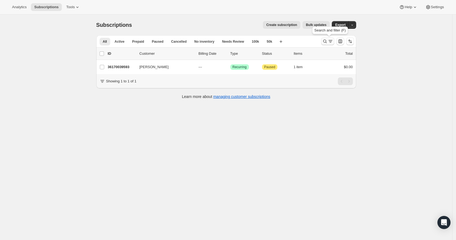
click at [328, 39] on icon "Search and filter results" at bounding box center [324, 41] width 5 height 5
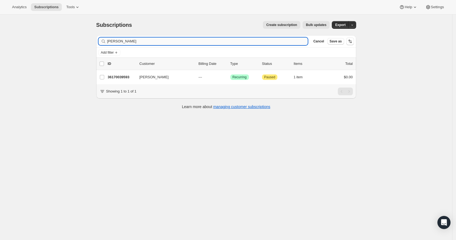
click at [203, 40] on input "[PERSON_NAME]" at bounding box center [207, 41] width 201 height 8
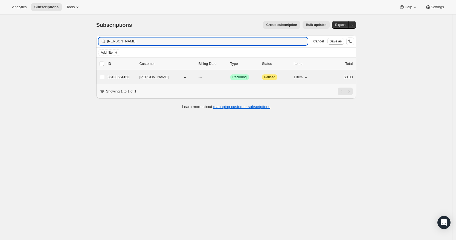
type input "[PERSON_NAME]"
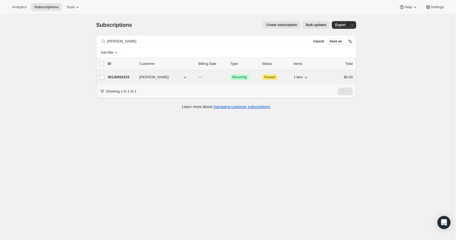
click at [113, 77] on p "36130554153" at bounding box center [121, 76] width 27 height 5
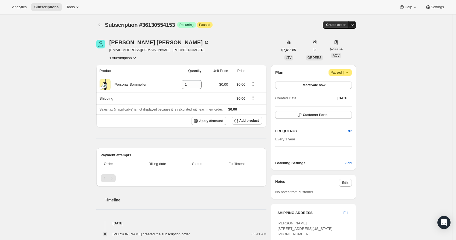
click at [353, 26] on icon "button" at bounding box center [351, 24] width 5 height 5
click at [349, 43] on span "Create custom one-time order" at bounding box center [330, 45] width 47 height 4
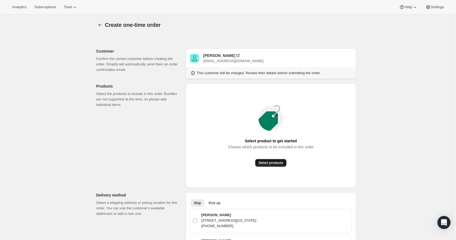
click at [277, 163] on span "Select products" at bounding box center [270, 163] width 25 height 4
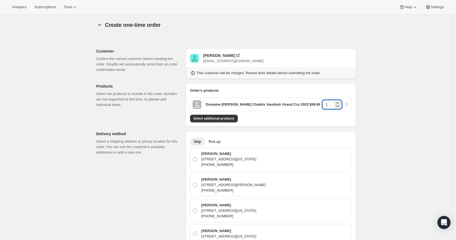
click at [331, 103] on input "1" at bounding box center [327, 104] width 11 height 9
type input "4"
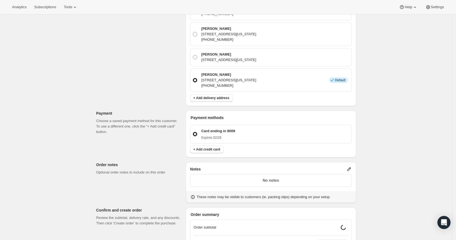
scroll to position [256, 0]
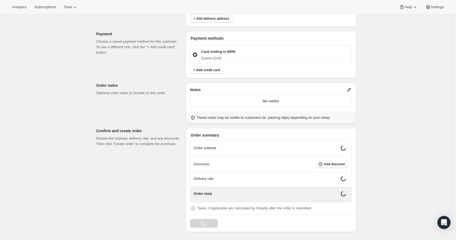
click at [352, 89] on icon at bounding box center [348, 89] width 5 height 5
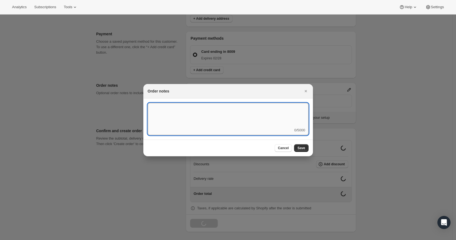
click at [240, 117] on textarea ":r3v:" at bounding box center [228, 115] width 161 height 25
type textarea "F"
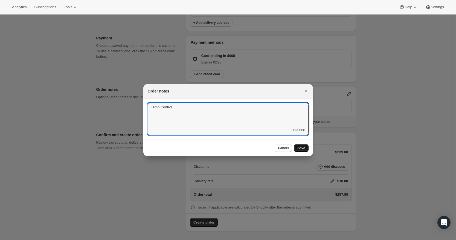
type textarea "Temp Control"
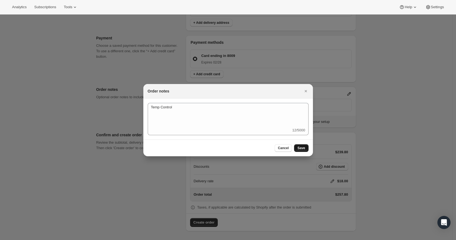
click at [301, 147] on span "Save" at bounding box center [301, 148] width 8 height 4
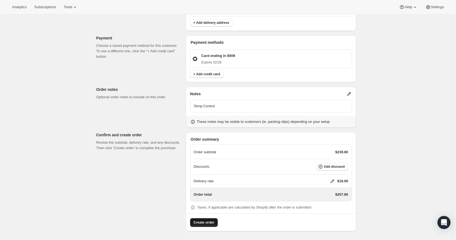
click at [211, 218] on button "Create order" at bounding box center [204, 222] width 28 height 9
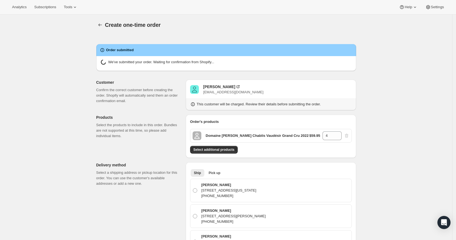
radio input "true"
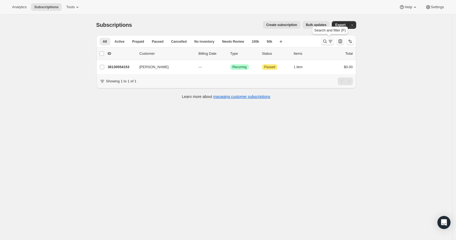
click at [330, 40] on icon "Search and filter results" at bounding box center [330, 41] width 5 height 5
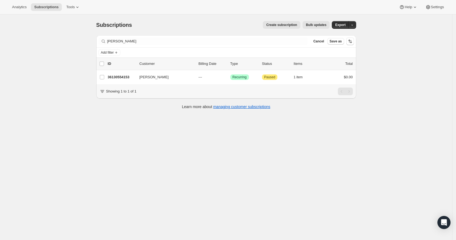
click at [188, 45] on div "Filter subscribers [PERSON_NAME] Clear Cancel Save as" at bounding box center [226, 41] width 260 height 12
drag, startPoint x: 188, startPoint y: 45, endPoint x: 188, endPoint y: 42, distance: 3.1
click at [188, 42] on div "Filter subscribers [PERSON_NAME] Clear Cancel Save as" at bounding box center [226, 41] width 260 height 12
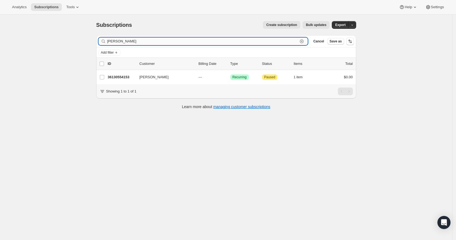
click at [188, 42] on input "[PERSON_NAME]" at bounding box center [202, 41] width 191 height 8
paste input "[EMAIL_ADDRESS][DOMAIN_NAME]"
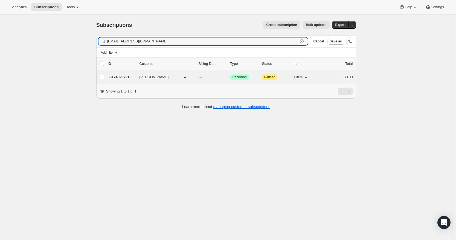
type input "[EMAIL_ADDRESS][DOMAIN_NAME]"
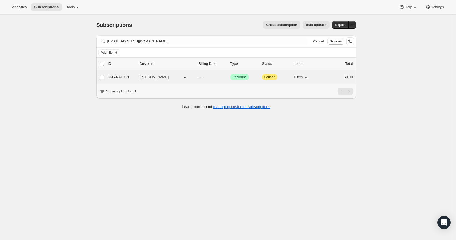
click at [118, 80] on div "36174823721 [PERSON_NAME] --- Success Recurring Attention Paused 1 item $0.00" at bounding box center [230, 77] width 245 height 8
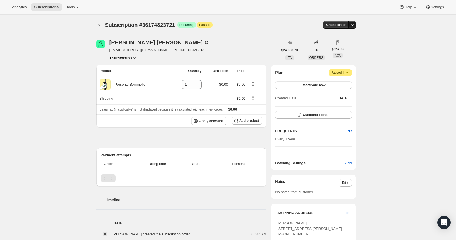
click at [353, 22] on icon "button" at bounding box center [351, 24] width 5 height 5
click at [330, 46] on span "Create custom one-time order" at bounding box center [330, 45] width 47 height 4
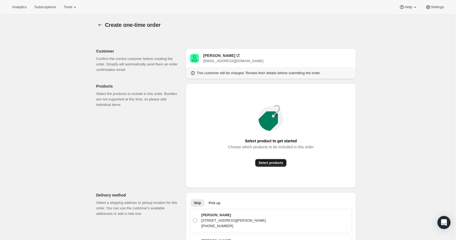
click at [277, 163] on span "Select products" at bounding box center [270, 163] width 25 height 4
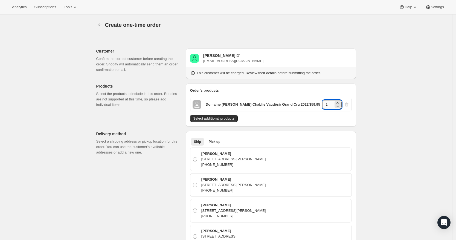
click at [331, 100] on input "1" at bounding box center [327, 104] width 11 height 9
type input "6"
click at [224, 118] on span "Select additional products" at bounding box center [213, 118] width 41 height 4
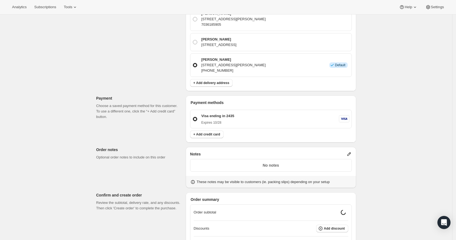
scroll to position [284, 0]
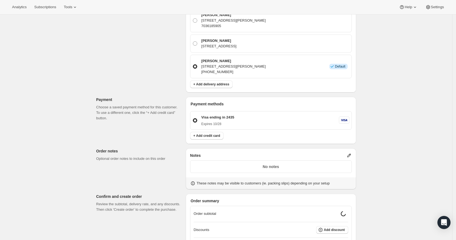
click at [352, 154] on icon at bounding box center [348, 155] width 5 height 5
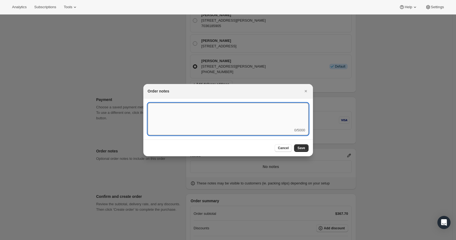
click at [255, 126] on textarea ":r3v:" at bounding box center [228, 115] width 161 height 25
type textarea "Temp Control"
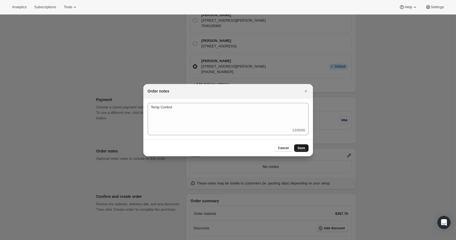
click at [302, 148] on span "Save" at bounding box center [301, 148] width 8 height 4
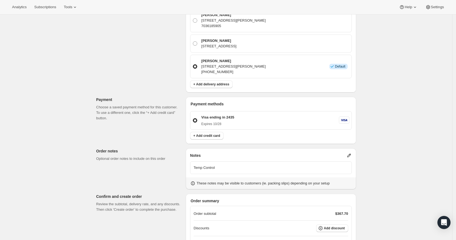
scroll to position [346, 0]
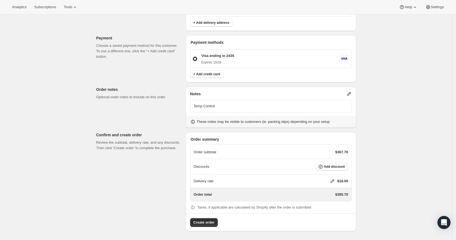
click at [332, 181] on icon at bounding box center [332, 180] width 5 height 5
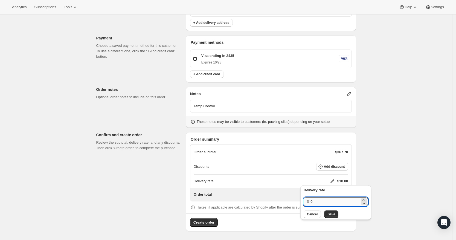
click at [327, 204] on input "0" at bounding box center [334, 201] width 49 height 9
type input "0"
click at [330, 212] on button "Save" at bounding box center [331, 214] width 14 height 8
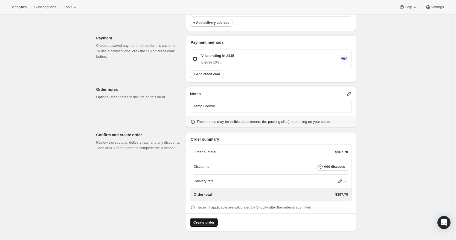
click at [207, 223] on span "Create order" at bounding box center [203, 222] width 21 height 5
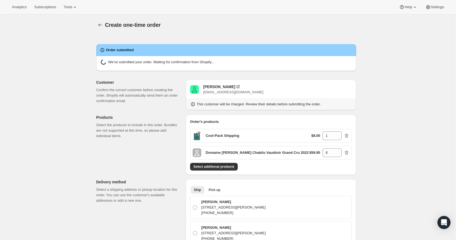
radio input "true"
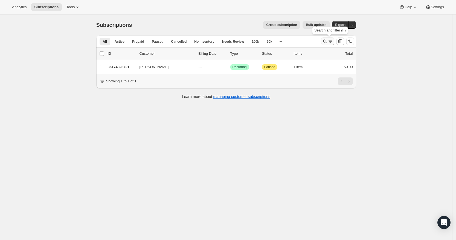
click at [328, 40] on icon "Search and filter results" at bounding box center [324, 41] width 5 height 5
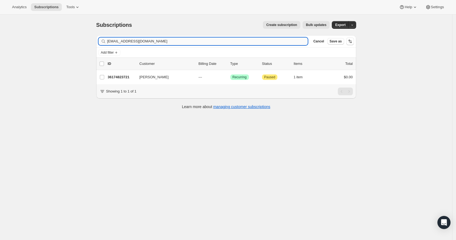
click at [182, 41] on input "[EMAIL_ADDRESS][DOMAIN_NAME]" at bounding box center [207, 41] width 201 height 8
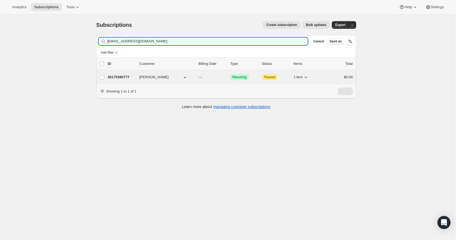
type input "[EMAIL_ADDRESS][DOMAIN_NAME]"
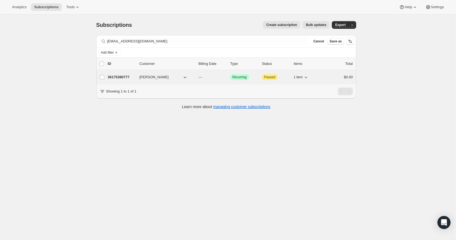
click at [121, 74] on p "36175380777" at bounding box center [121, 76] width 27 height 5
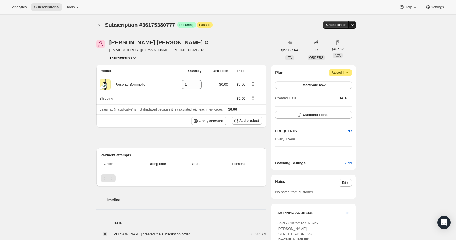
click at [352, 26] on icon "button" at bounding box center [351, 24] width 5 height 5
click at [346, 45] on span "Create custom one-time order" at bounding box center [330, 45] width 47 height 4
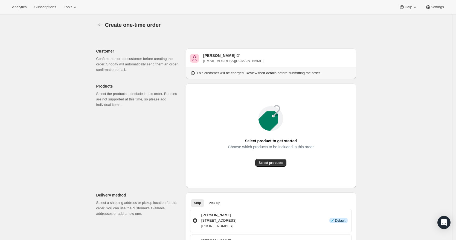
click at [273, 158] on div "Choose which products to be included in this order" at bounding box center [271, 152] width 86 height 14
click at [273, 162] on span "Select products" at bounding box center [270, 163] width 25 height 4
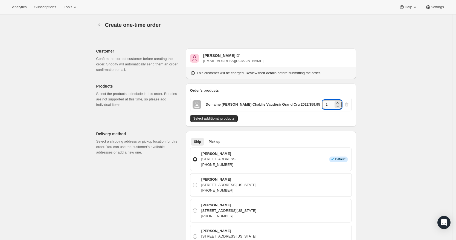
click at [331, 104] on input "1" at bounding box center [327, 104] width 11 height 9
type input "6"
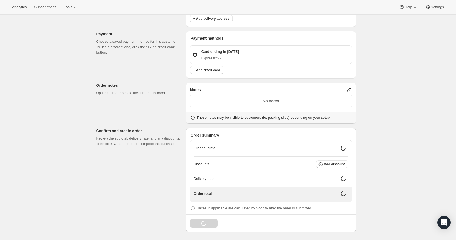
scroll to position [283, 0]
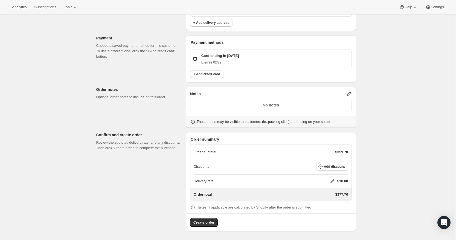
click at [352, 95] on icon at bounding box center [348, 93] width 5 height 5
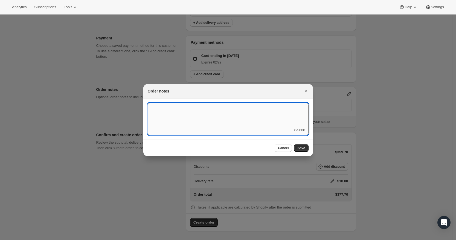
click at [261, 109] on textarea ":r3v:" at bounding box center [228, 115] width 161 height 25
type textarea "Local Delivery - [PERSON_NAME]"
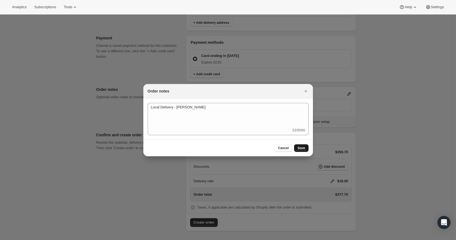
click at [307, 148] on button "Save" at bounding box center [301, 148] width 14 height 8
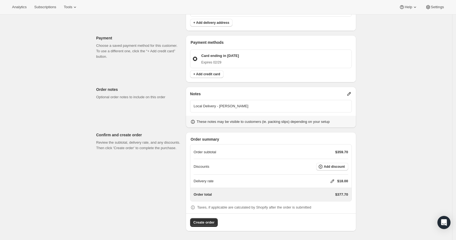
click at [332, 181] on icon at bounding box center [332, 180] width 5 height 5
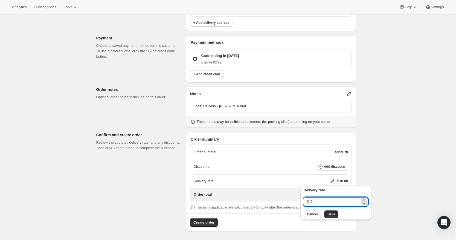
click at [328, 198] on input "0" at bounding box center [334, 201] width 49 height 9
type input "0"
click at [331, 210] on button "Save" at bounding box center [331, 214] width 14 height 8
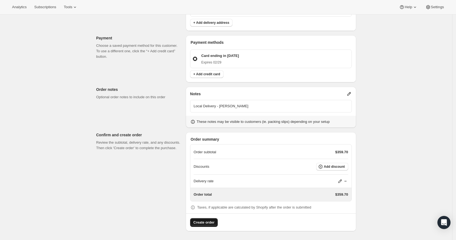
click at [208, 221] on span "Create order" at bounding box center [203, 222] width 21 height 5
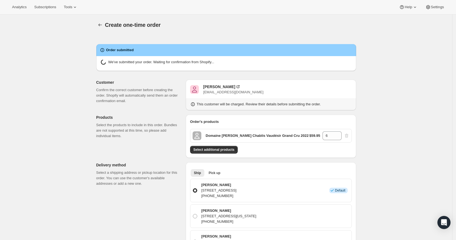
radio input "true"
